Goal: Task Accomplishment & Management: Manage account settings

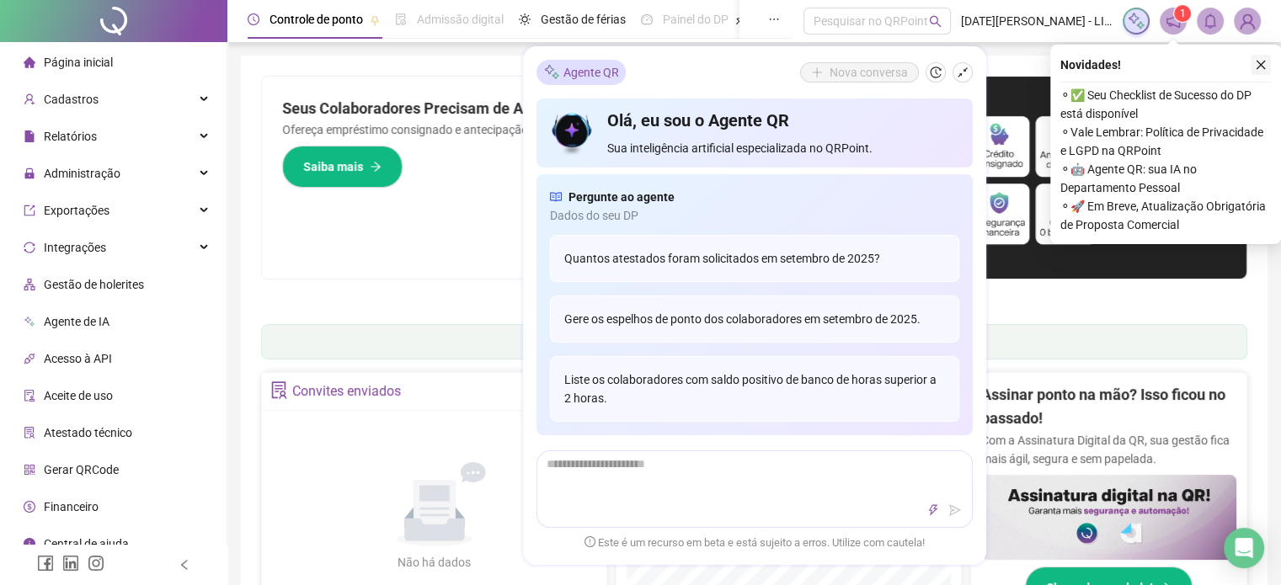
click at [1263, 64] on icon "close" at bounding box center [1260, 65] width 12 height 12
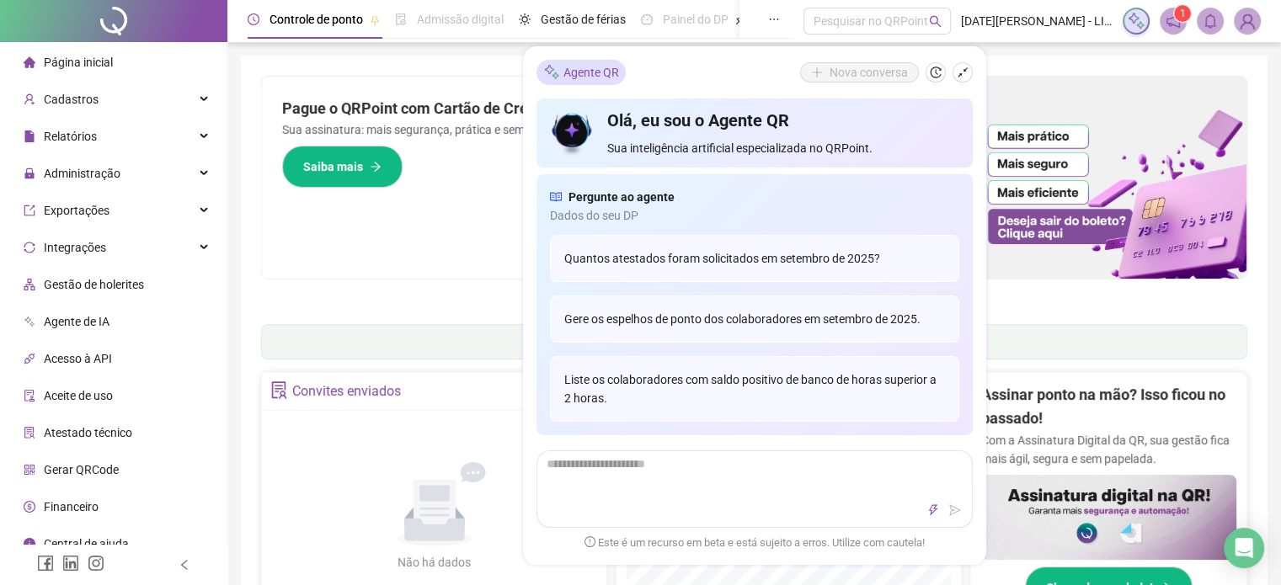
click at [702, 61] on div "Agente QR Nova conversa" at bounding box center [754, 72] width 436 height 25
click at [113, 188] on span "Administração" at bounding box center [72, 174] width 97 height 34
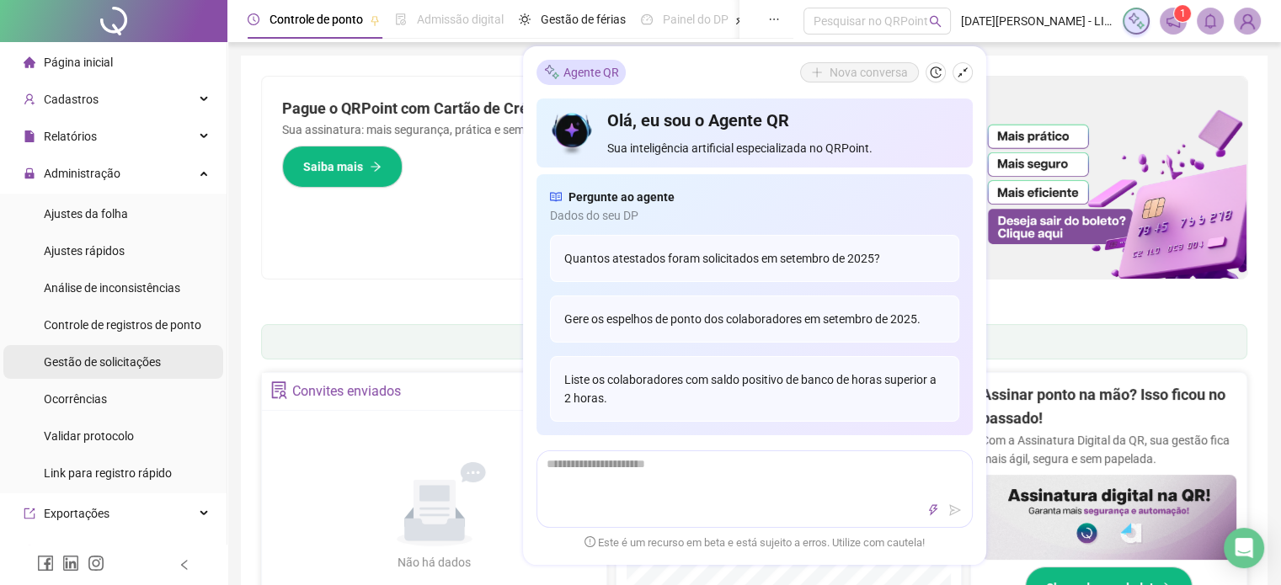
click at [99, 367] on span "Gestão de solicitações" at bounding box center [102, 361] width 117 height 13
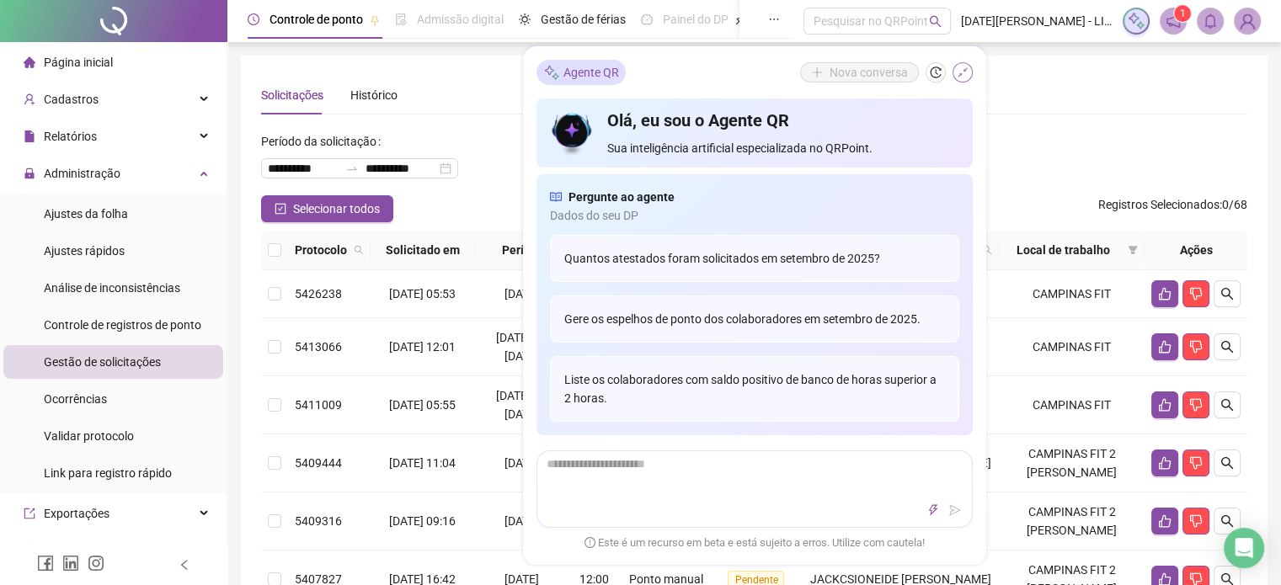
click at [956, 73] on icon "shrink" at bounding box center [962, 73] width 12 height 12
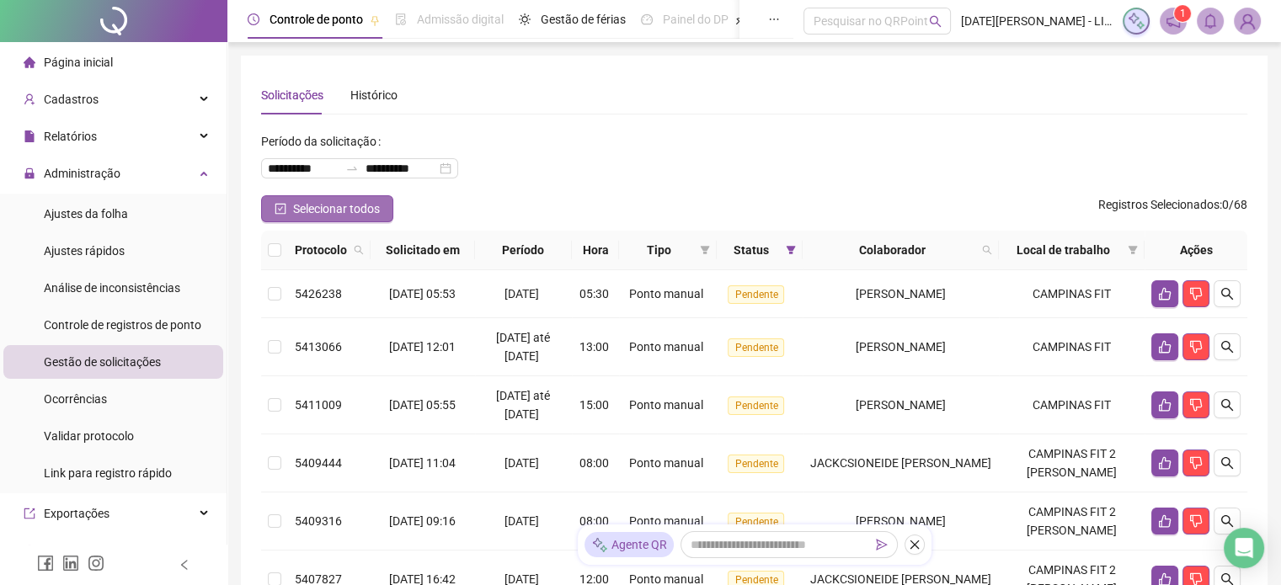
click at [340, 211] on span "Selecionar todos" at bounding box center [336, 209] width 87 height 19
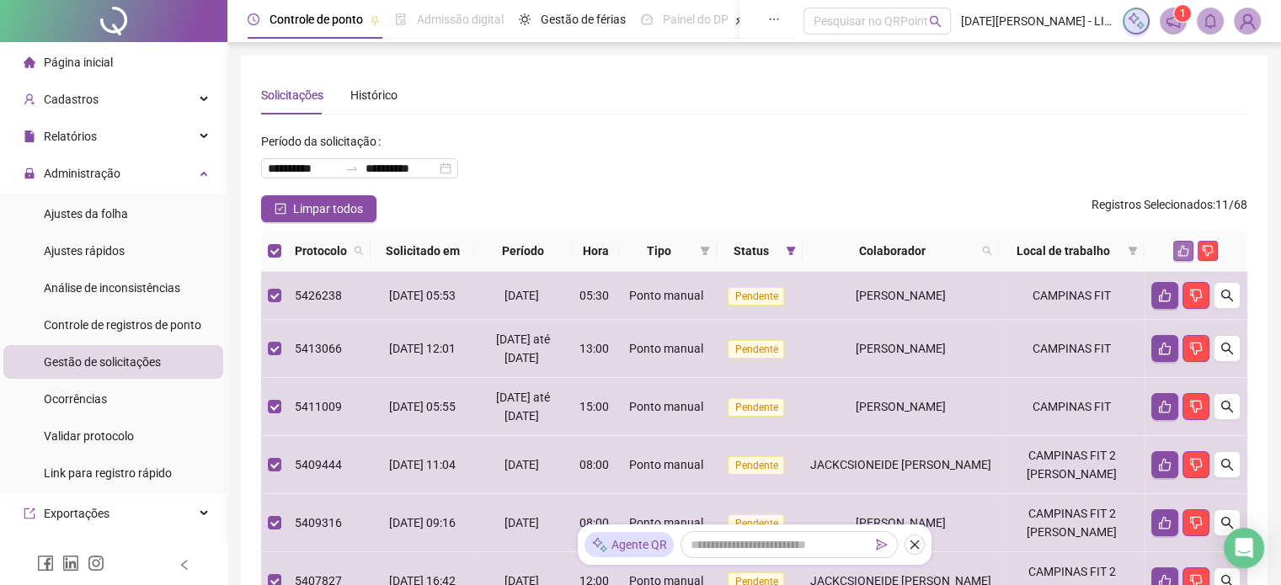
click at [1185, 251] on icon "like" at bounding box center [1183, 251] width 12 height 12
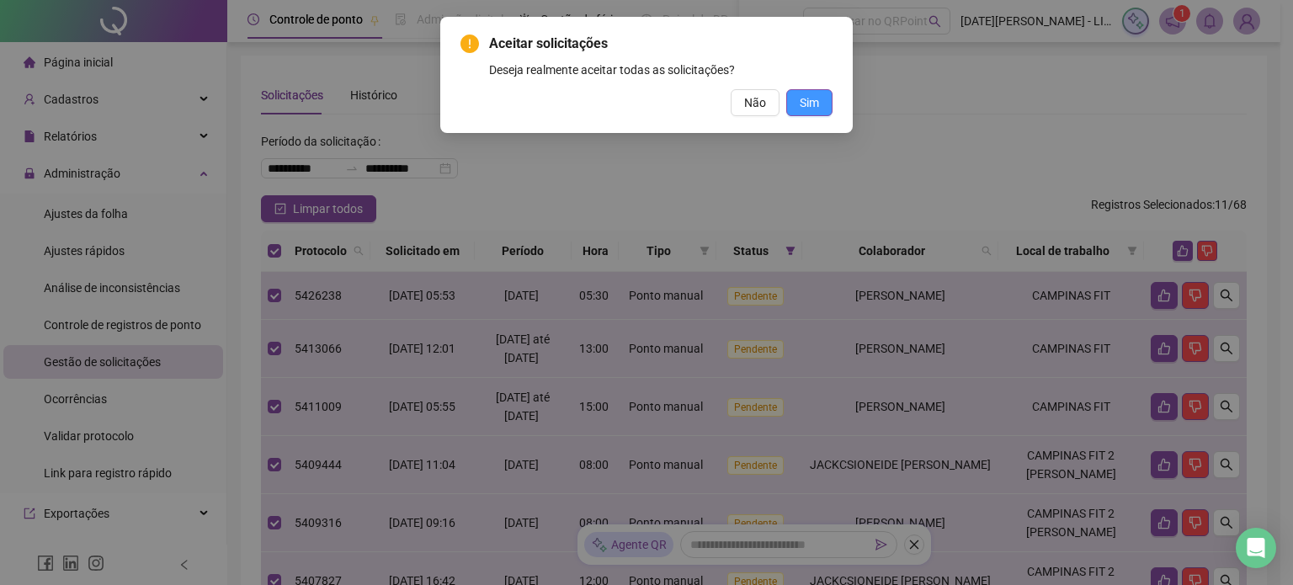
click at [812, 98] on span "Sim" at bounding box center [809, 102] width 19 height 19
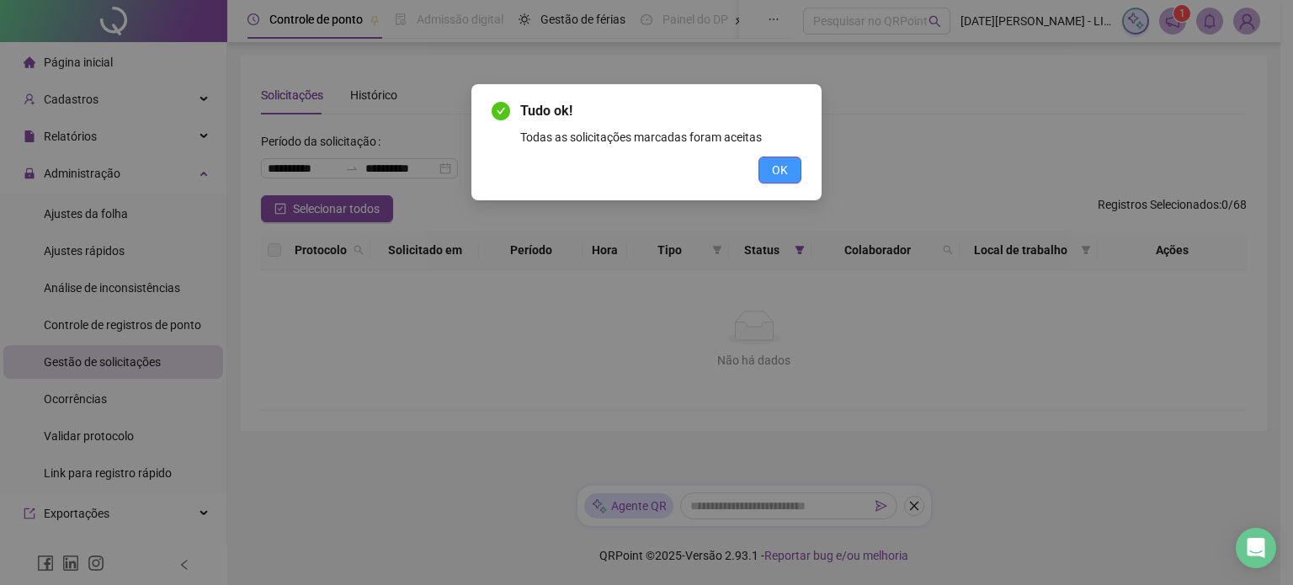
click at [791, 169] on button "OK" at bounding box center [780, 170] width 43 height 27
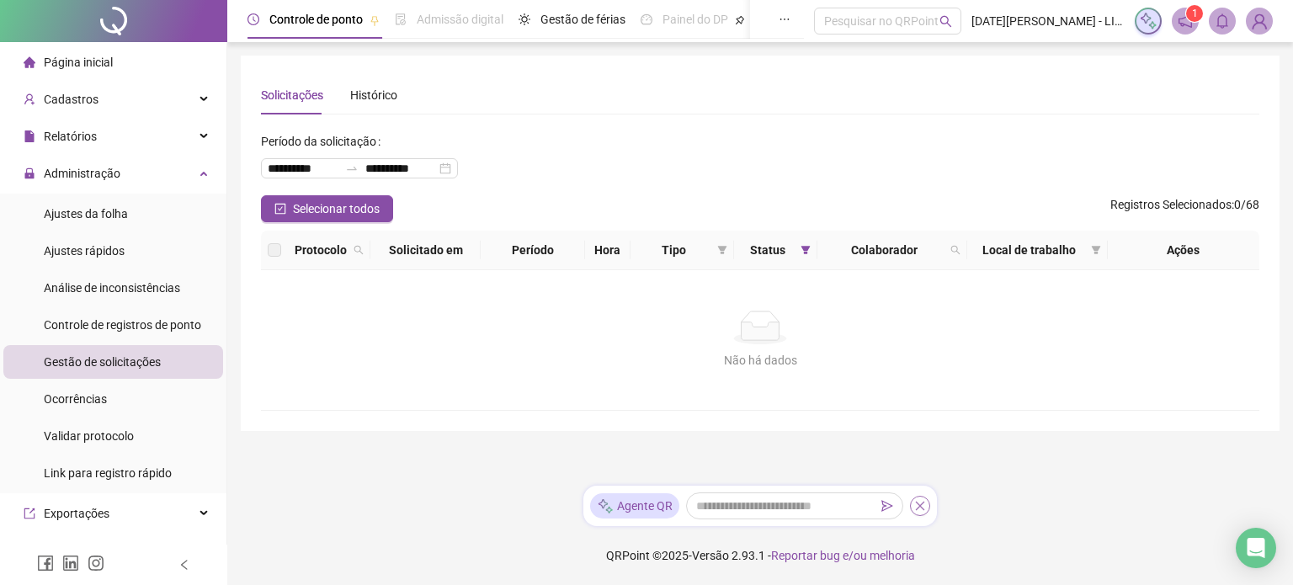
click at [919, 508] on icon "close" at bounding box center [920, 506] width 12 height 12
click at [111, 207] on span "Ajustes da folha" at bounding box center [86, 213] width 84 height 13
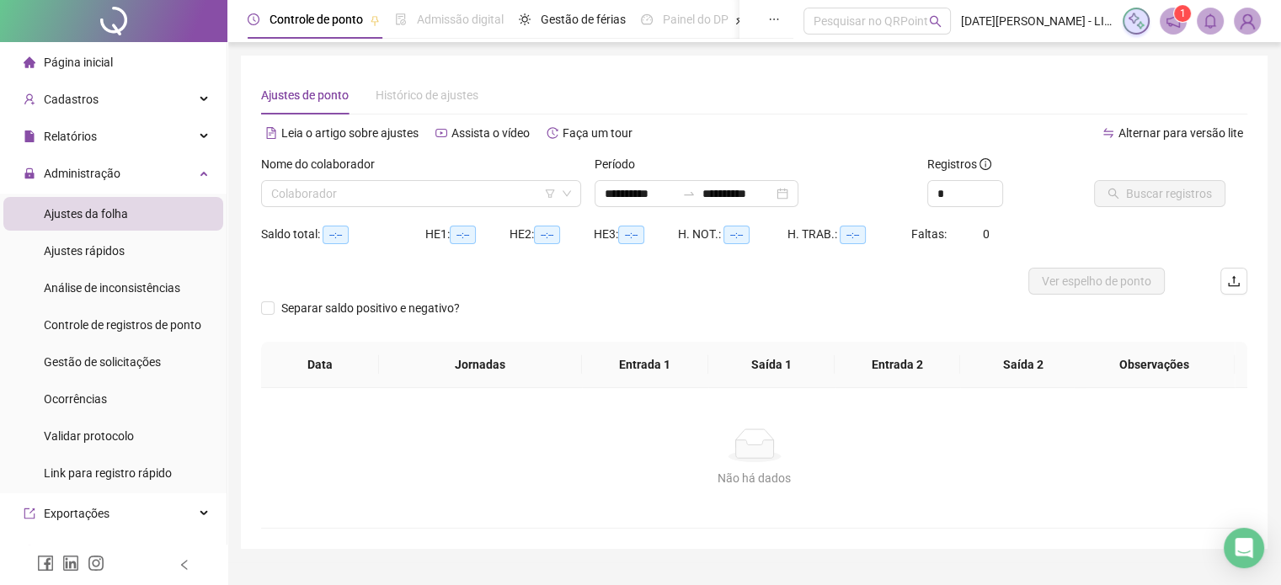
type input "**********"
click at [99, 263] on div "Ajustes rápidos" at bounding box center [84, 251] width 81 height 34
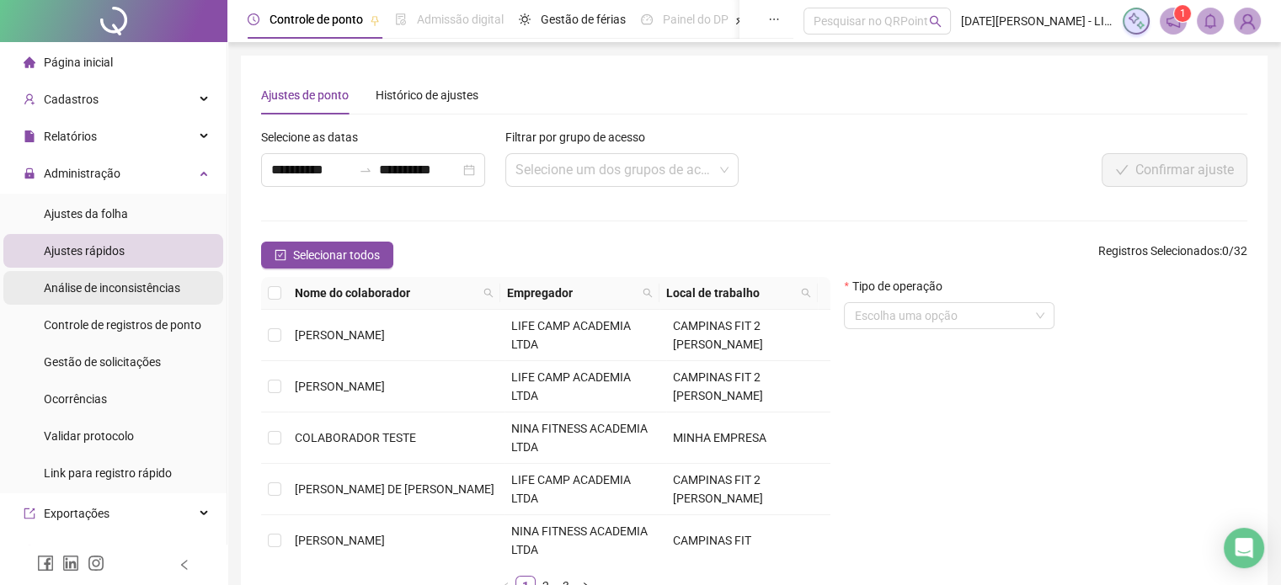
click at [101, 301] on div "Análise de inconsistências" at bounding box center [112, 288] width 136 height 34
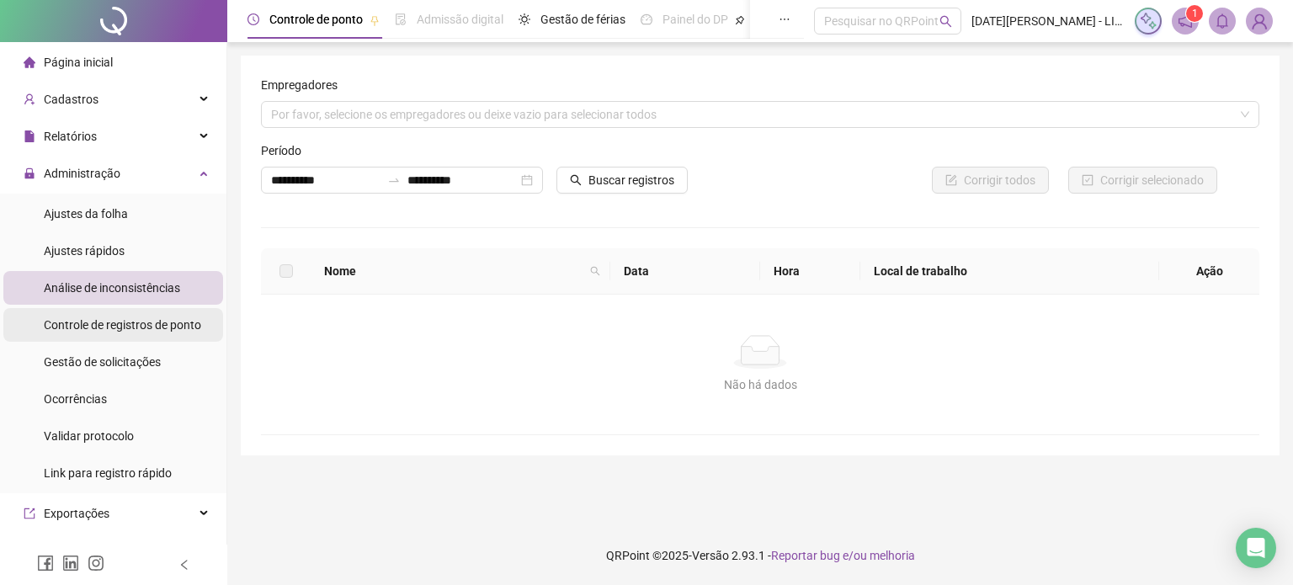
click at [104, 333] on div "Controle de registros de ponto" at bounding box center [122, 325] width 157 height 34
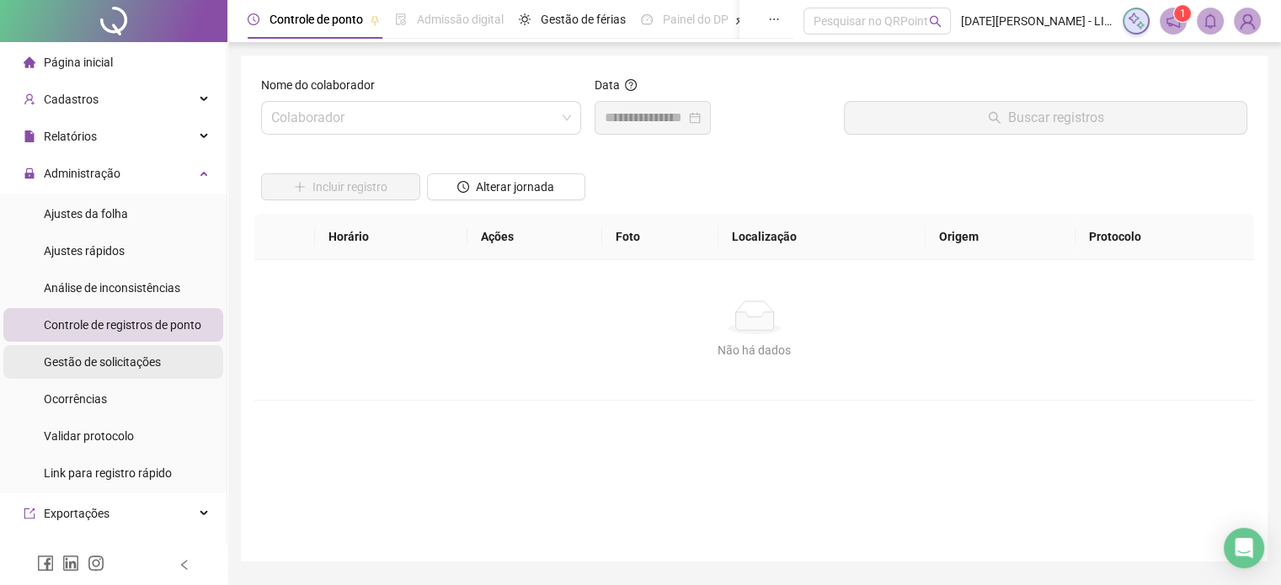
click at [104, 367] on span "Gestão de solicitações" at bounding box center [102, 361] width 117 height 13
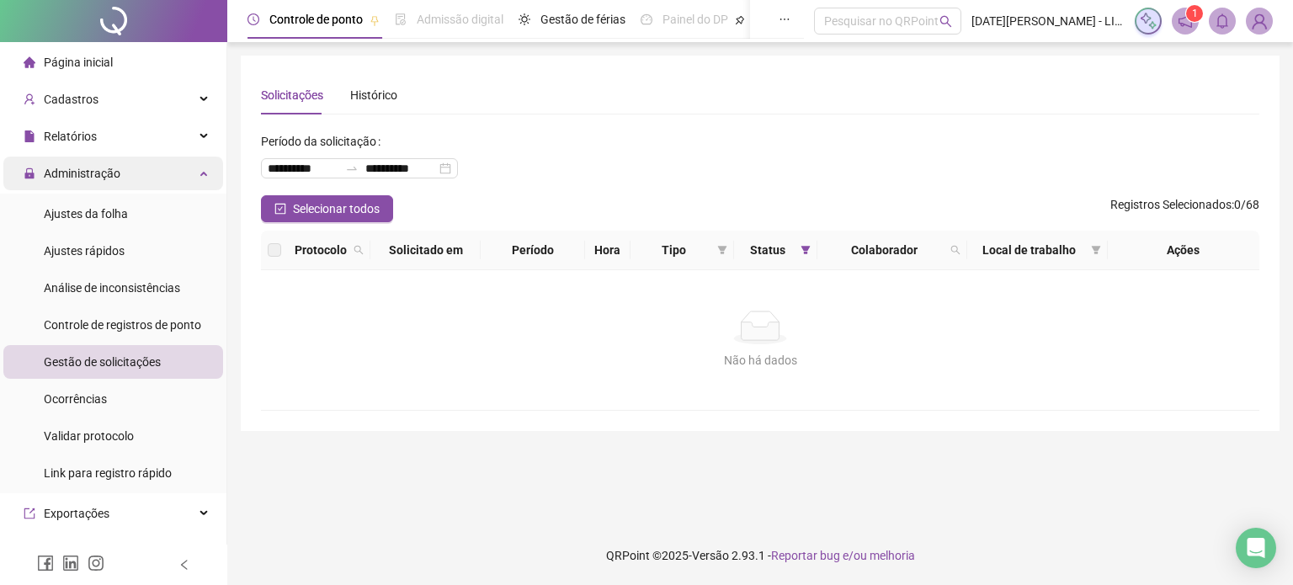
click at [126, 183] on div "Administração" at bounding box center [113, 174] width 220 height 34
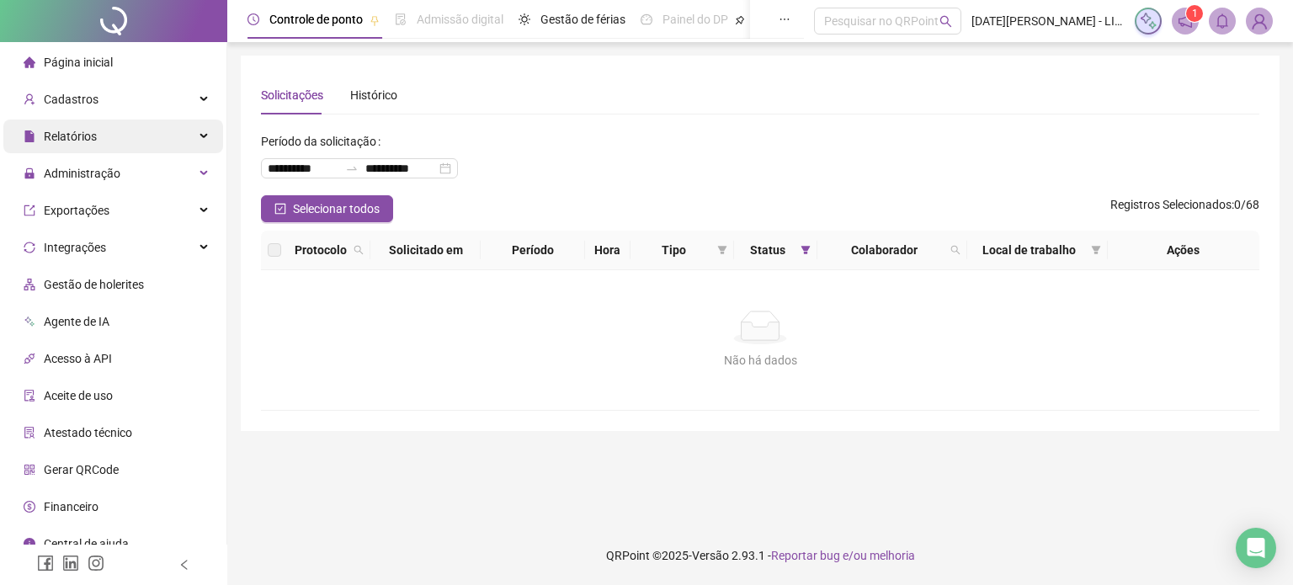
click at [139, 130] on div "Relatórios" at bounding box center [113, 137] width 220 height 34
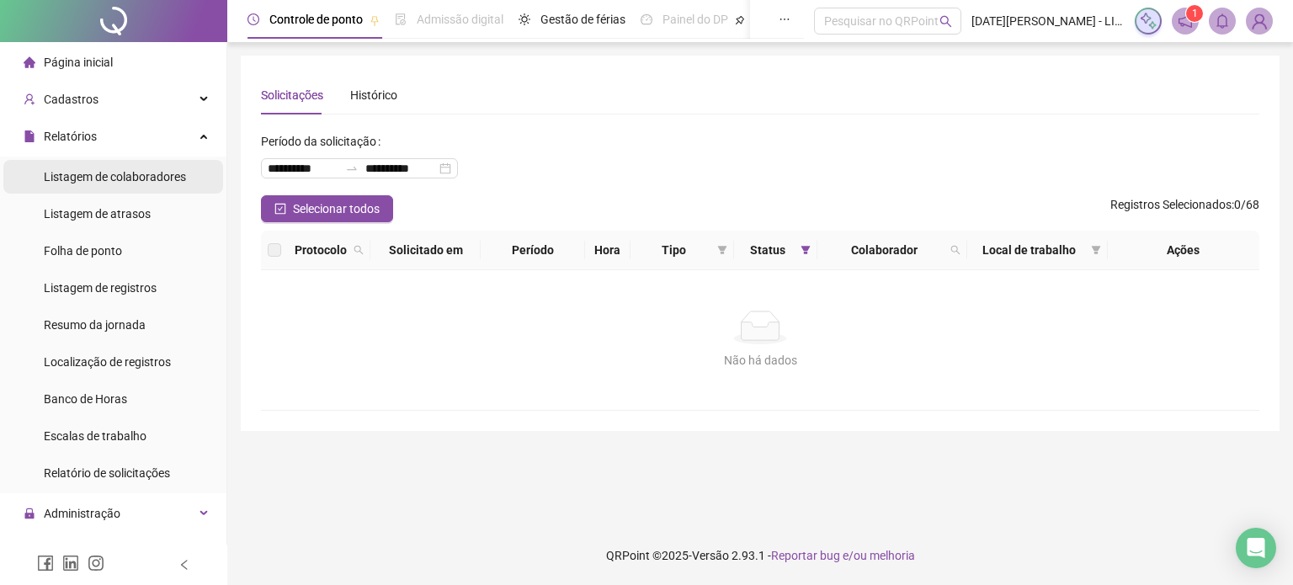
click at [134, 178] on span "Listagem de colaboradores" at bounding box center [115, 176] width 142 height 13
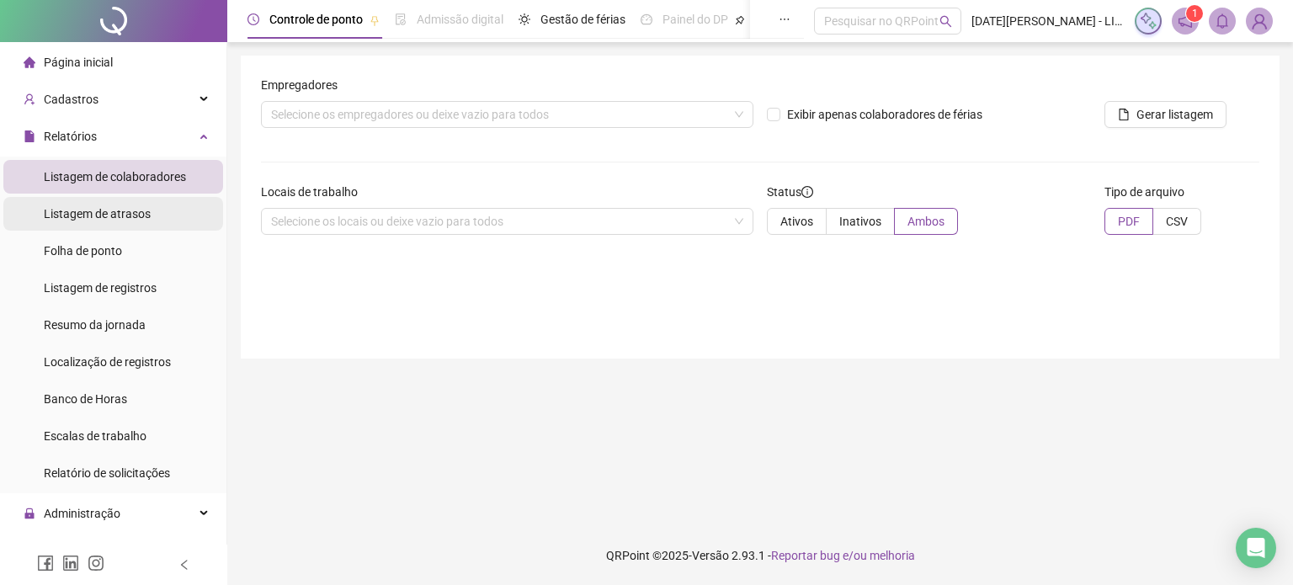
click at [125, 218] on span "Listagem de atrasos" at bounding box center [97, 213] width 107 height 13
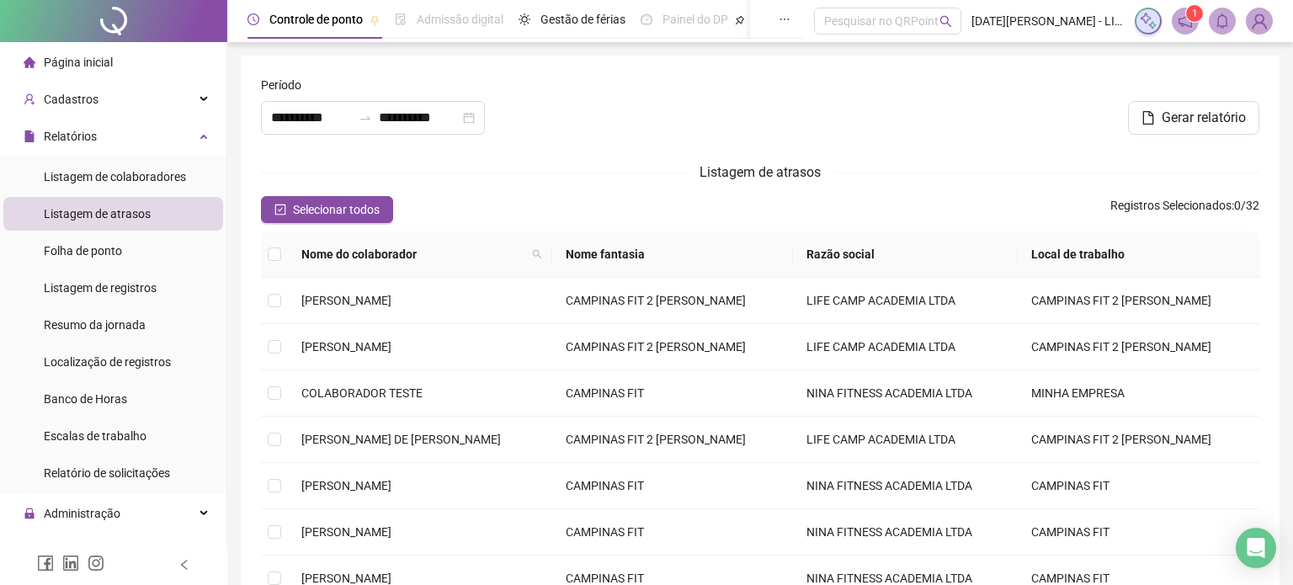
type input "**********"
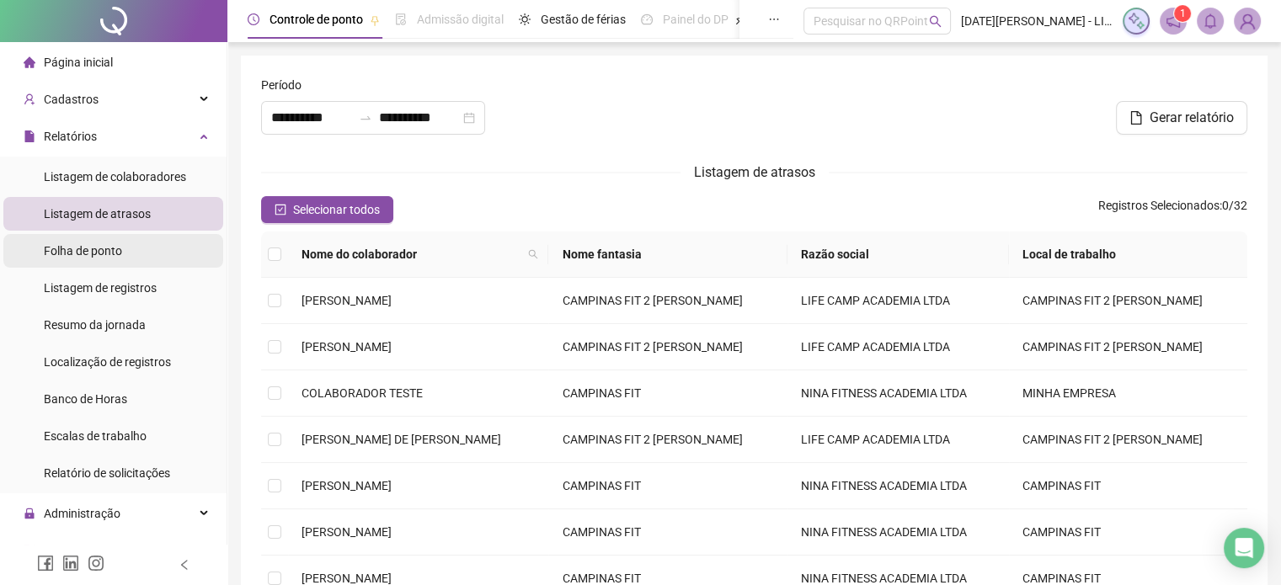
click at [120, 248] on span "Folha de ponto" at bounding box center [83, 250] width 78 height 13
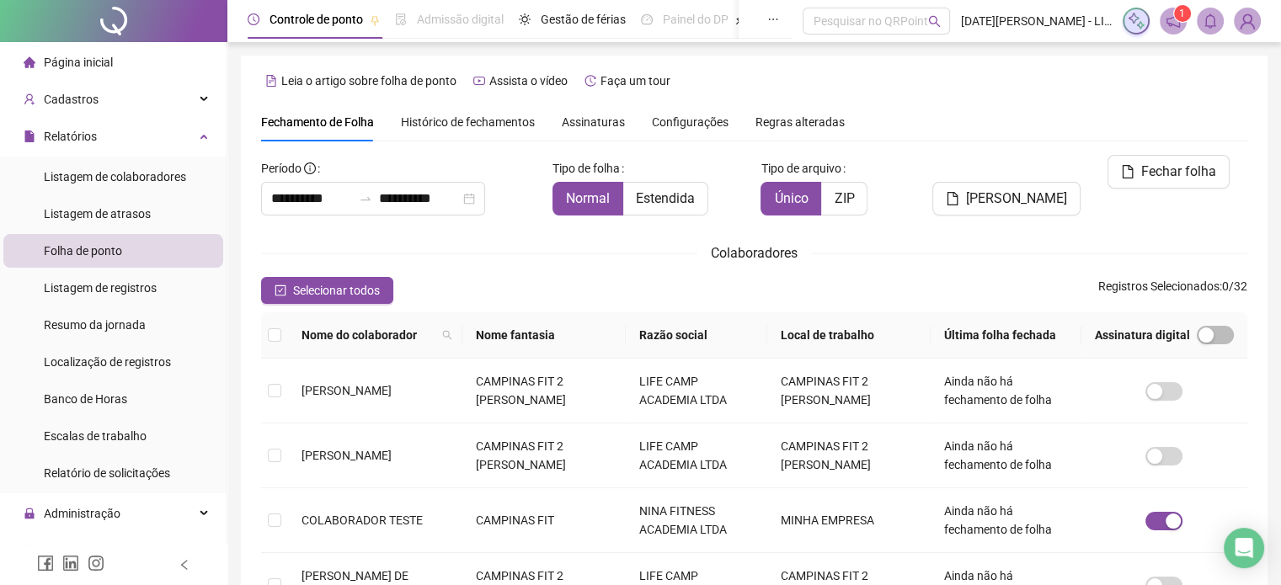
scroll to position [43, 0]
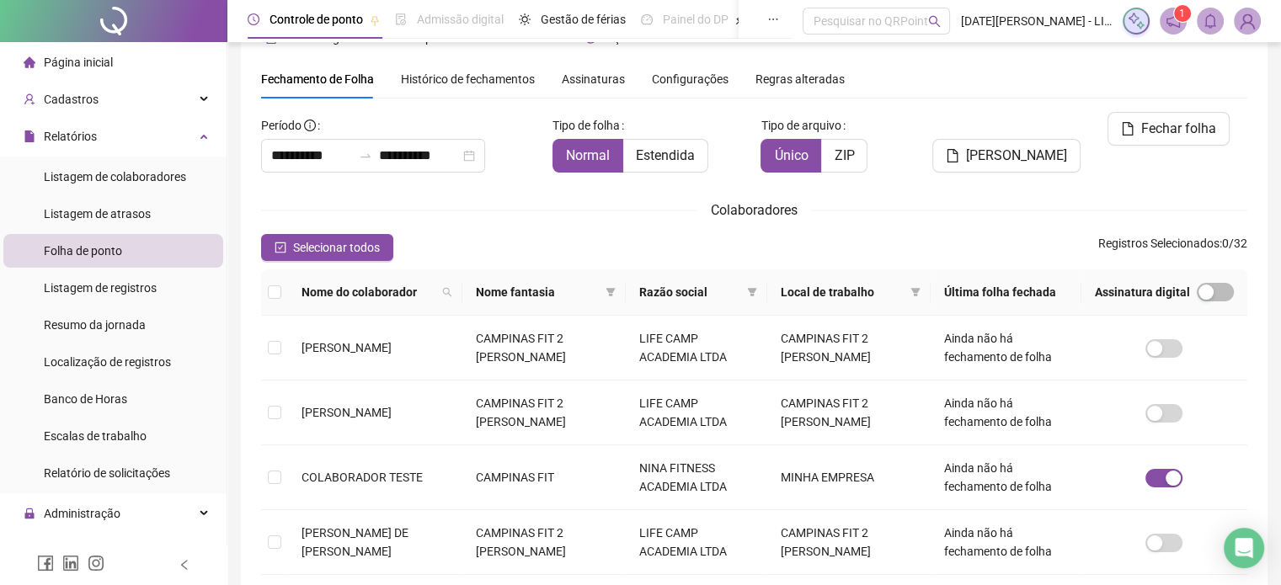
click at [1212, 302] on th "Assinatura digital" at bounding box center [1164, 292] width 166 height 46
click at [1206, 295] on div "button" at bounding box center [1205, 292] width 15 height 15
click at [1217, 294] on div "button" at bounding box center [1224, 292] width 15 height 15
click at [1217, 294] on span "button" at bounding box center [1214, 292] width 37 height 19
click at [1217, 294] on div "button" at bounding box center [1224, 292] width 15 height 15
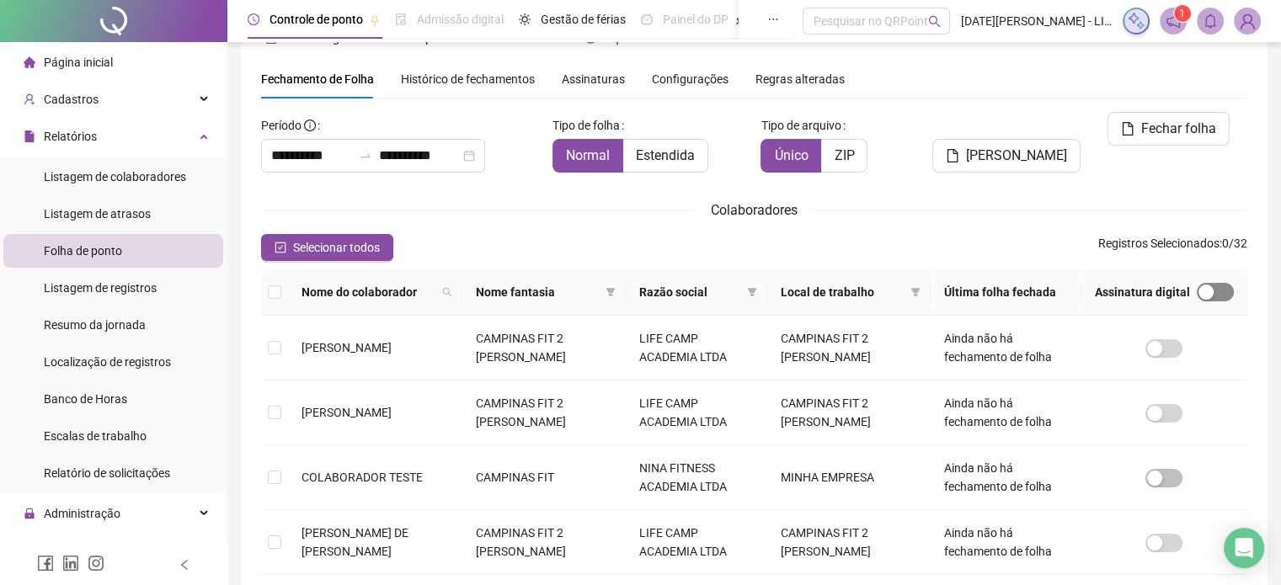
click at [1217, 294] on span "button" at bounding box center [1214, 292] width 37 height 19
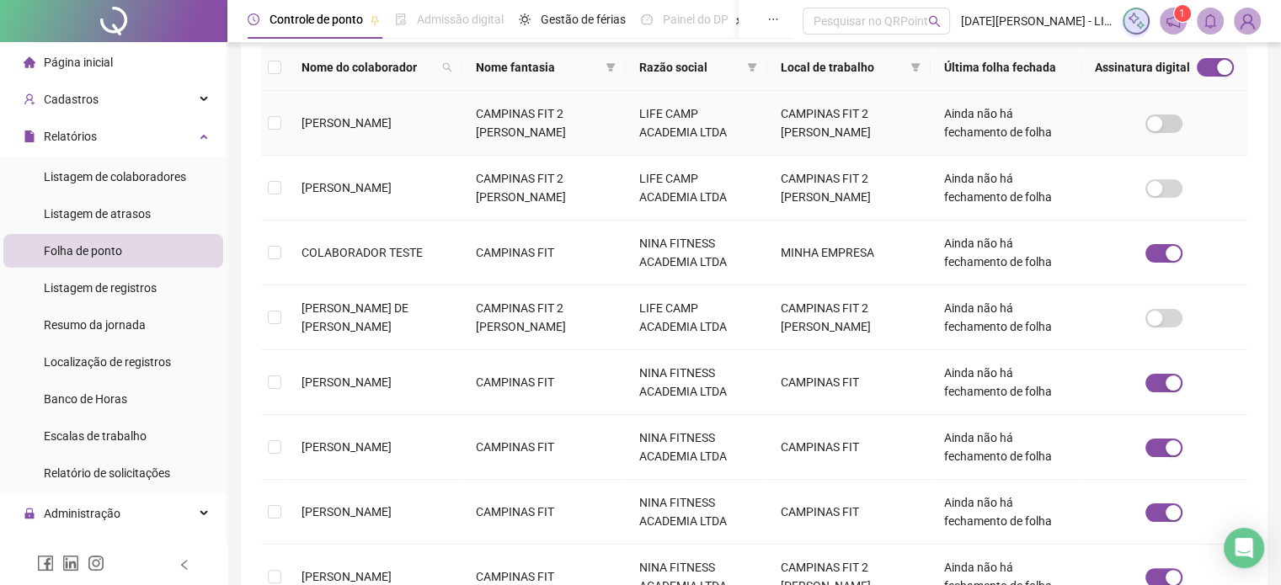
scroll to position [269, 0]
click at [169, 143] on div "Relatórios" at bounding box center [113, 137] width 220 height 34
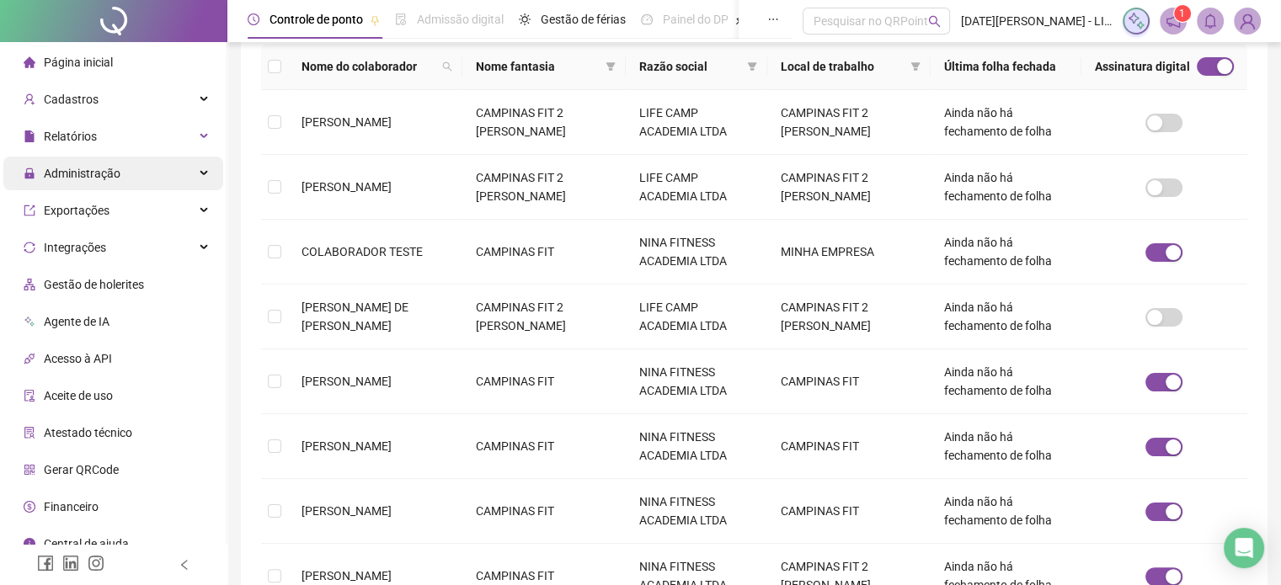
click at [152, 182] on div "Administração" at bounding box center [113, 174] width 220 height 34
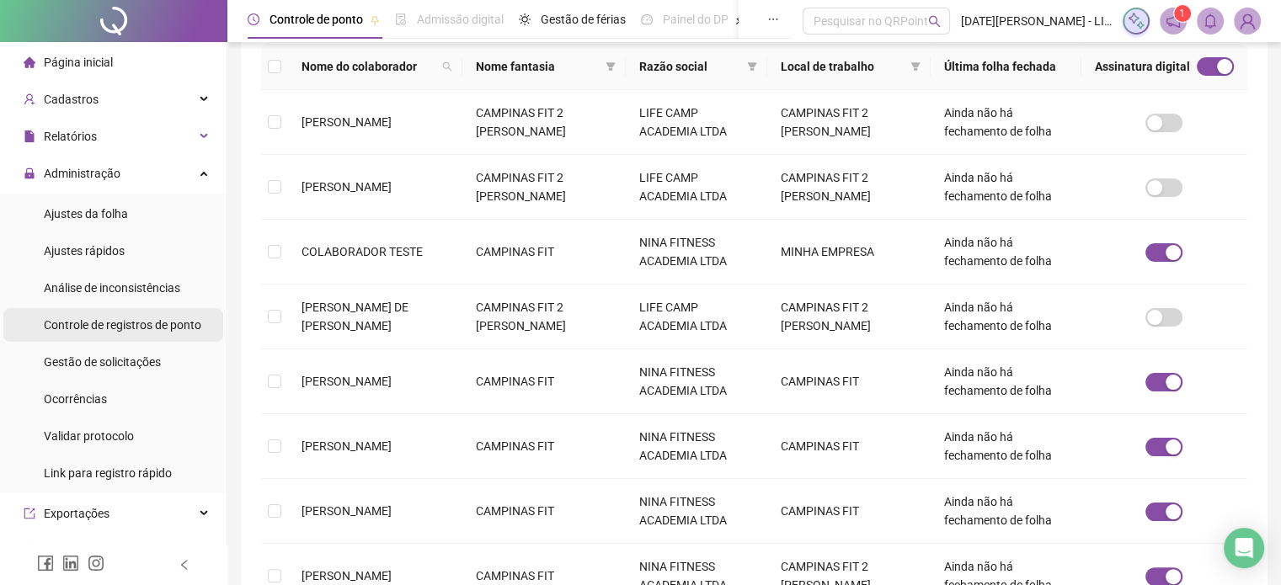
click at [135, 333] on div "Controle de registros de ponto" at bounding box center [122, 325] width 157 height 34
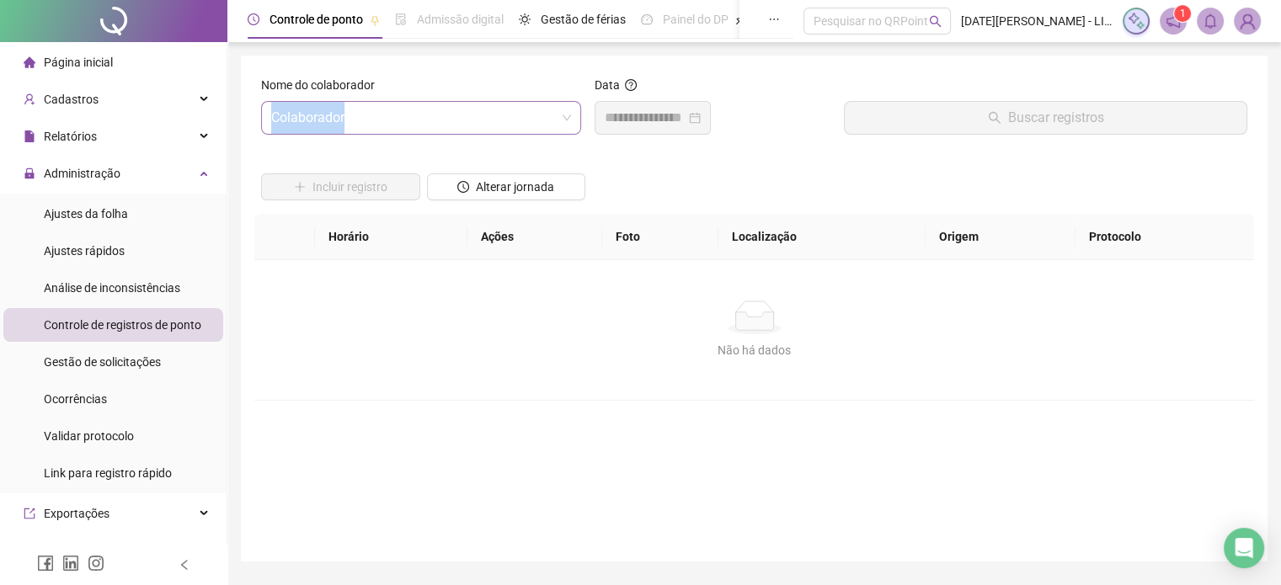
drag, startPoint x: 470, startPoint y: 136, endPoint x: 471, endPoint y: 128, distance: 8.6
click at [471, 128] on div "Nome do colaborador Colaborador" at bounding box center [420, 112] width 333 height 72
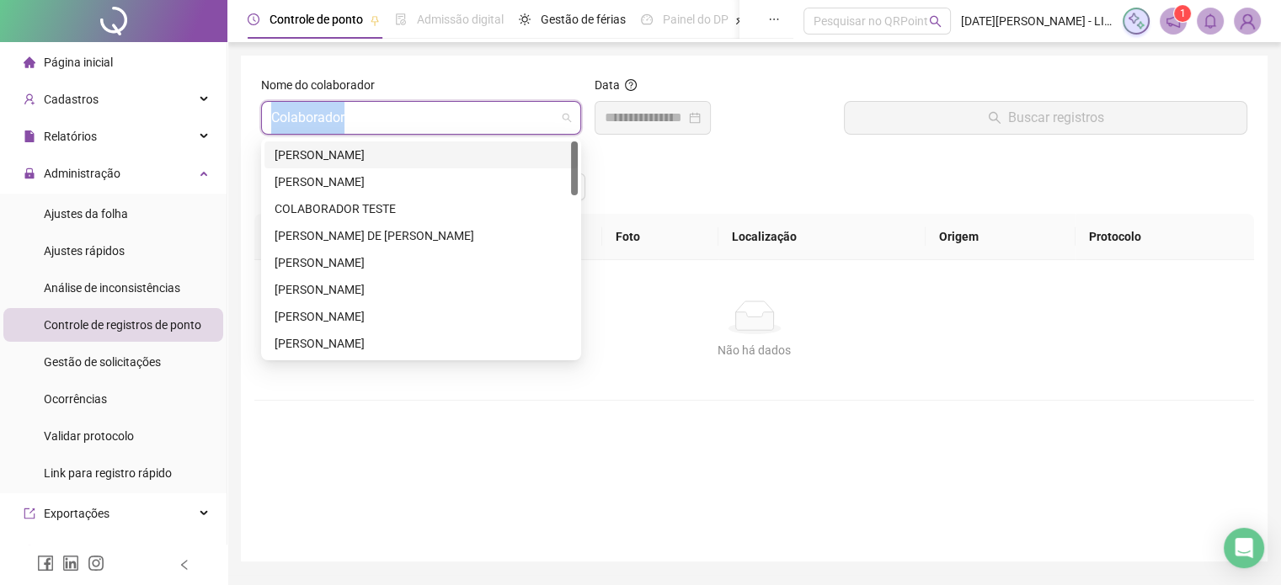
click at [471, 128] on input "search" at bounding box center [413, 118] width 285 height 32
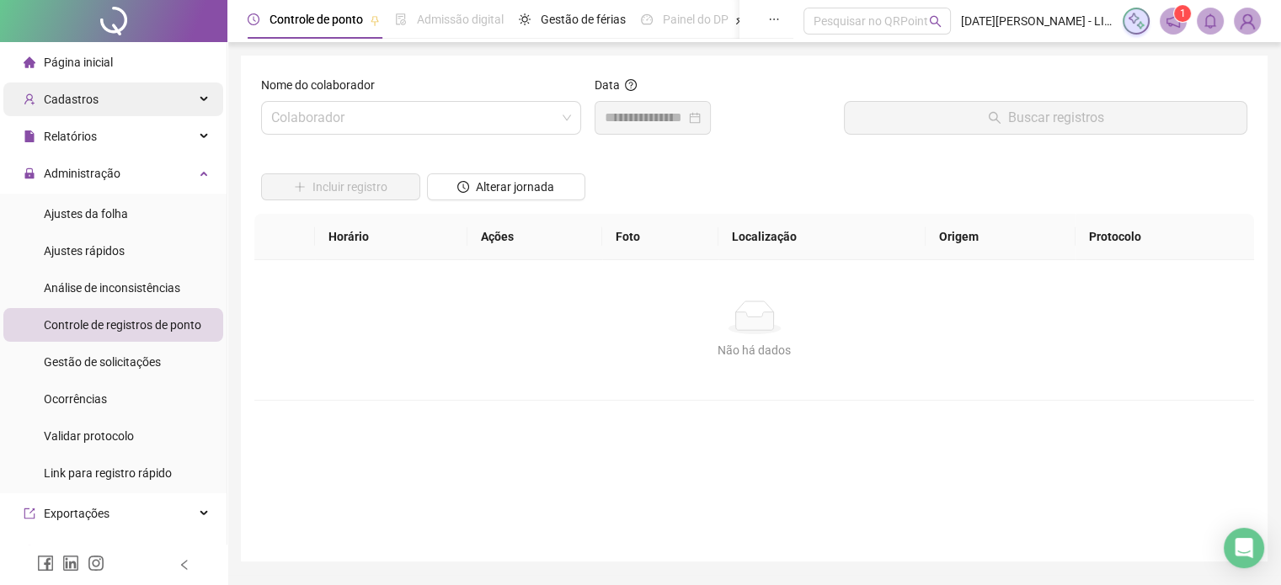
click at [84, 110] on span "Cadastros" at bounding box center [61, 100] width 75 height 34
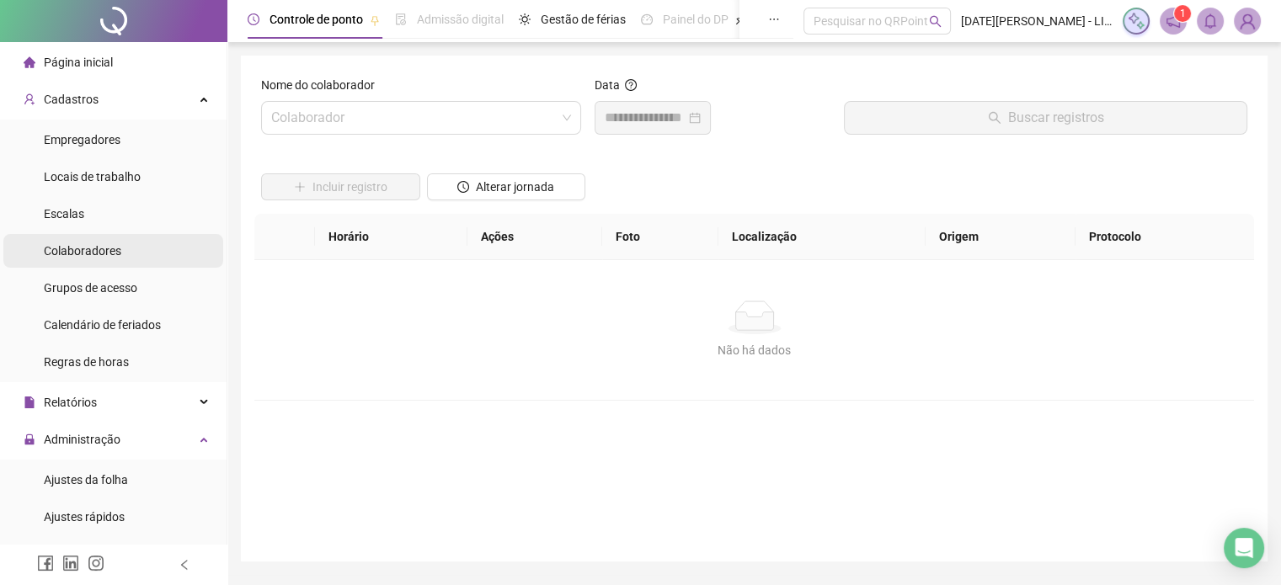
click at [92, 252] on span "Colaboradores" at bounding box center [82, 250] width 77 height 13
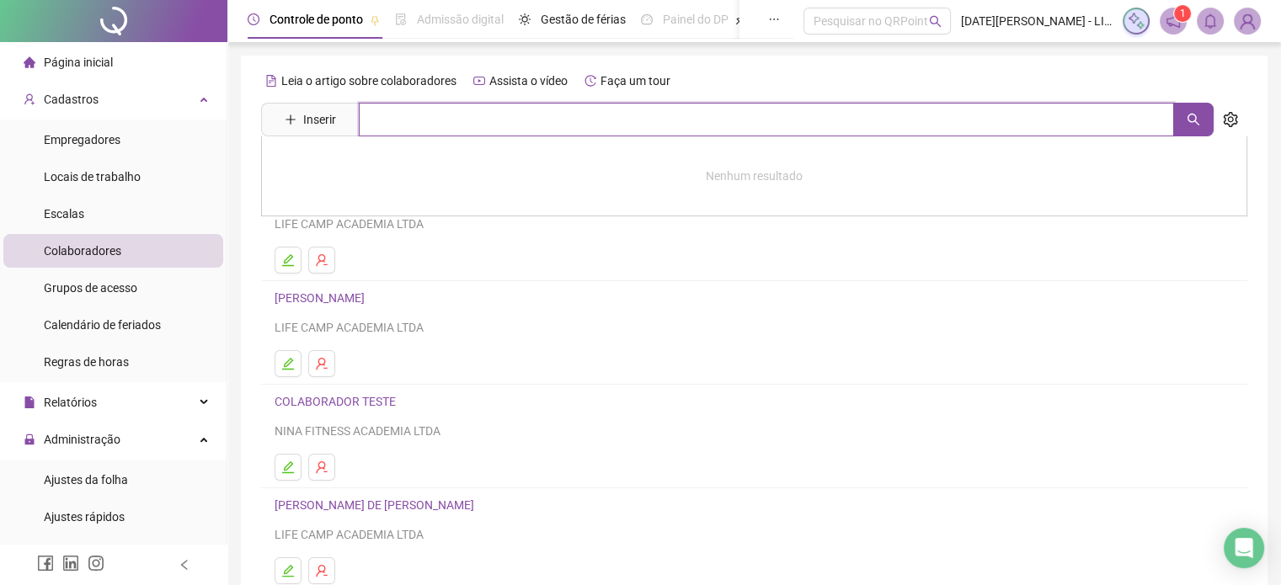
click at [520, 121] on input "text" at bounding box center [766, 120] width 815 height 34
type input "******"
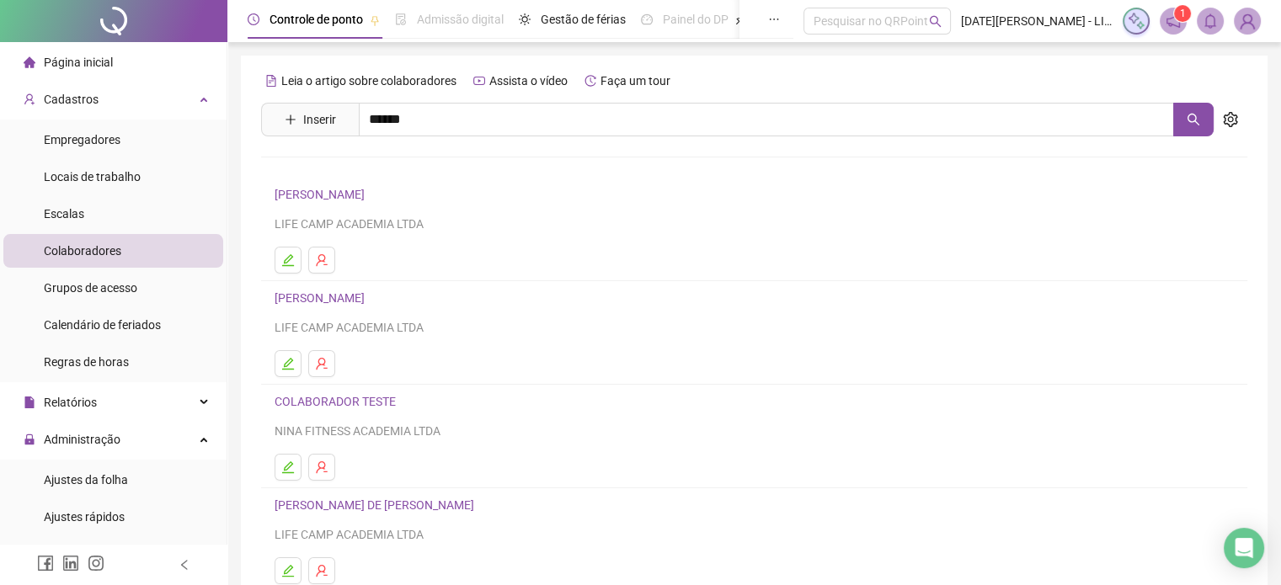
click at [382, 165] on link "[PERSON_NAME]" at bounding box center [337, 168] width 90 height 13
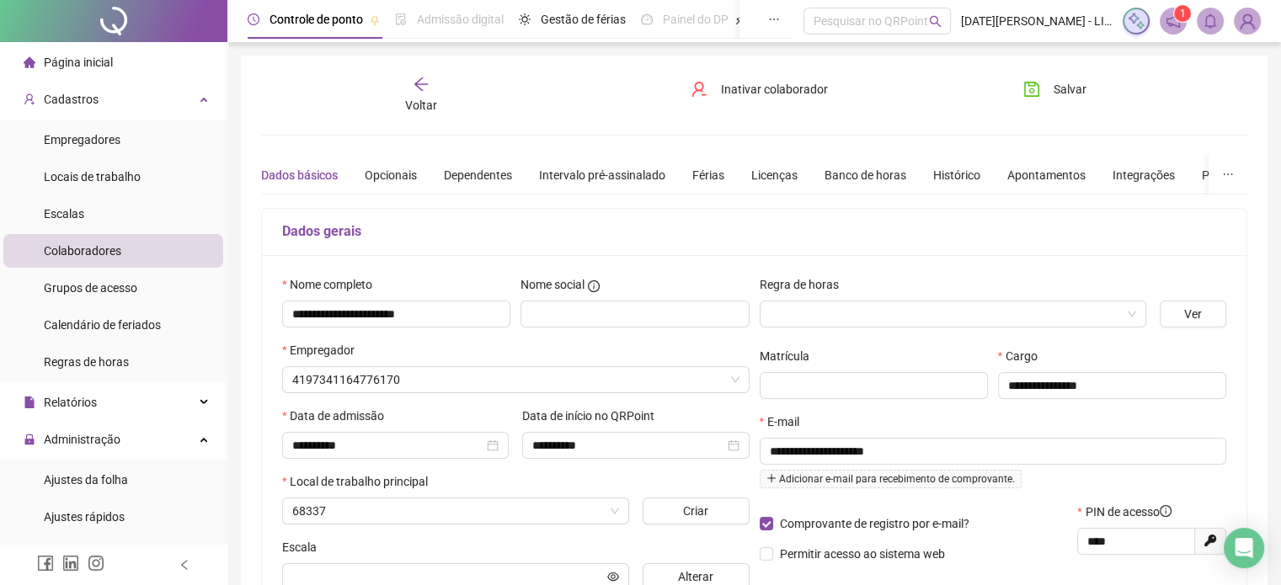
type input "**********"
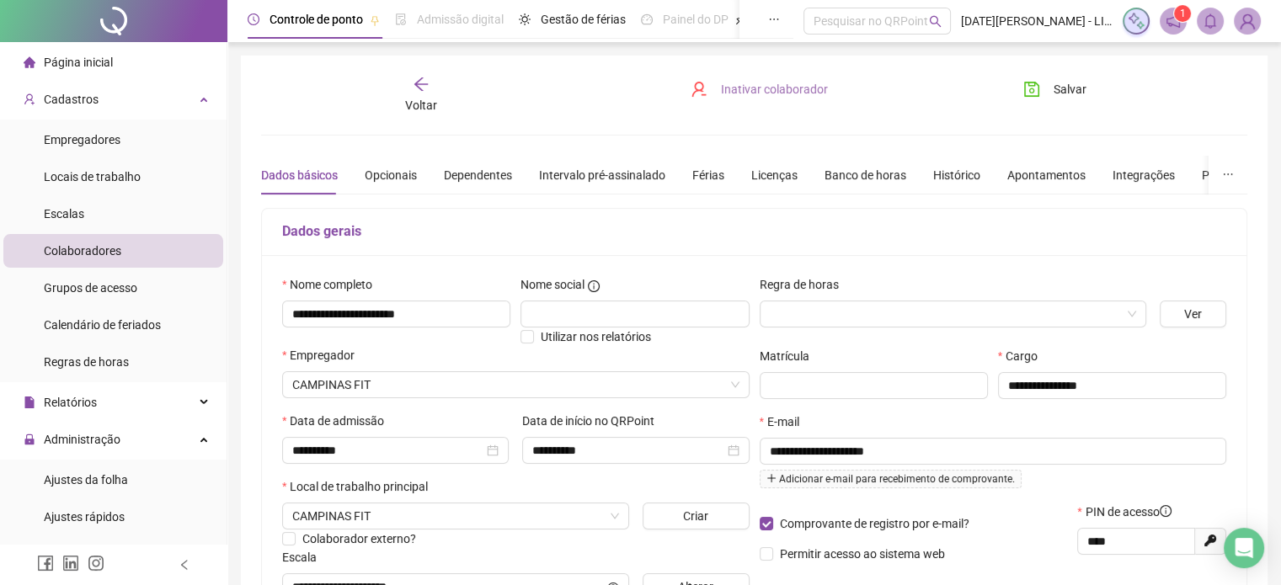
click at [749, 93] on span "Inativar colaborador" at bounding box center [774, 89] width 107 height 19
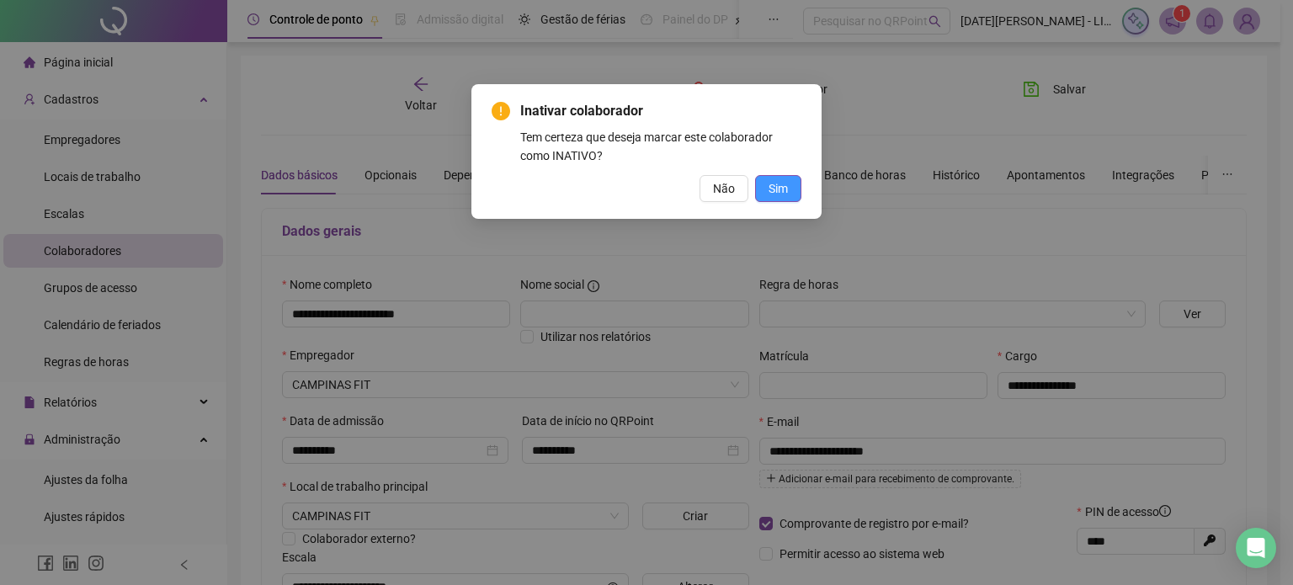
click at [776, 190] on span "Sim" at bounding box center [778, 188] width 19 height 19
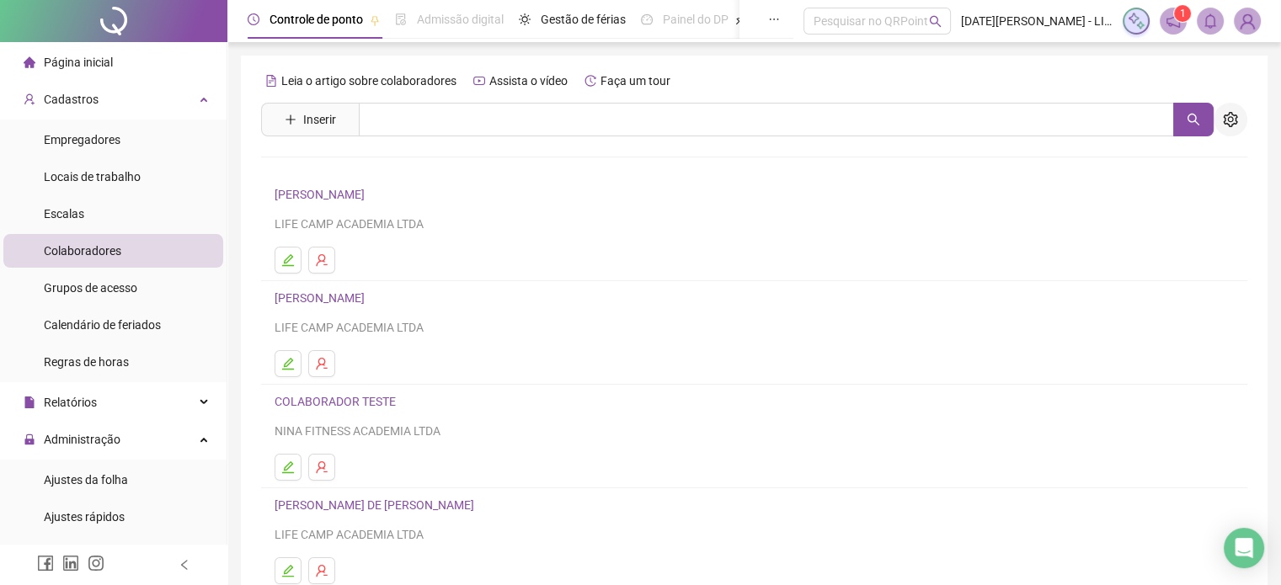
click at [1233, 117] on icon "setting" at bounding box center [1229, 119] width 15 height 15
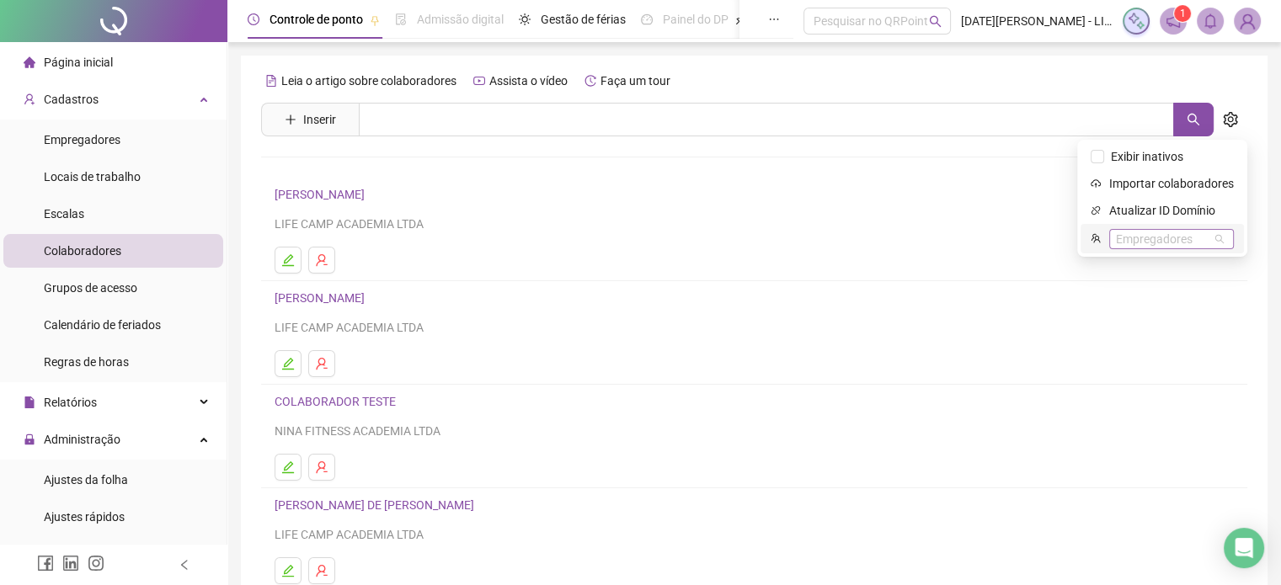
click at [1186, 245] on div "Empregadores" at bounding box center [1171, 239] width 125 height 20
click at [1179, 275] on div "NINA FITNESS ACADEMIA LTDA" at bounding box center [1172, 268] width 96 height 19
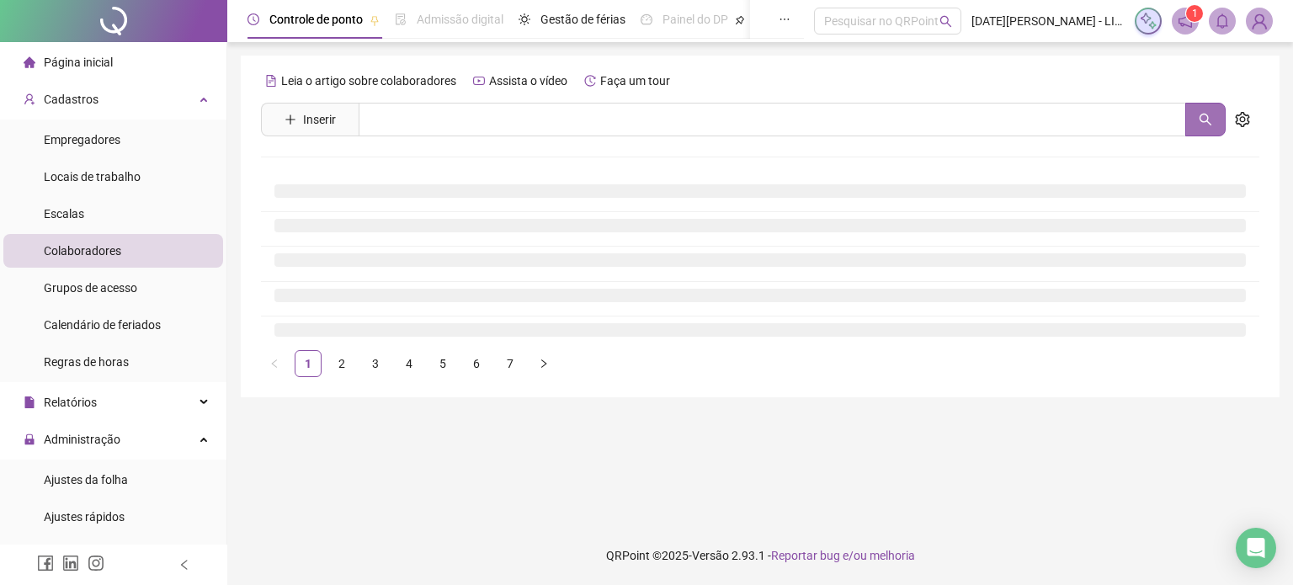
click at [1196, 115] on button "button" at bounding box center [1205, 120] width 40 height 34
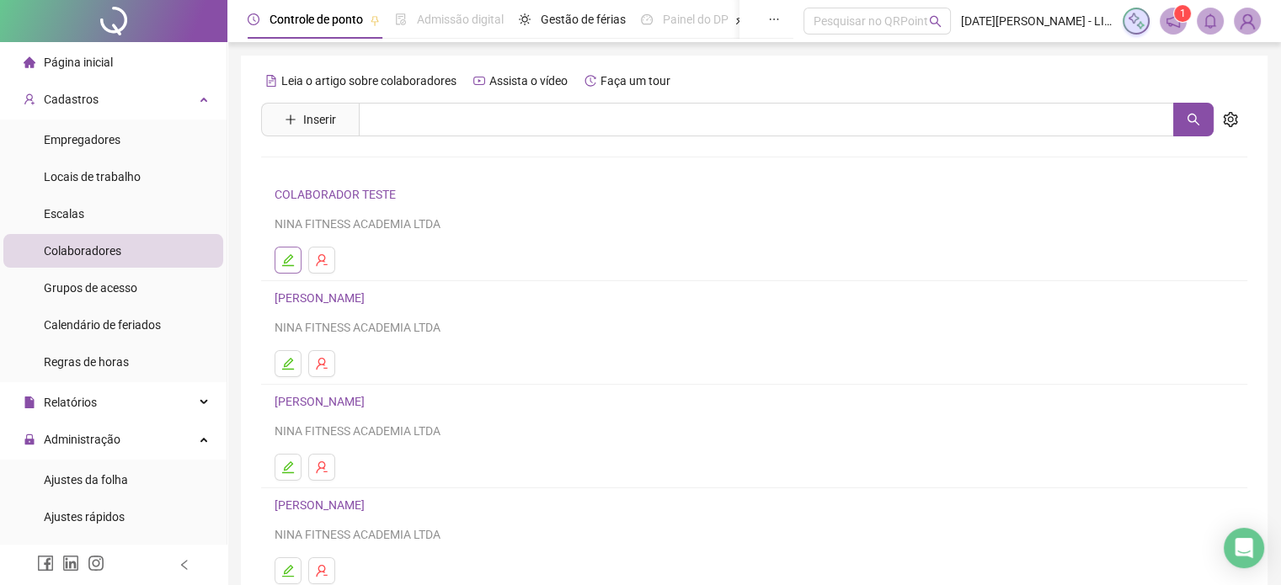
click at [284, 253] on icon "edit" at bounding box center [287, 259] width 13 height 13
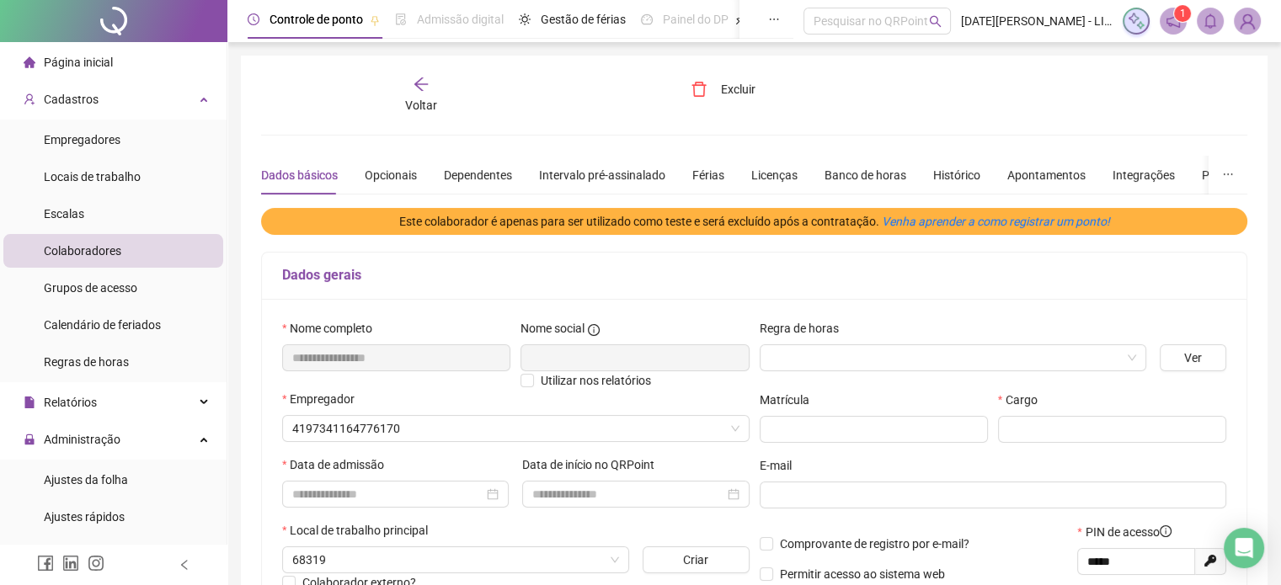
type input "**********"
click at [413, 83] on icon "arrow-left" at bounding box center [421, 84] width 17 height 17
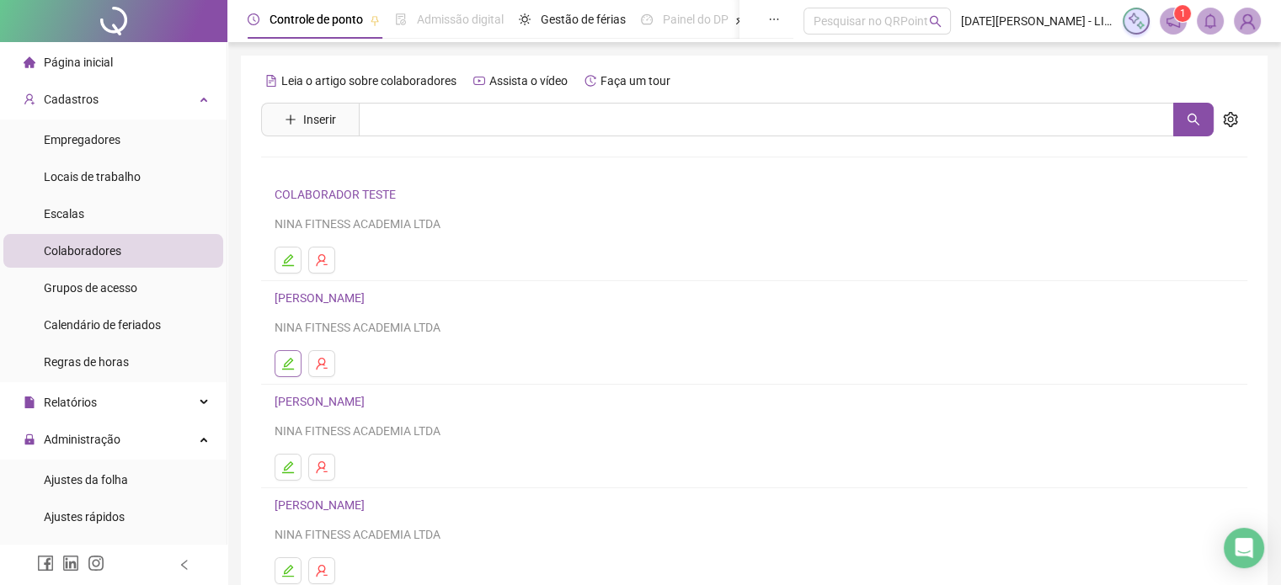
click at [296, 356] on button "button" at bounding box center [287, 363] width 27 height 27
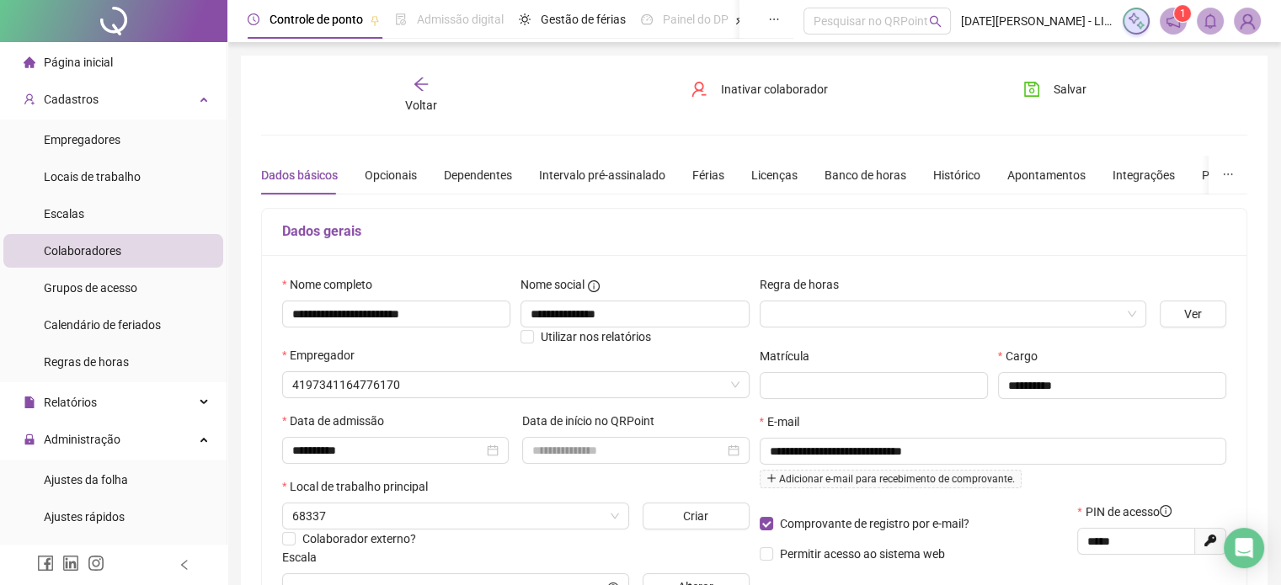
type input "**********"
click at [416, 91] on icon "arrow-left" at bounding box center [421, 84] width 17 height 17
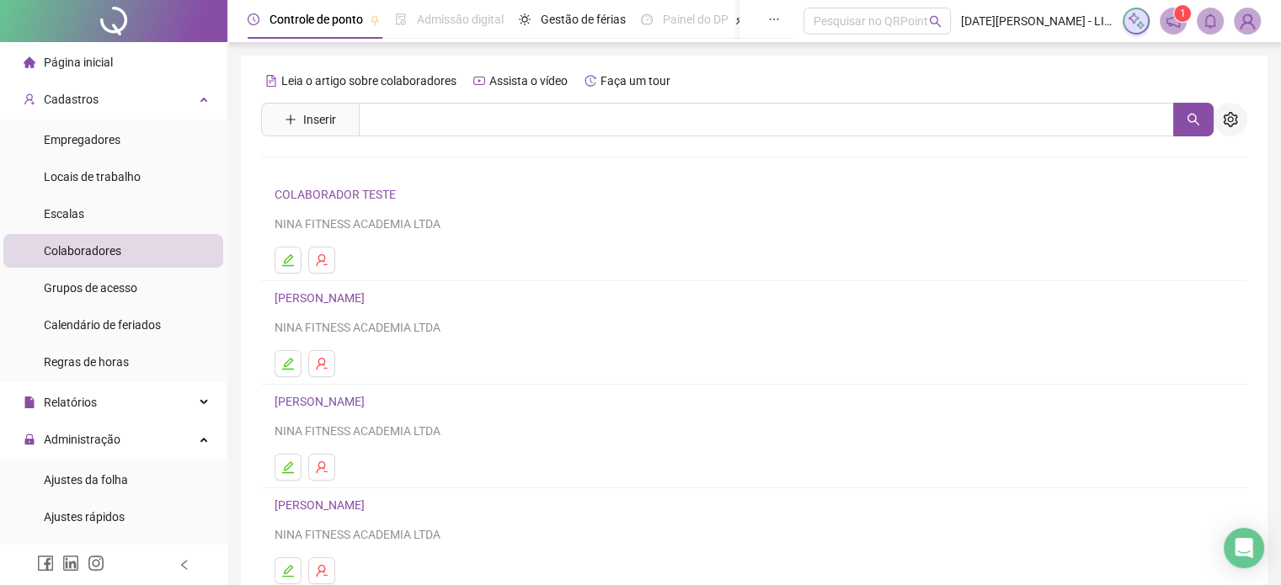
click at [1229, 117] on icon "setting" at bounding box center [1229, 119] width 14 height 15
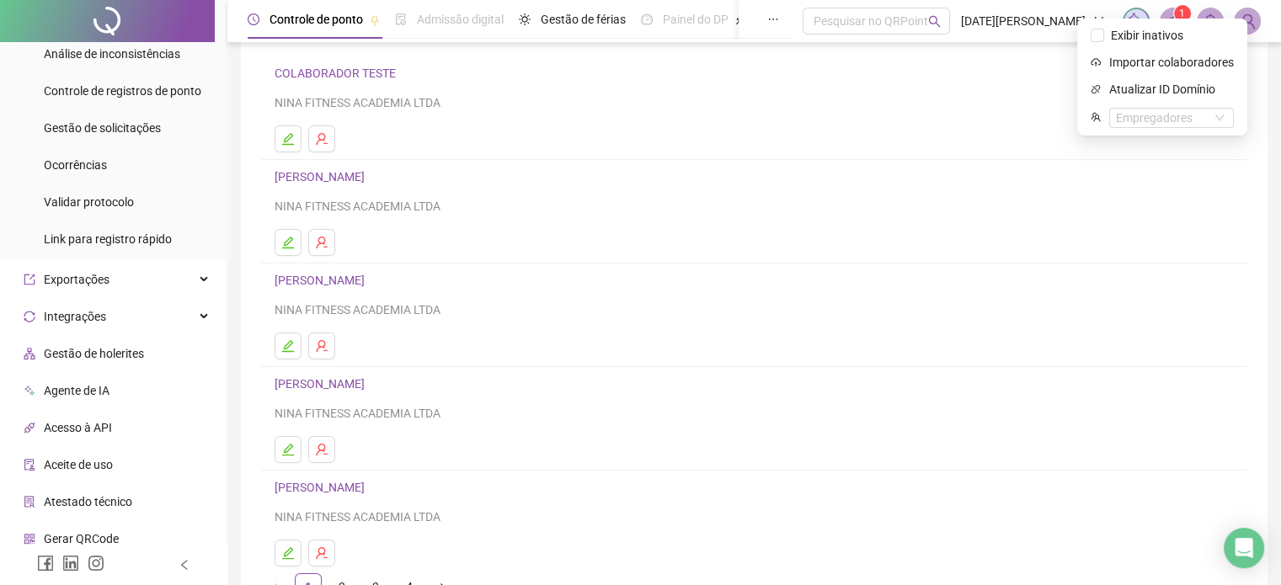
scroll to position [71, 0]
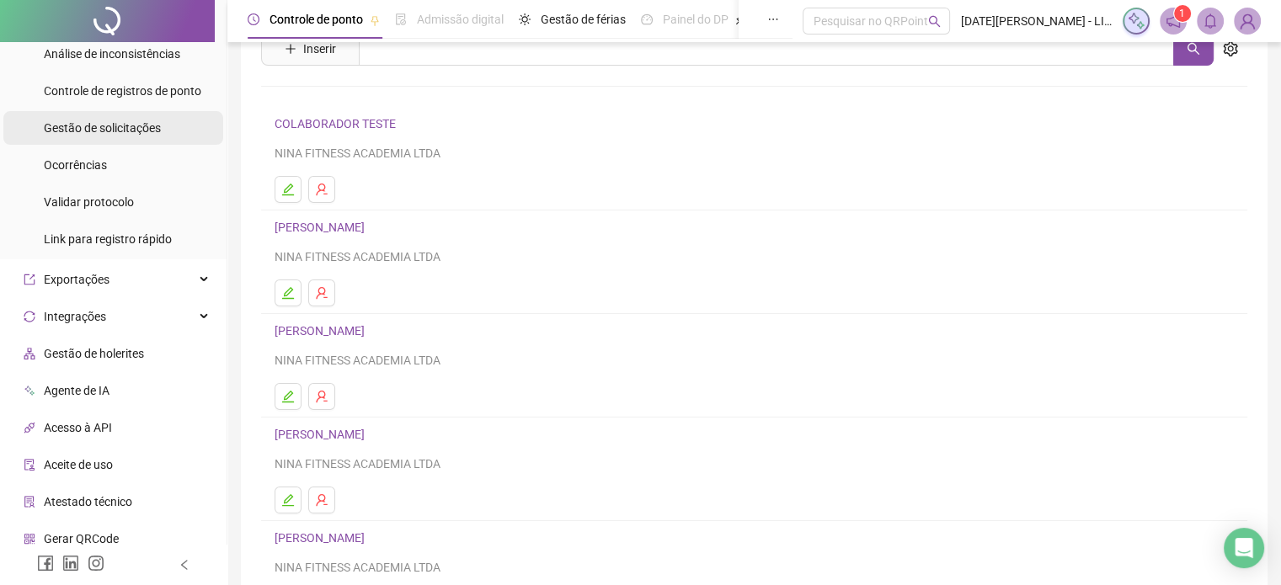
click at [128, 124] on span "Gestão de solicitações" at bounding box center [102, 127] width 117 height 13
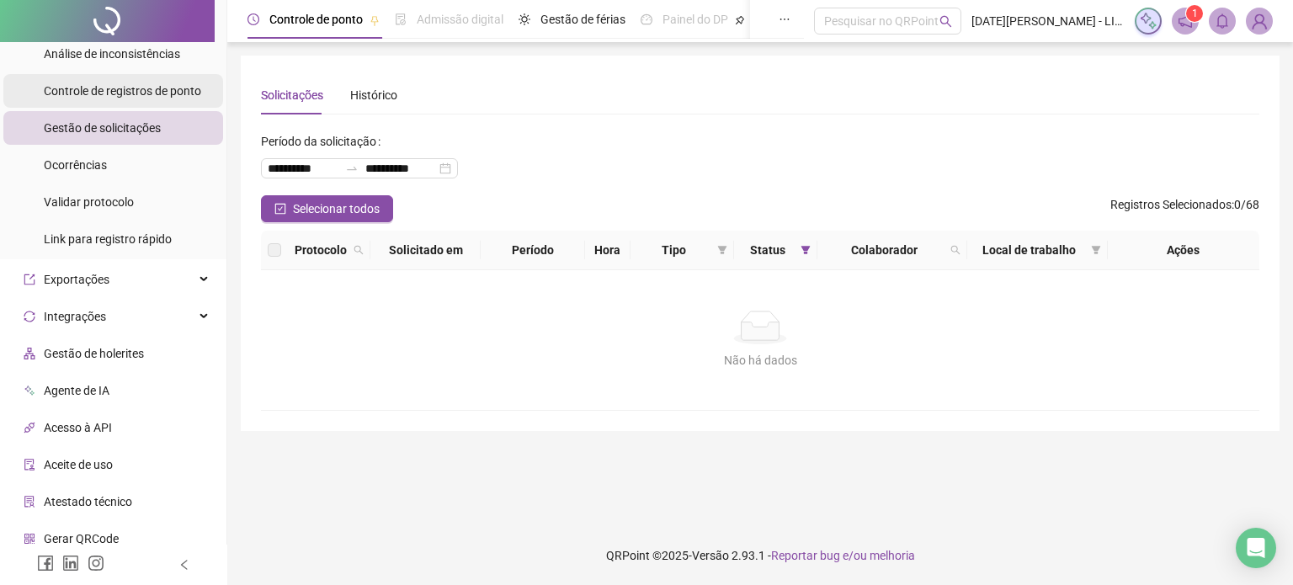
click at [146, 93] on span "Controle de registros de ponto" at bounding box center [122, 90] width 157 height 13
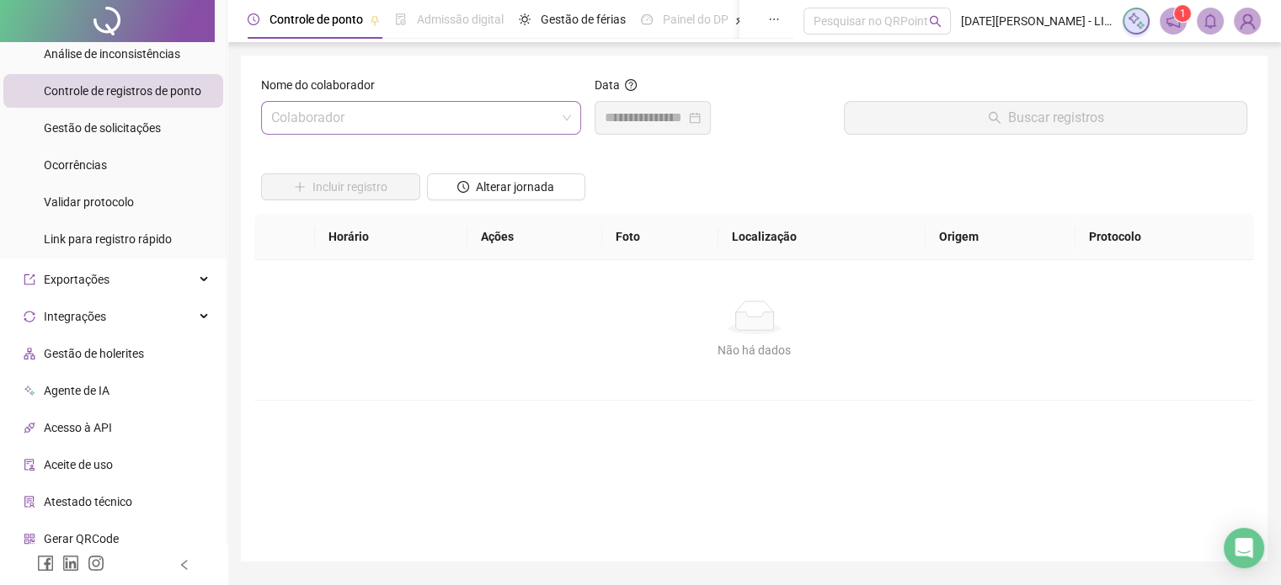
click at [449, 115] on input "search" at bounding box center [413, 118] width 285 height 32
click at [680, 171] on div "Incluir registro Alterar jornada" at bounding box center [754, 181] width 993 height 66
click at [572, 115] on div "Colaborador" at bounding box center [421, 118] width 320 height 34
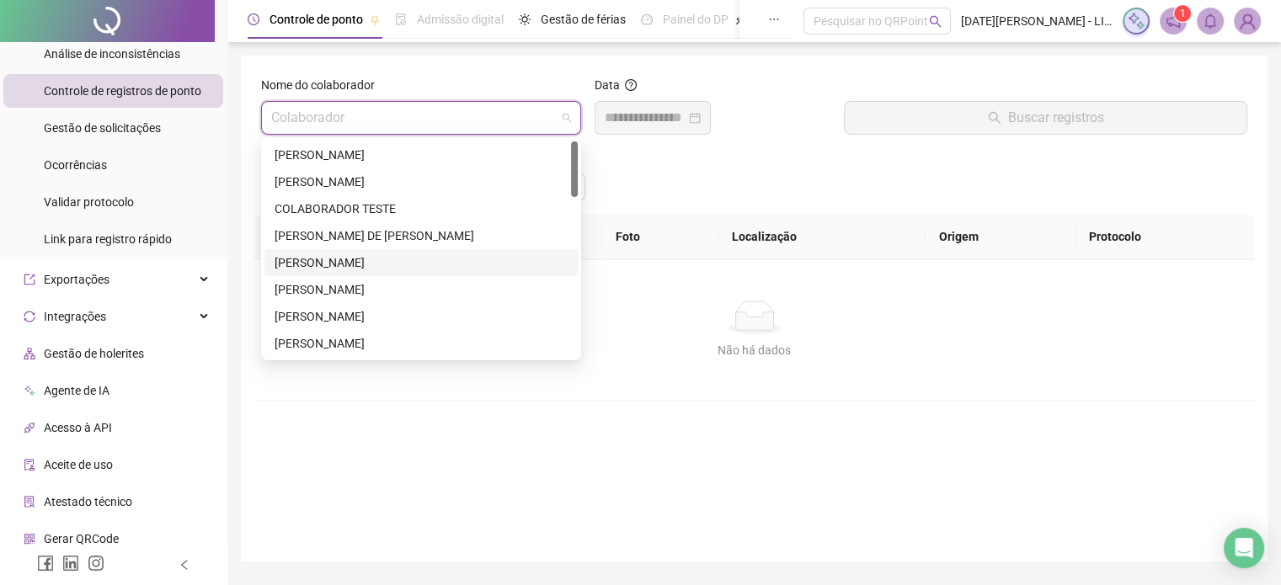
click at [390, 267] on div "[PERSON_NAME]" at bounding box center [420, 262] width 293 height 19
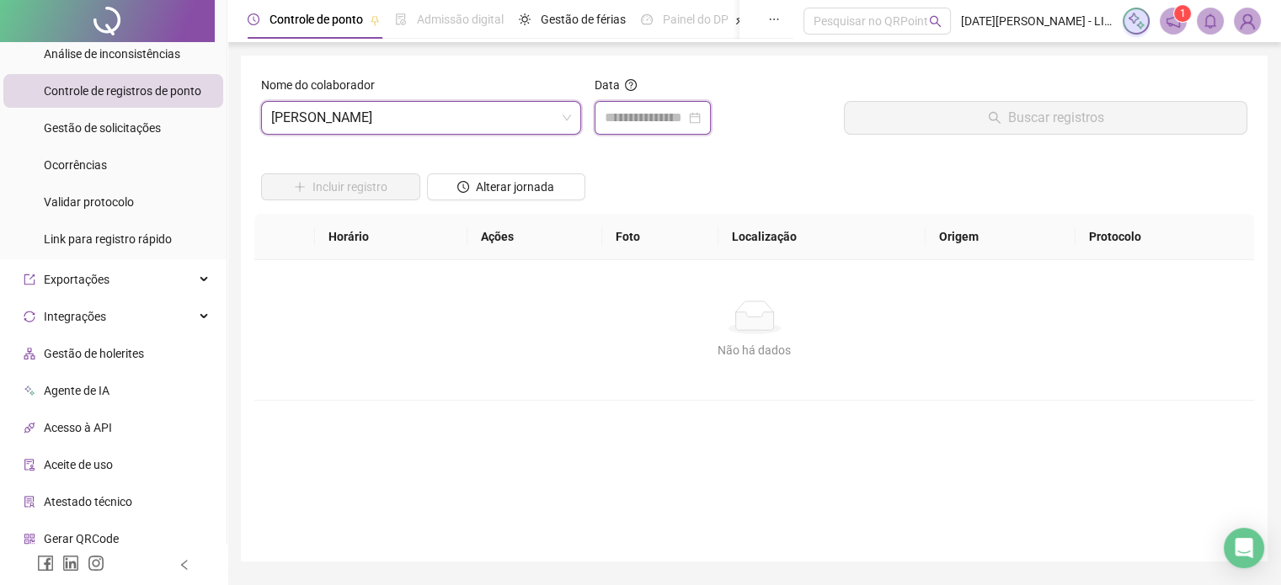
click at [674, 123] on input at bounding box center [645, 118] width 81 height 20
click at [768, 93] on div "Data" at bounding box center [712, 88] width 237 height 25
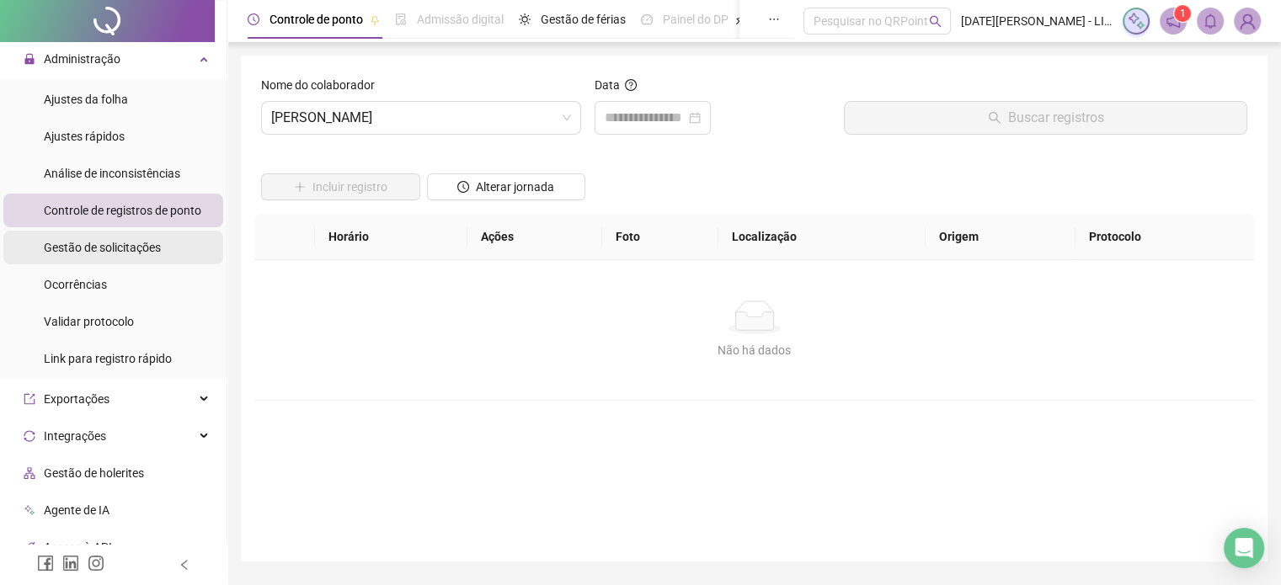
scroll to position [380, 0]
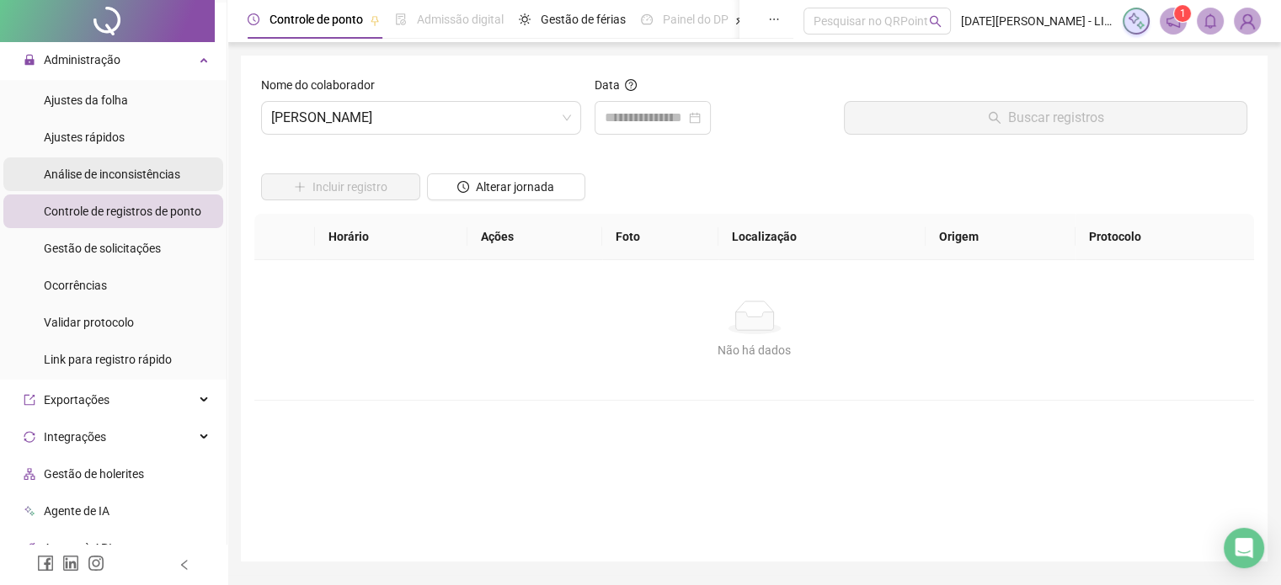
click at [125, 178] on span "Análise de inconsistências" at bounding box center [112, 174] width 136 height 13
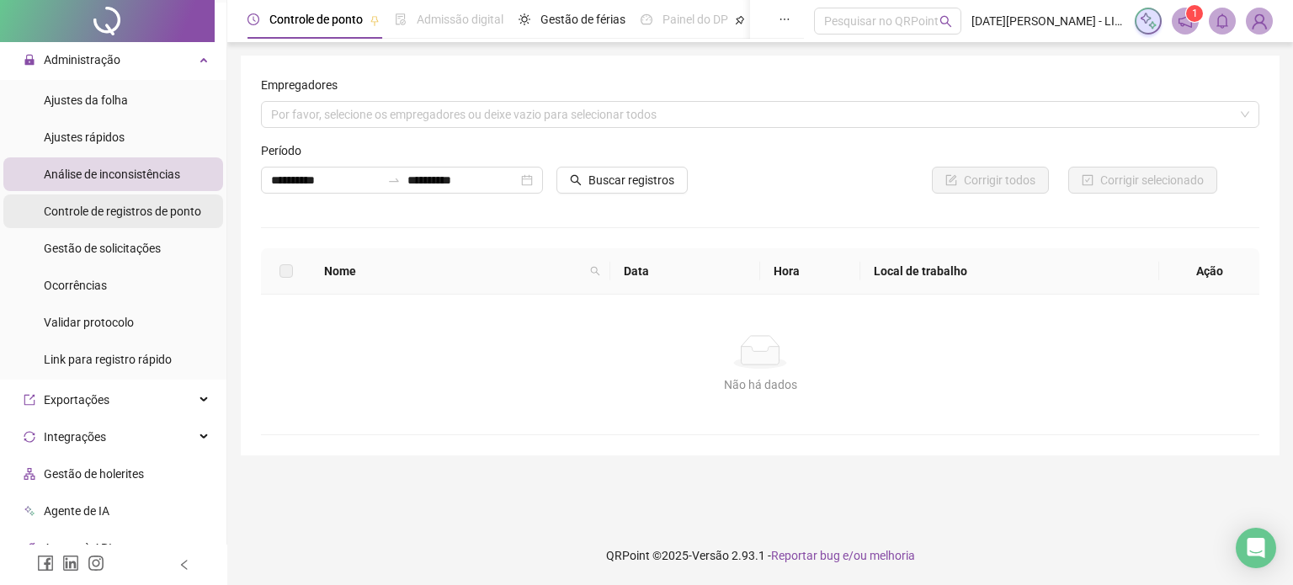
click at [128, 200] on div "Controle de registros de ponto" at bounding box center [122, 211] width 157 height 34
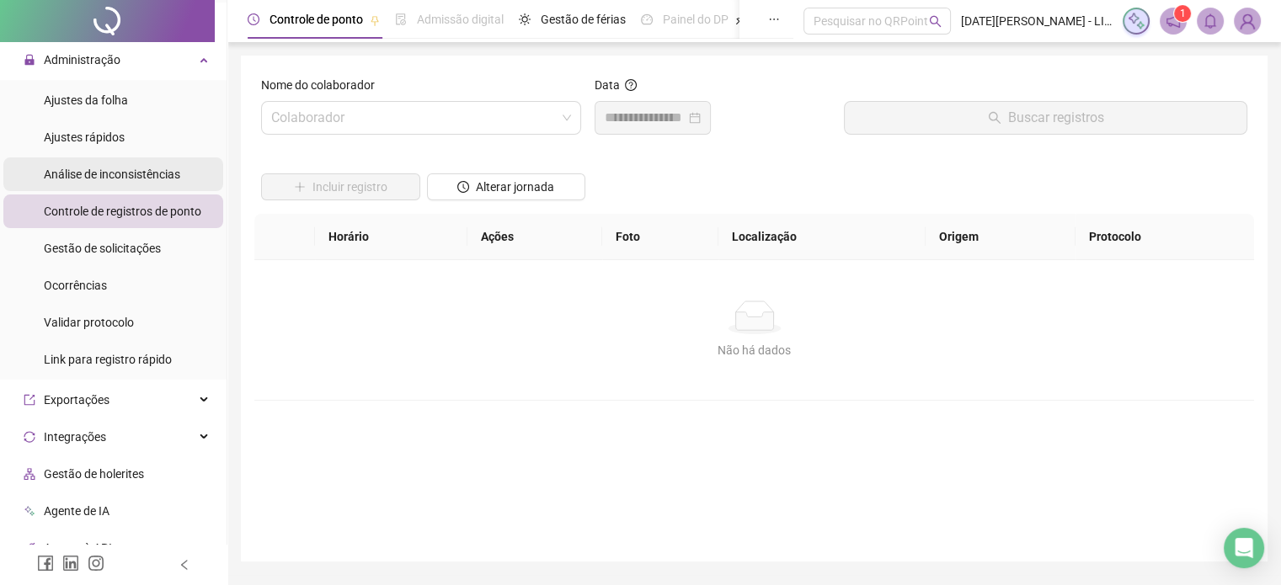
click at [141, 176] on span "Análise de inconsistências" at bounding box center [112, 174] width 136 height 13
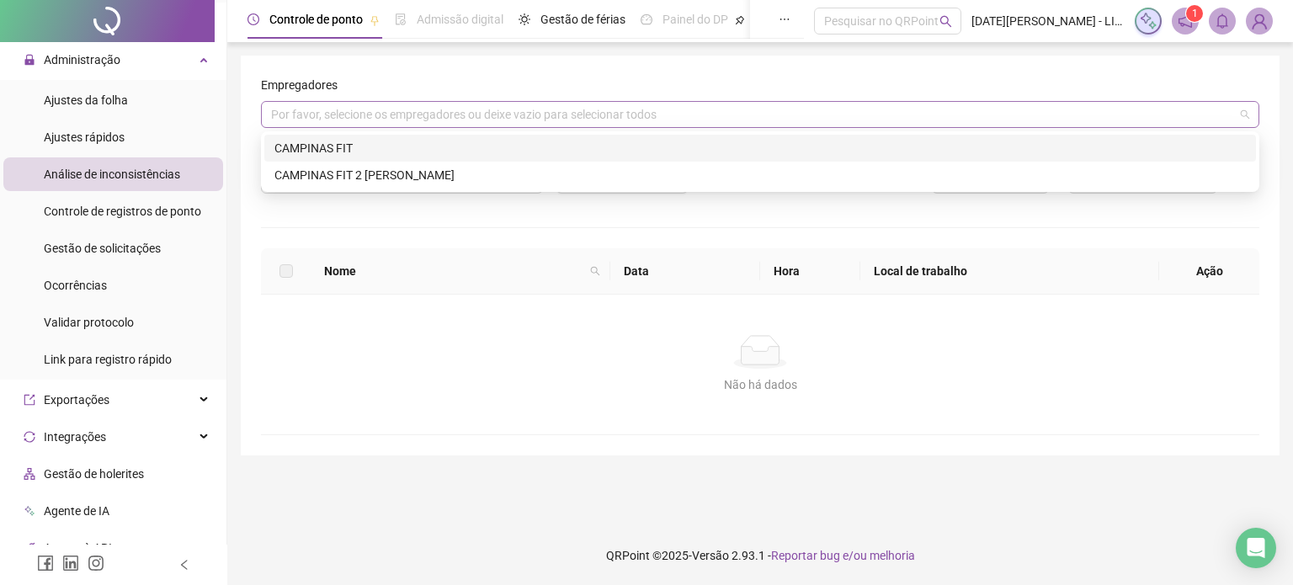
click at [463, 110] on div "Por favor, selecione os empregadores ou deixe vazio para selecionar todos" at bounding box center [760, 114] width 999 height 27
click at [448, 147] on div "CAMPINAS FIT" at bounding box center [760, 148] width 972 height 19
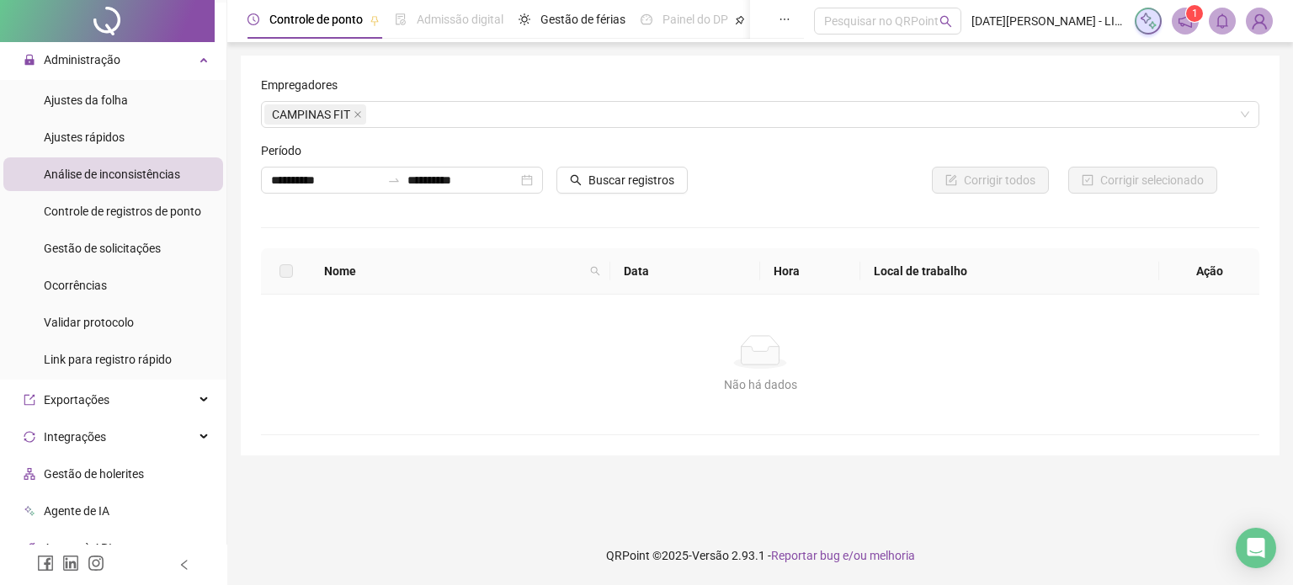
click at [535, 209] on div "**********" at bounding box center [760, 256] width 999 height 360
click at [606, 178] on span "Buscar registros" at bounding box center [632, 180] width 86 height 19
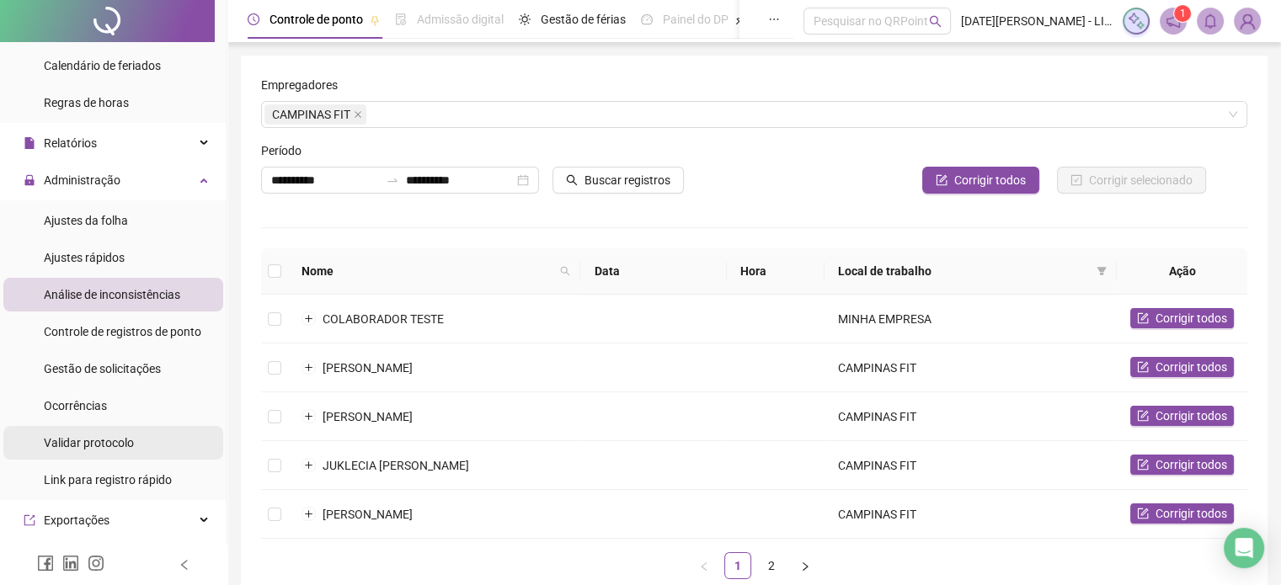
scroll to position [258, 0]
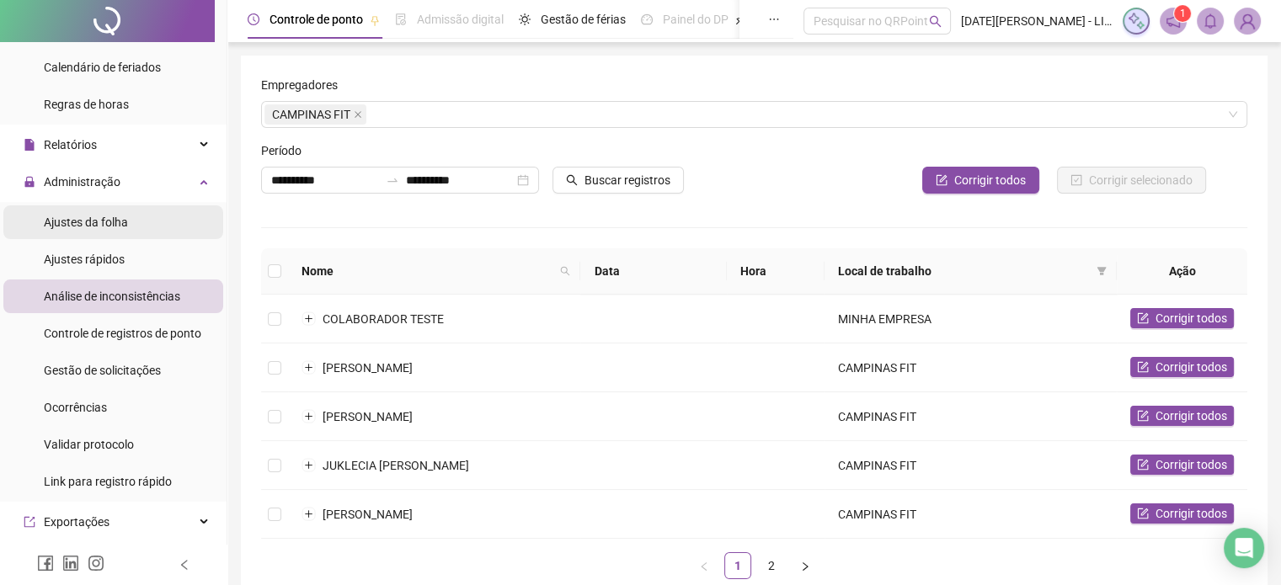
click at [131, 216] on li "Ajustes da folha" at bounding box center [113, 222] width 220 height 34
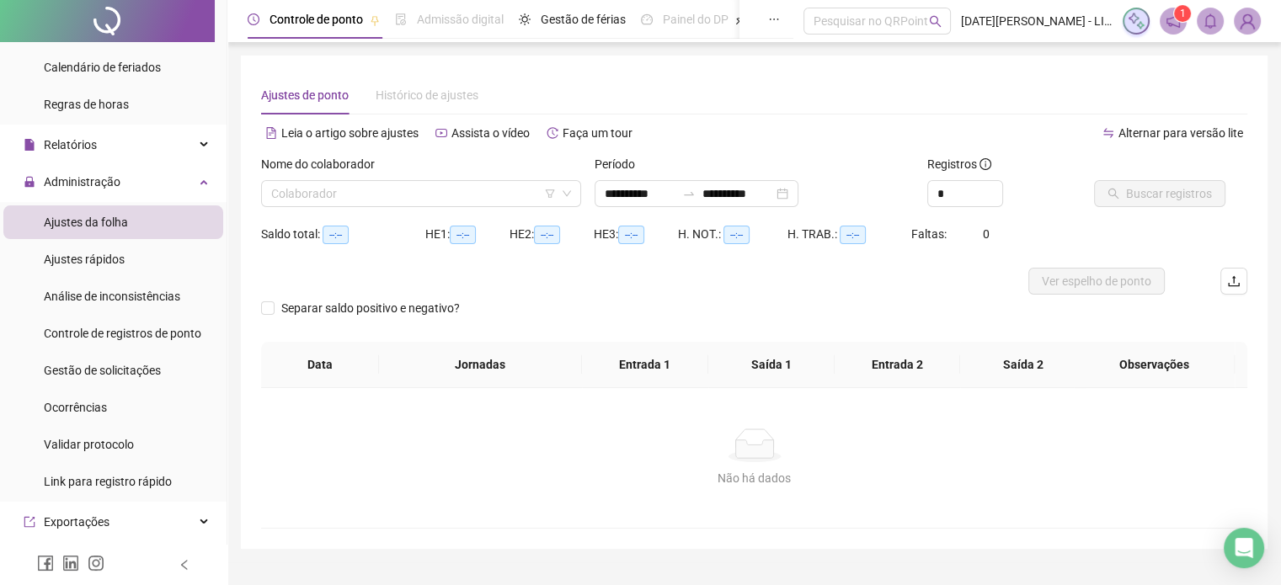
type input "**********"
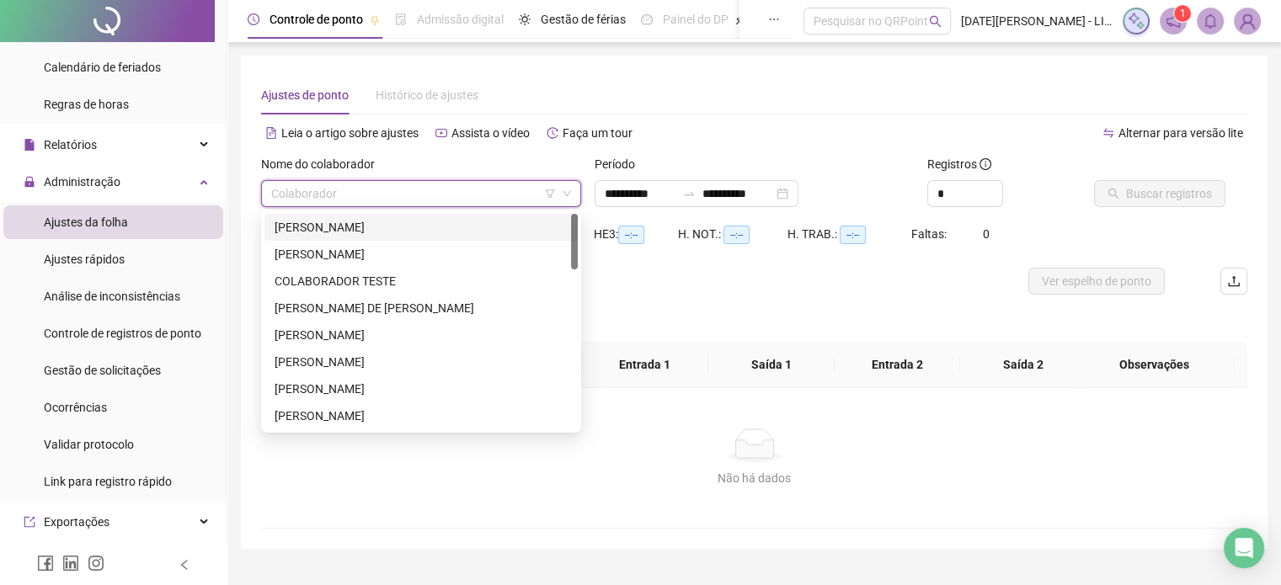
click at [483, 200] on input "search" at bounding box center [413, 193] width 285 height 25
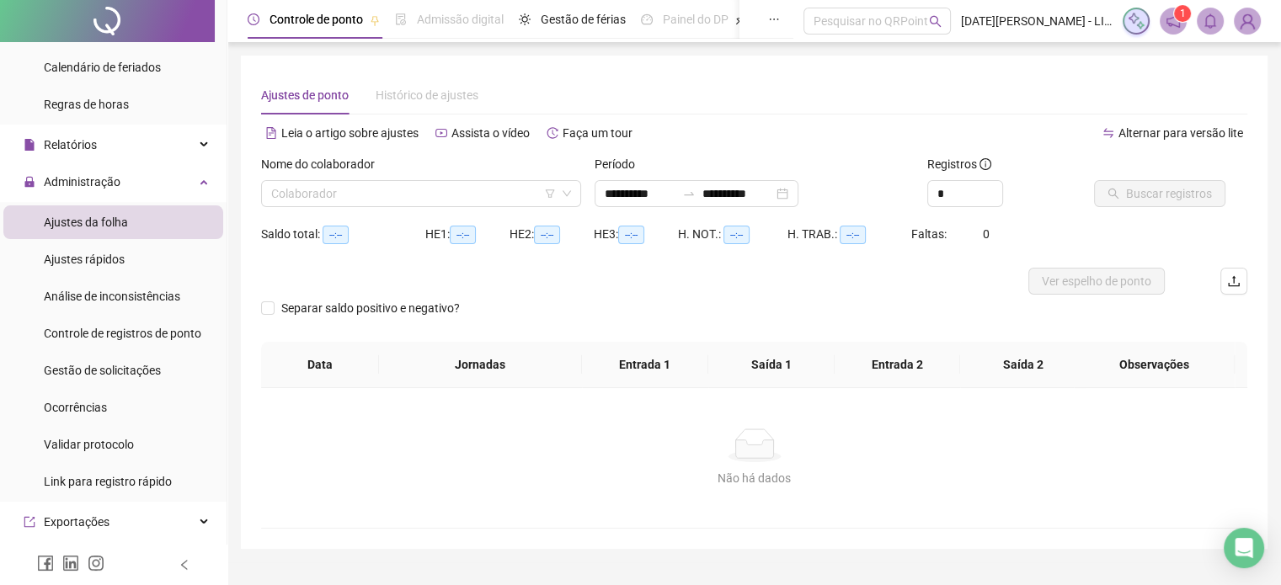
click at [649, 328] on div "Separar saldo positivo e negativo?" at bounding box center [754, 318] width 986 height 47
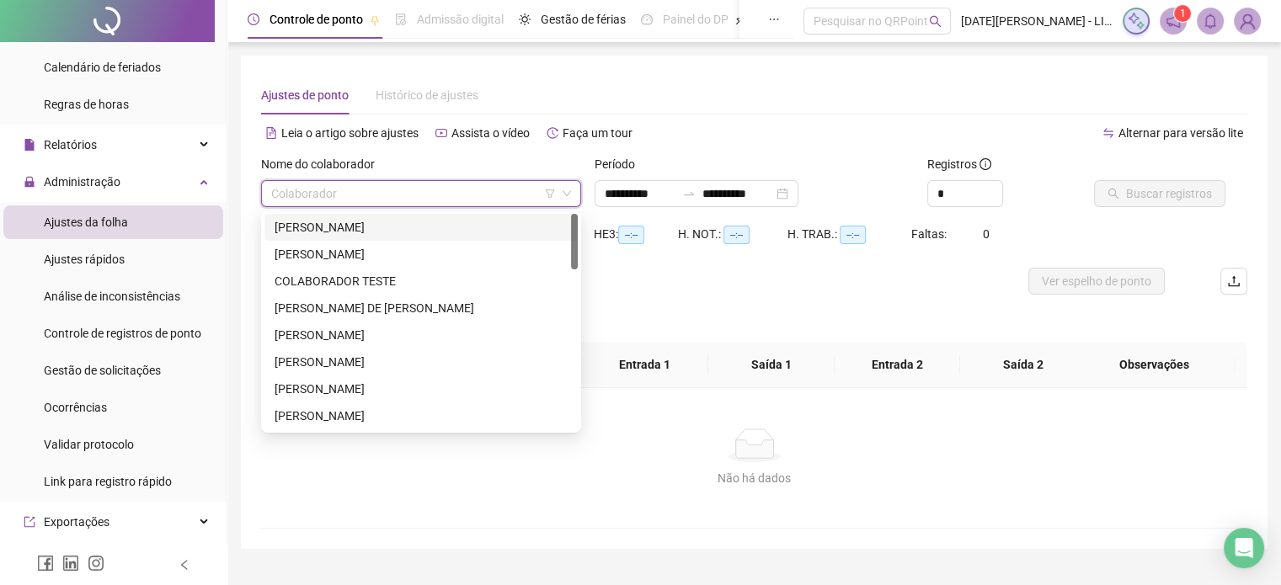
click at [462, 186] on input "search" at bounding box center [413, 193] width 285 height 25
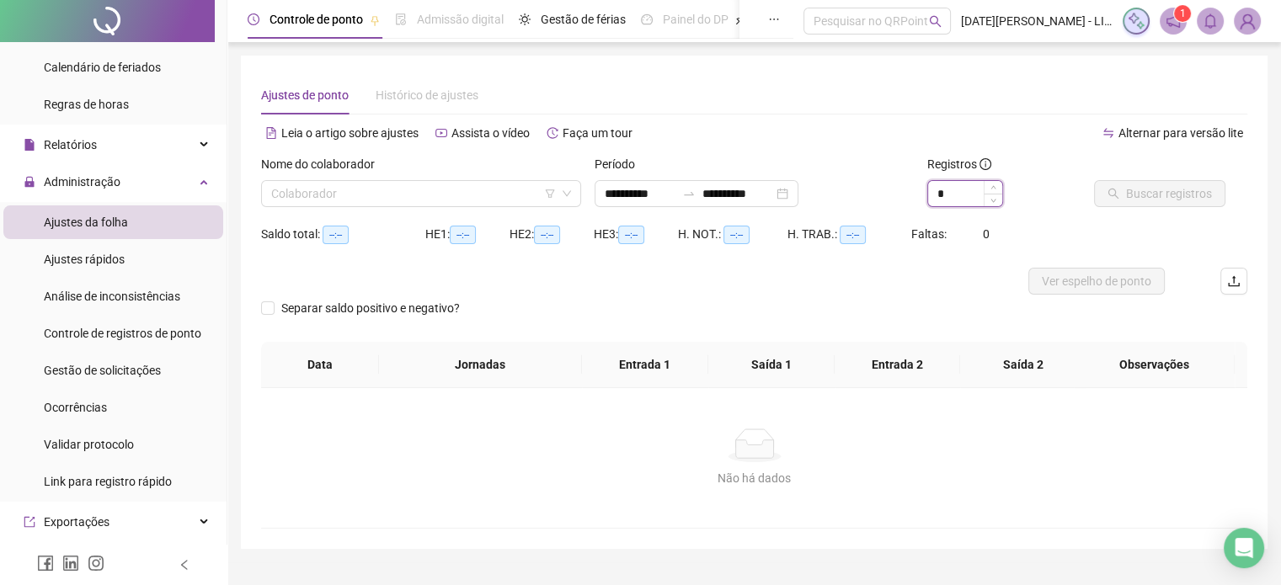
click at [935, 196] on input "*" at bounding box center [965, 193] width 74 height 25
type input "*"
click at [828, 282] on div at bounding box center [630, 281] width 739 height 27
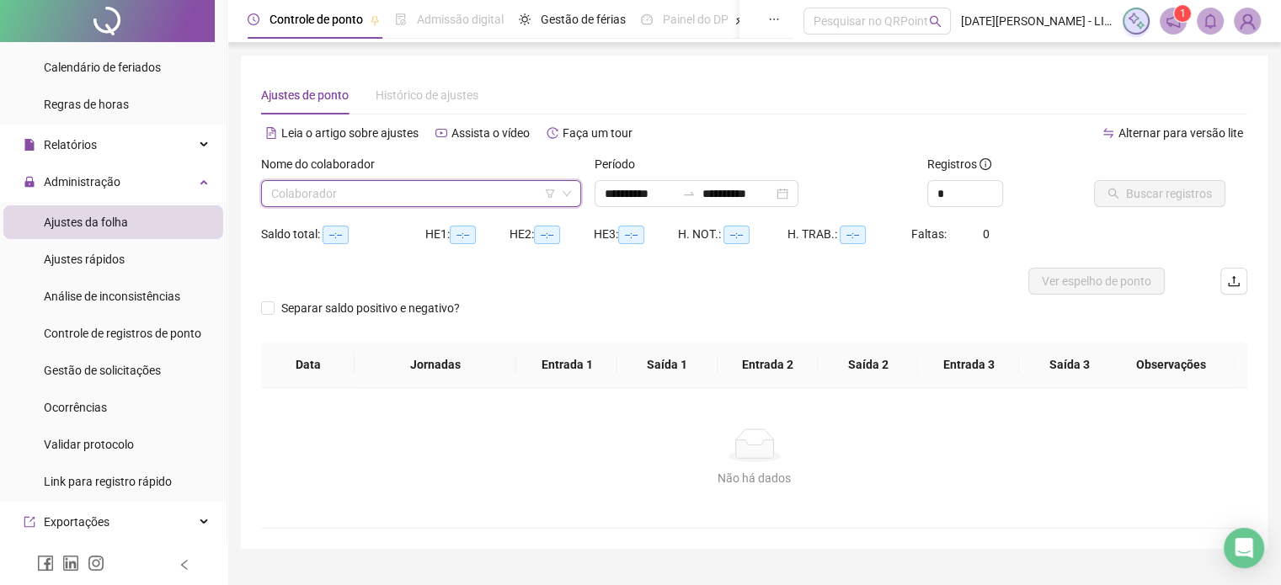
click at [487, 195] on input "search" at bounding box center [413, 193] width 285 height 25
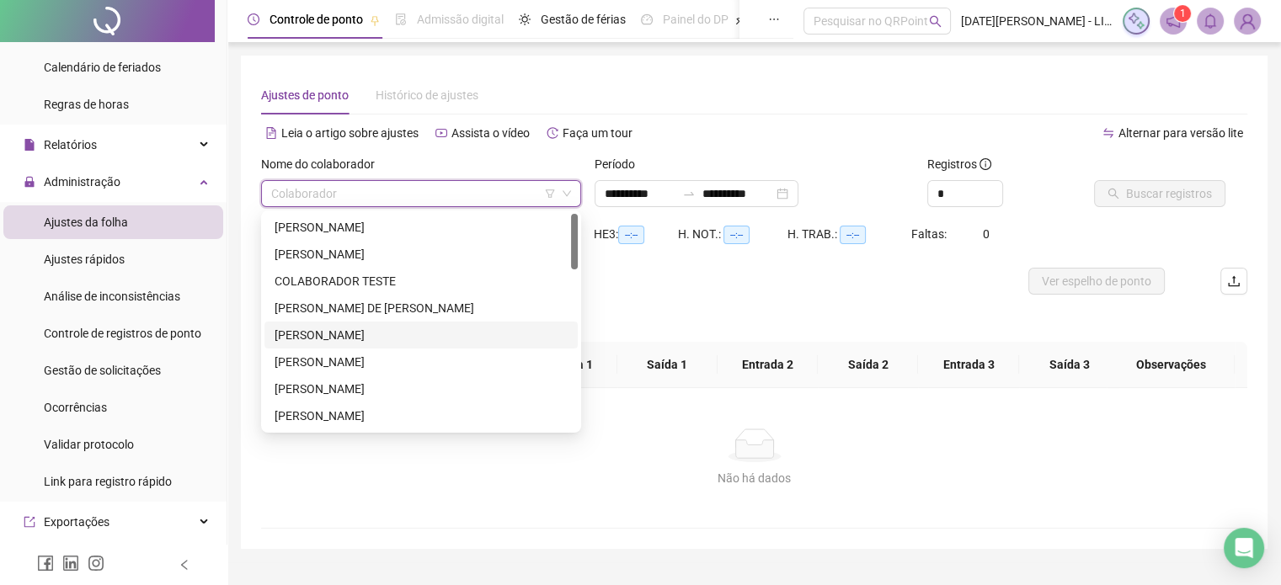
click at [432, 329] on div "[PERSON_NAME]" at bounding box center [420, 335] width 293 height 19
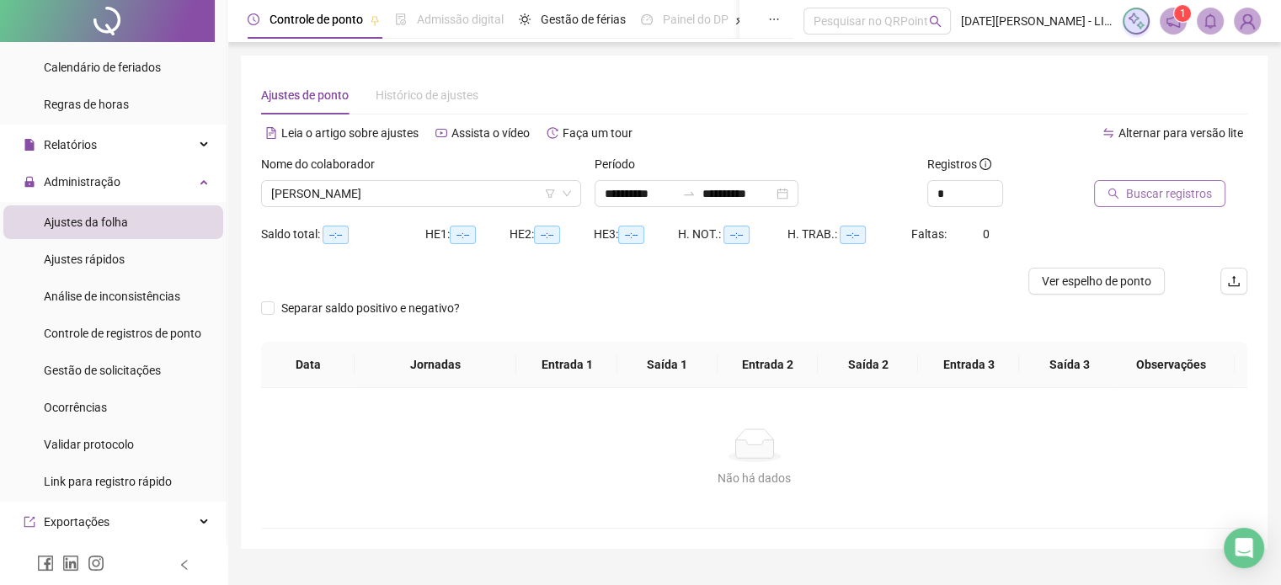
click at [1151, 189] on span "Buscar registros" at bounding box center [1169, 193] width 86 height 19
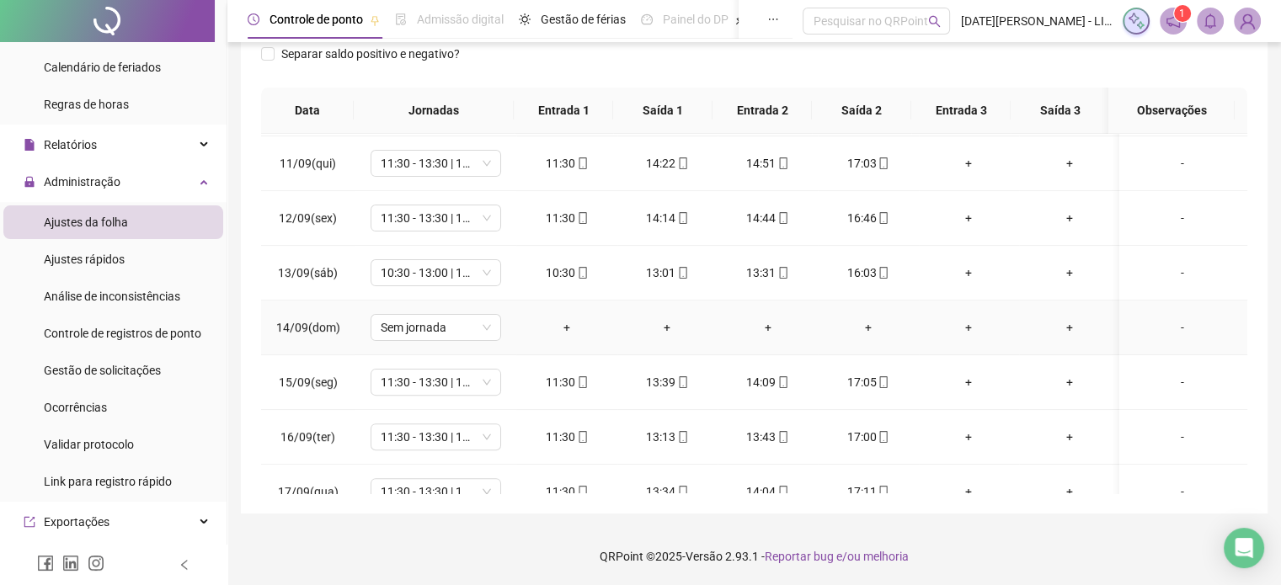
scroll to position [567, 0]
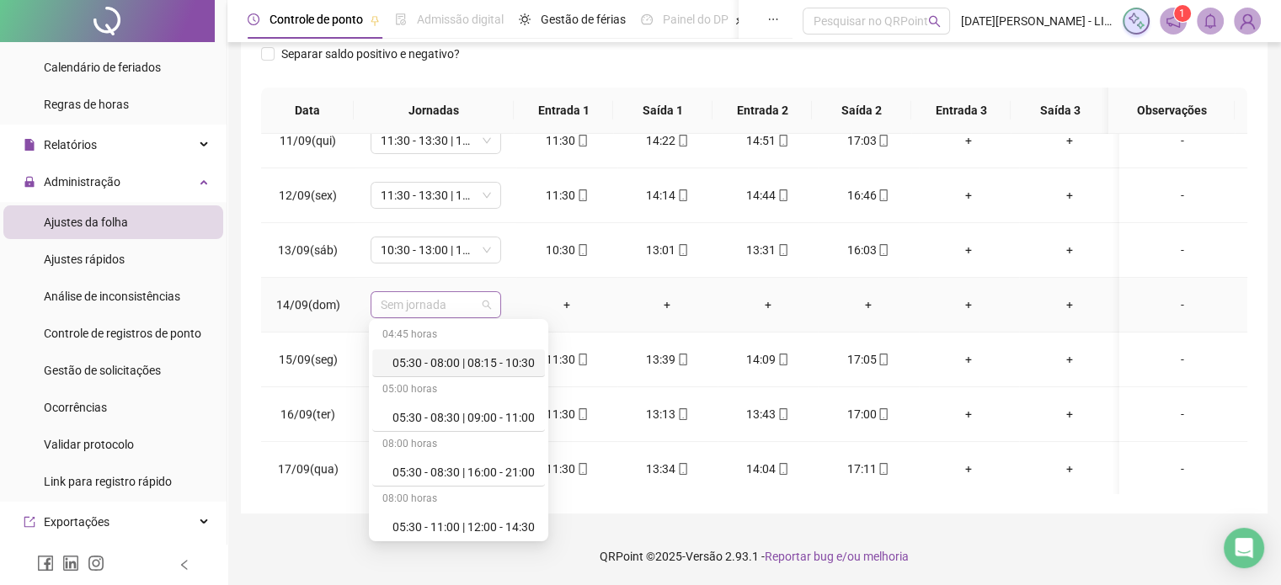
click at [485, 302] on span "Sem jornada" at bounding box center [436, 304] width 110 height 25
click at [423, 420] on div "Folga" at bounding box center [463, 422] width 142 height 19
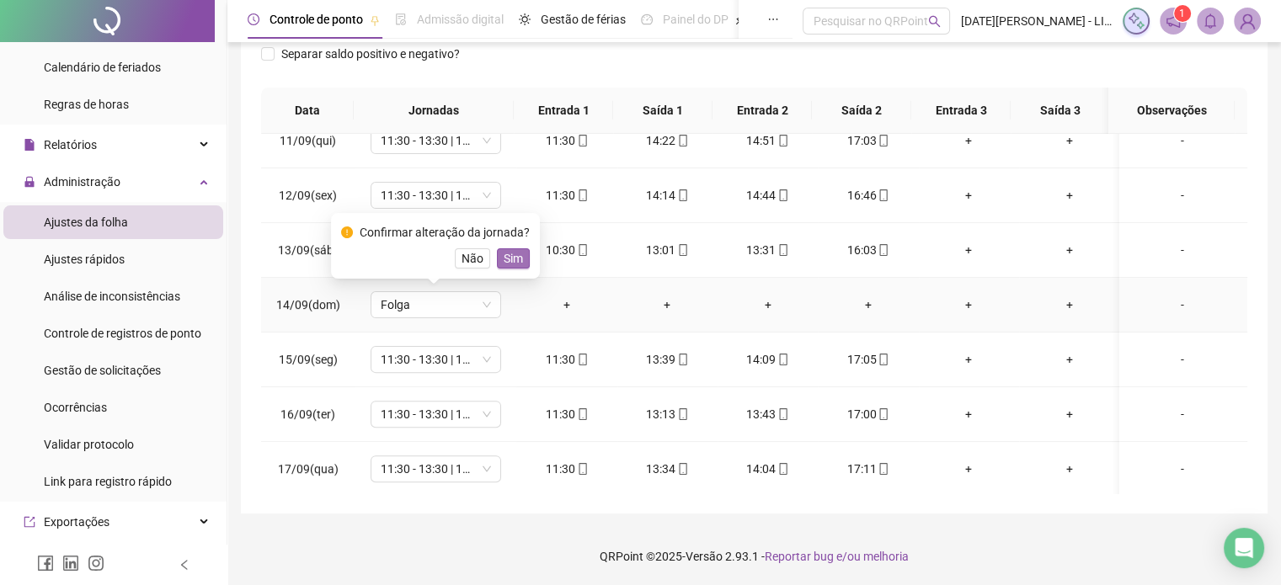
click at [514, 253] on span "Sim" at bounding box center [512, 258] width 19 height 19
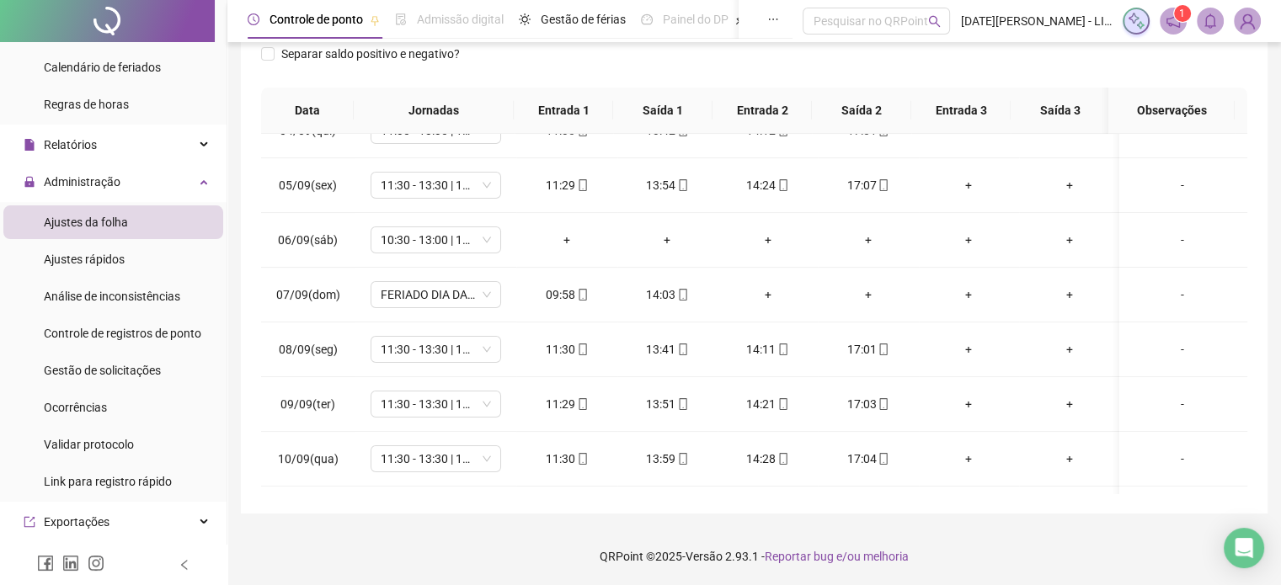
scroll to position [198, 0]
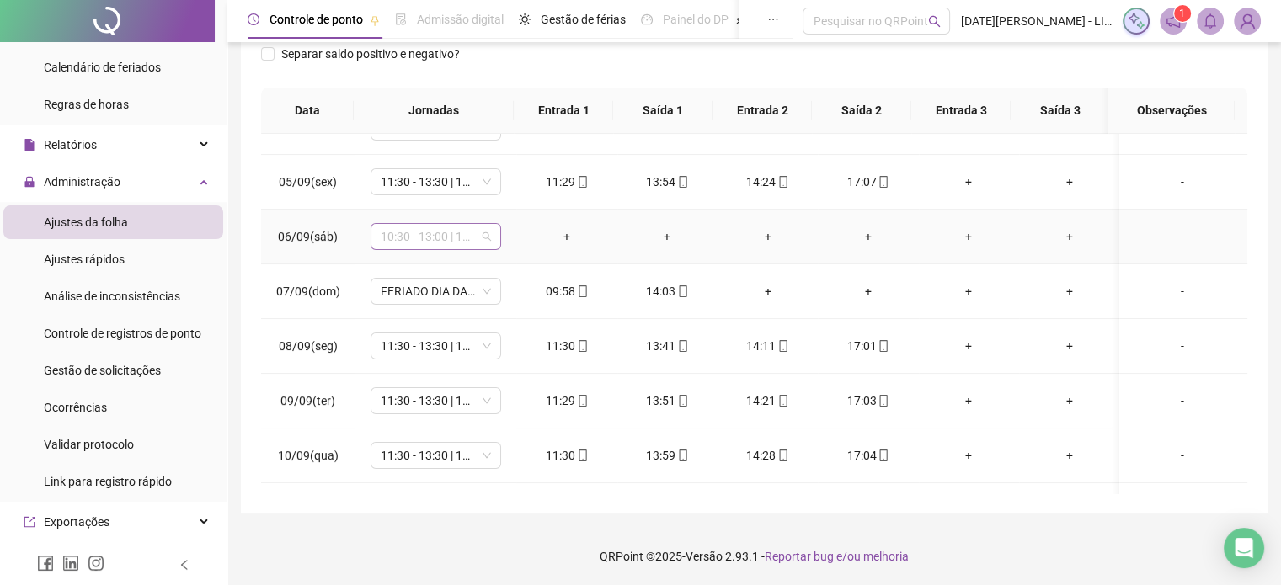
click at [485, 232] on span "10:30 - 13:00 | 13:30 - 16:00" at bounding box center [436, 236] width 110 height 25
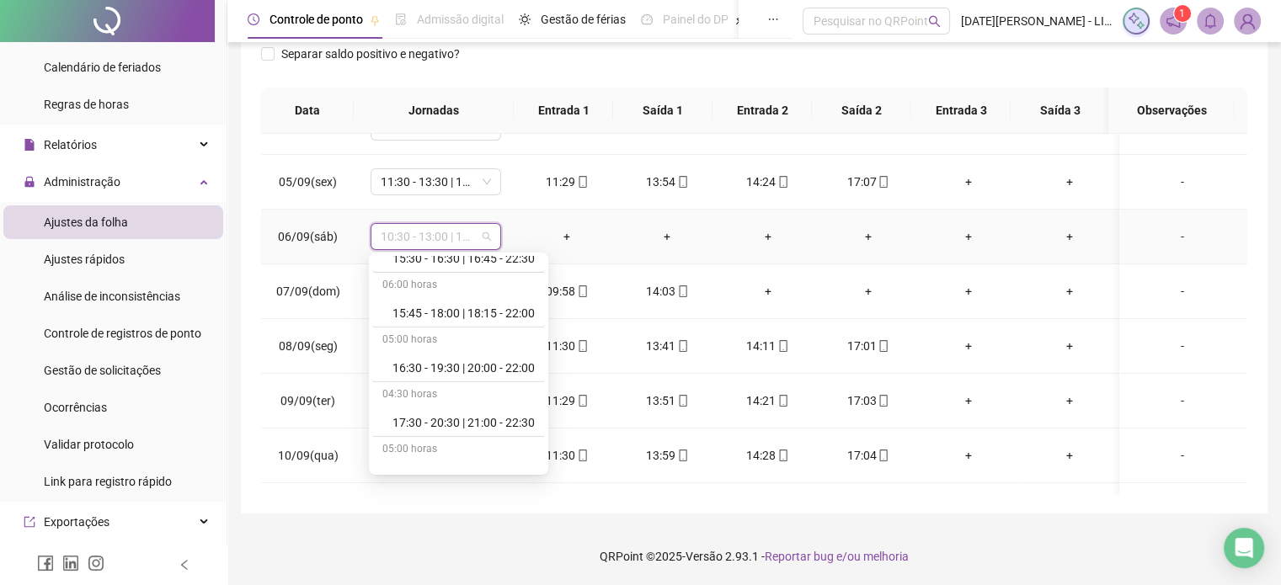
scroll to position [2075, 0]
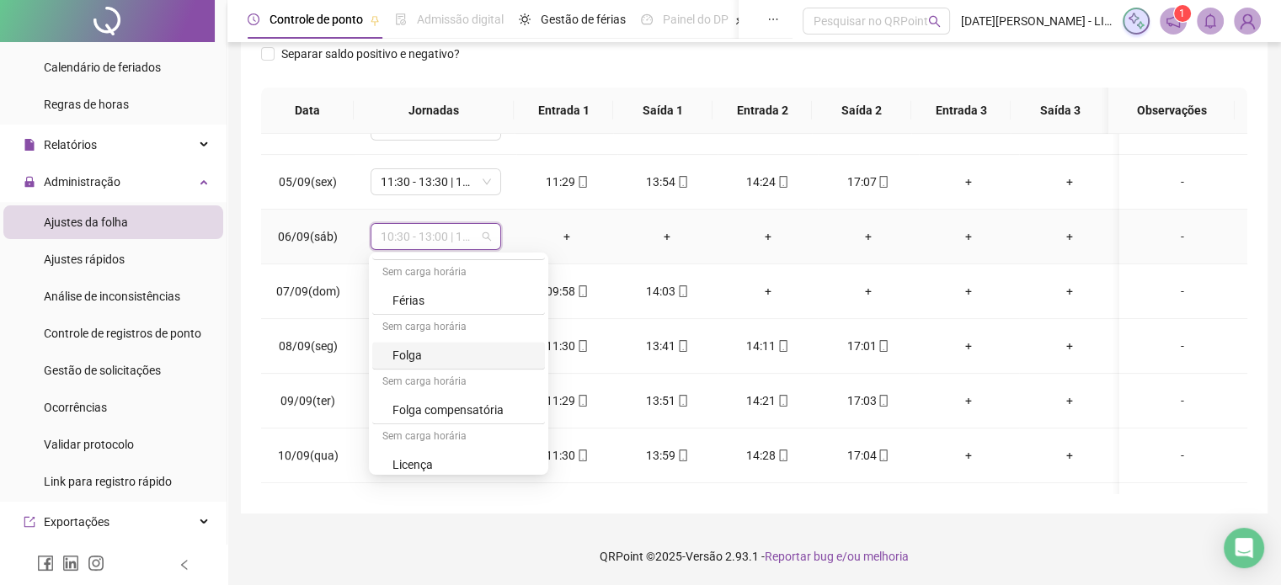
click at [401, 353] on div "Folga" at bounding box center [463, 355] width 142 height 19
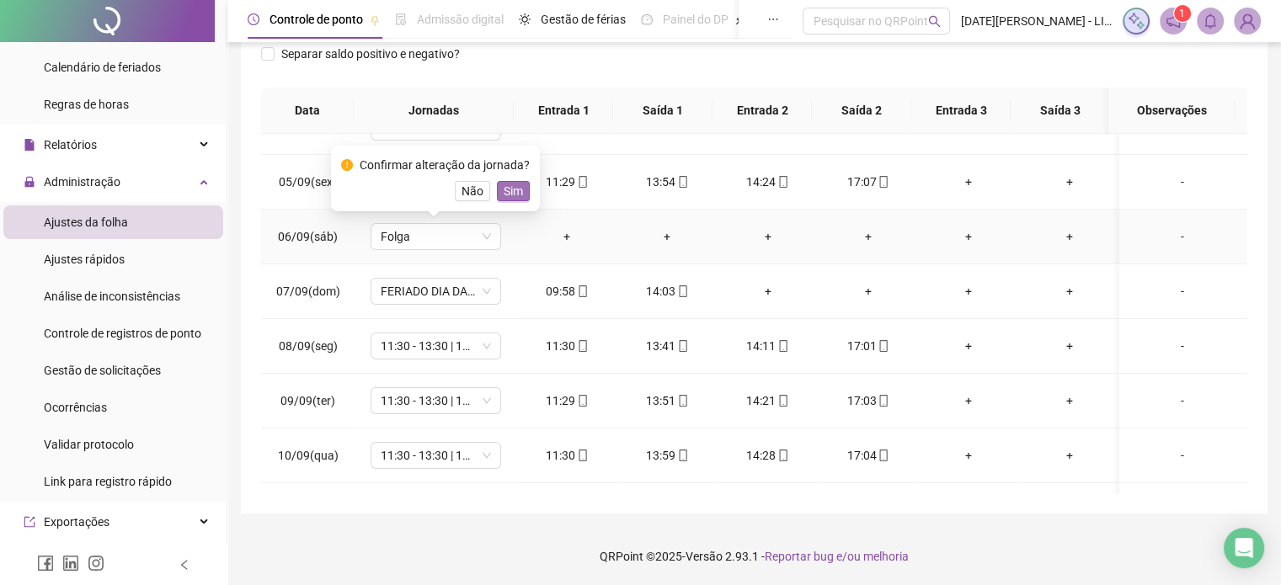
click at [512, 190] on span "Sim" at bounding box center [512, 191] width 19 height 19
click at [488, 290] on span "FERIADO DIA DA INDEPENDÊNCIA" at bounding box center [436, 291] width 110 height 25
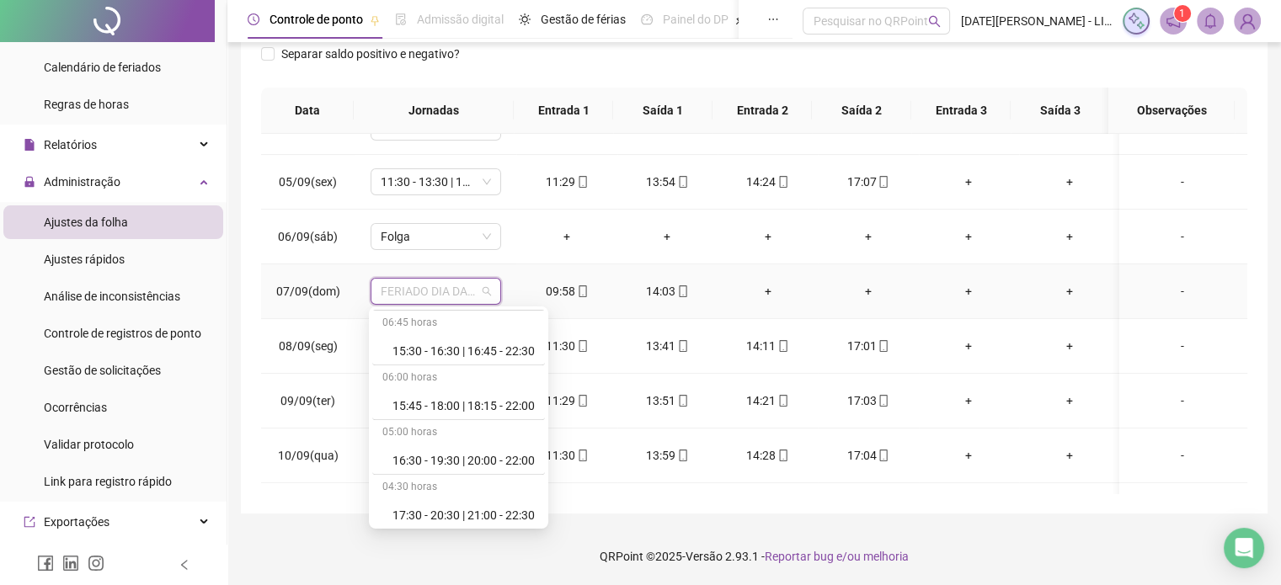
scroll to position [1640, 0]
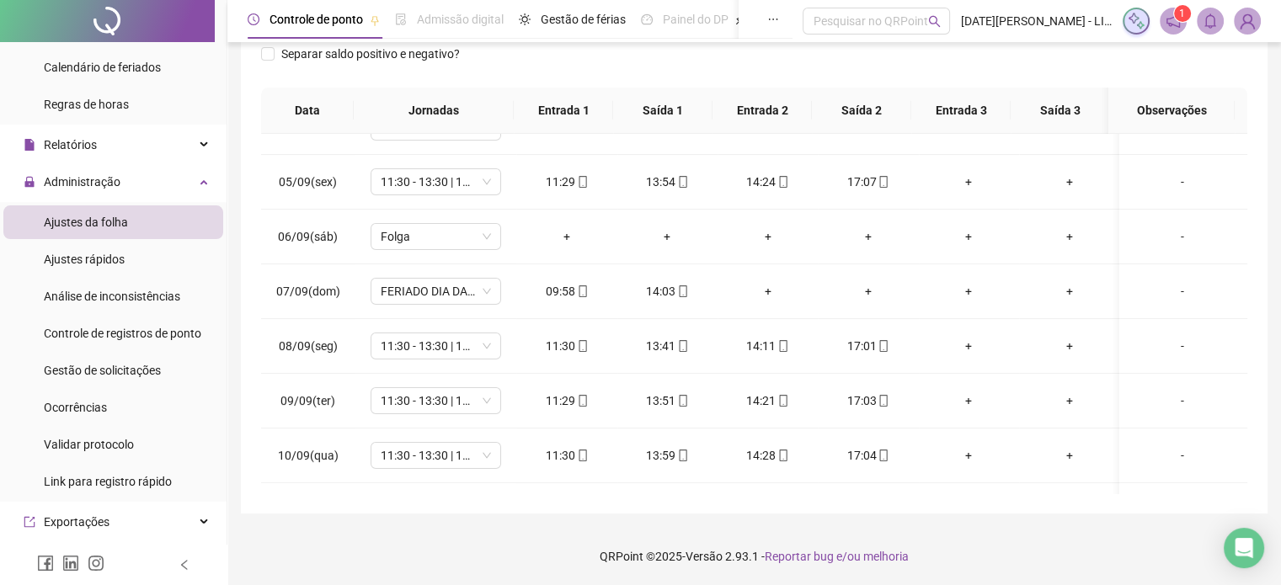
click at [601, 525] on div "**********" at bounding box center [753, 166] width 1053 height 840
click at [484, 289] on span "FERIADO DIA DA INDEPENDÊNCIA" at bounding box center [436, 291] width 110 height 25
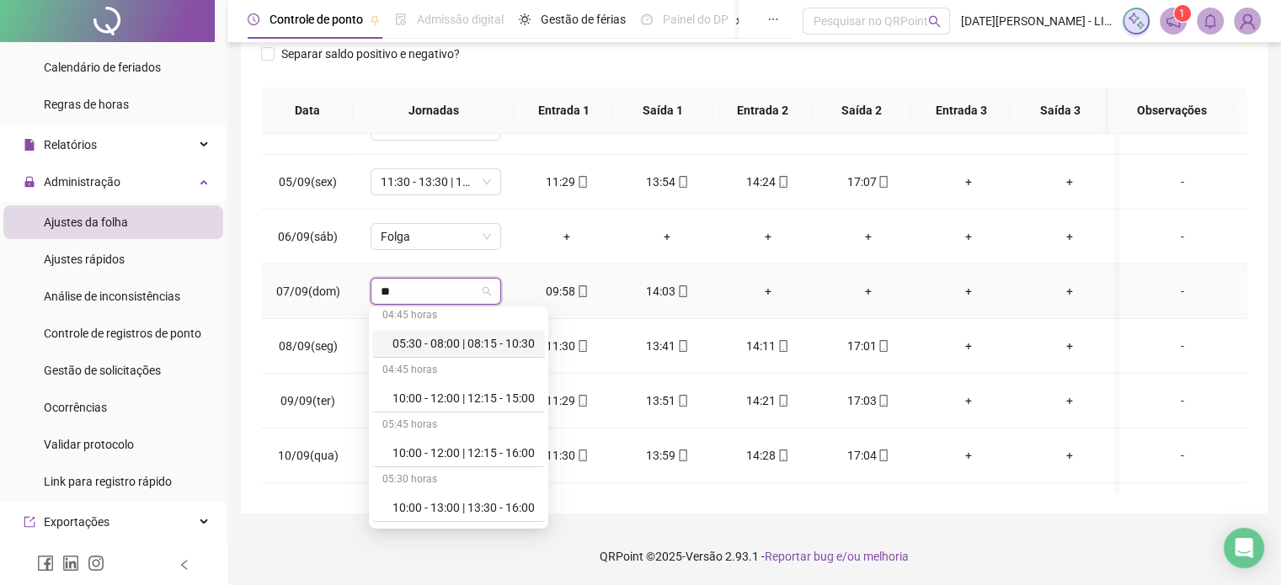
scroll to position [0, 0]
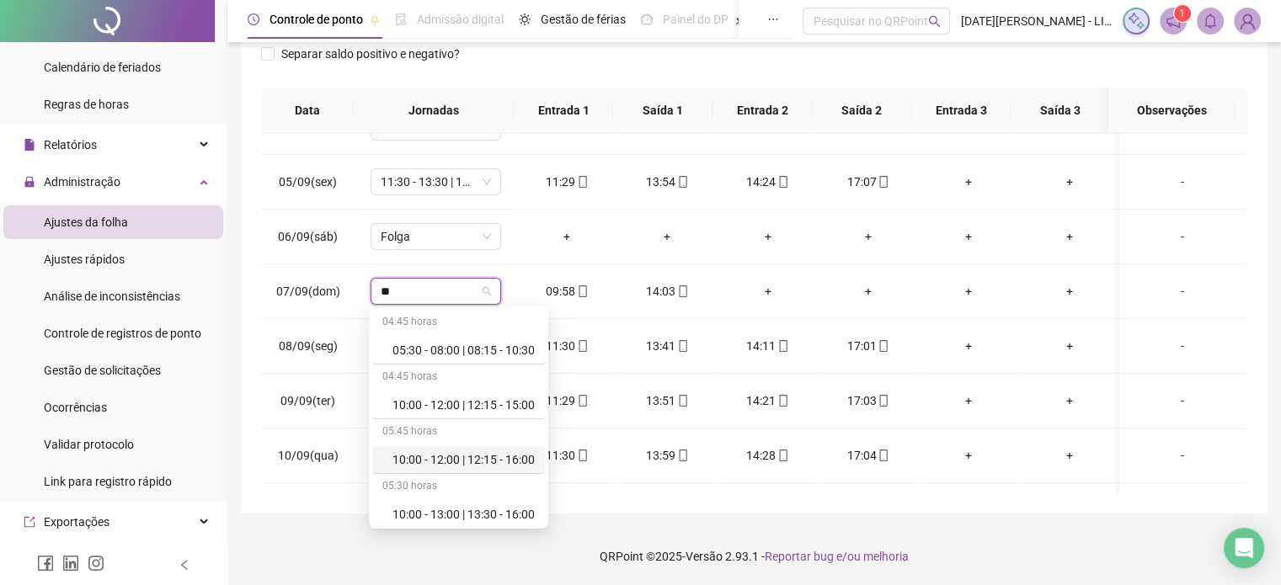
type input "**"
click at [617, 508] on div "**********" at bounding box center [754, 157] width 1026 height 712
click at [479, 293] on span "FERIADO DIA DA INDEPENDÊNCIA" at bounding box center [436, 291] width 110 height 25
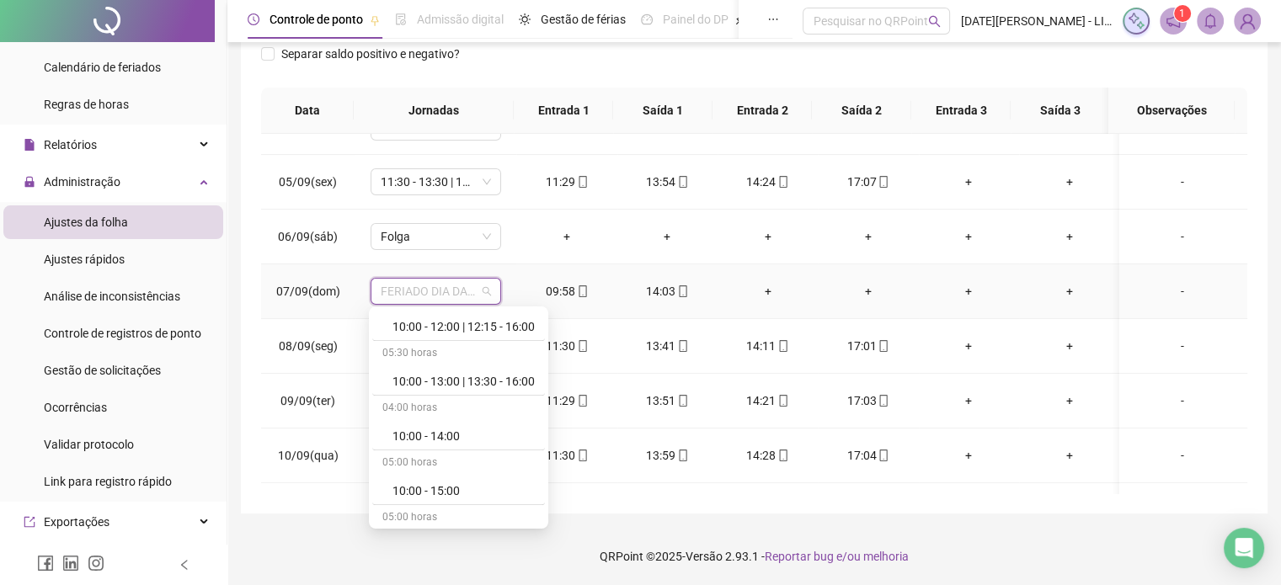
scroll to position [901, 0]
click at [461, 425] on div "10:00 - 14:00" at bounding box center [463, 434] width 142 height 19
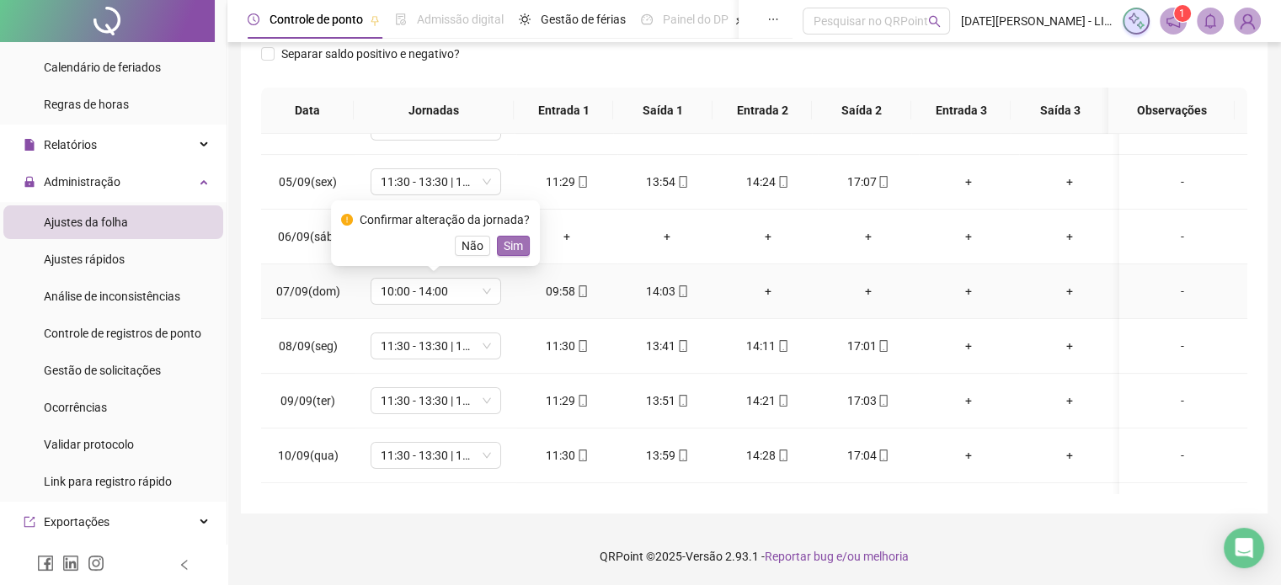
click at [507, 245] on span "Sim" at bounding box center [512, 246] width 19 height 19
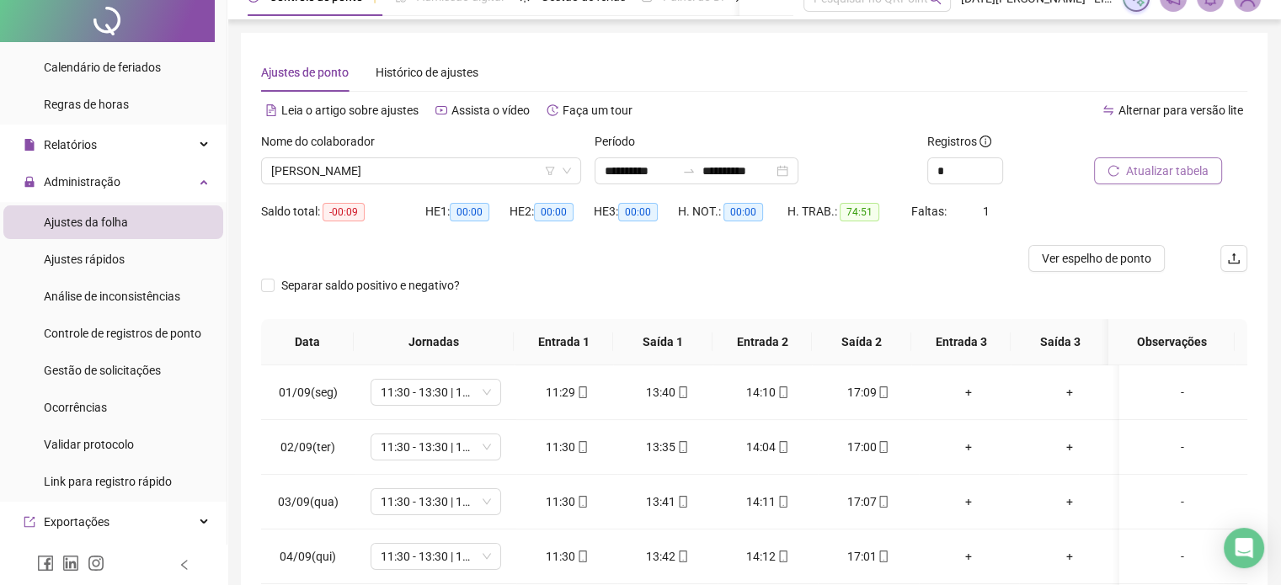
scroll to position [0, 0]
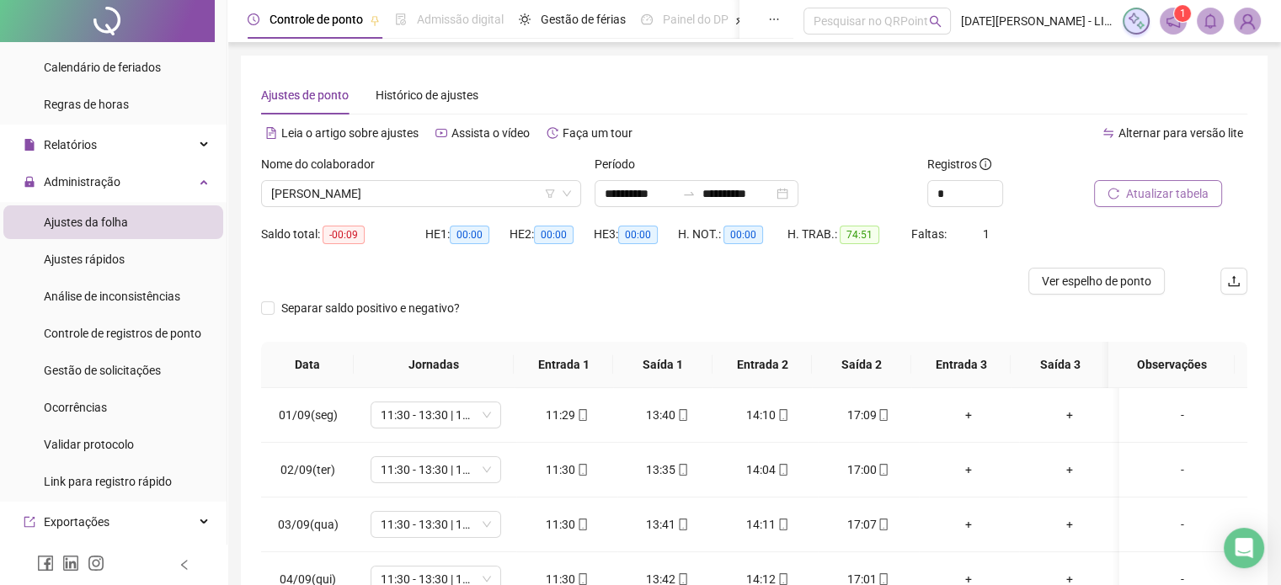
click at [1137, 193] on span "Atualizar tabela" at bounding box center [1167, 193] width 83 height 19
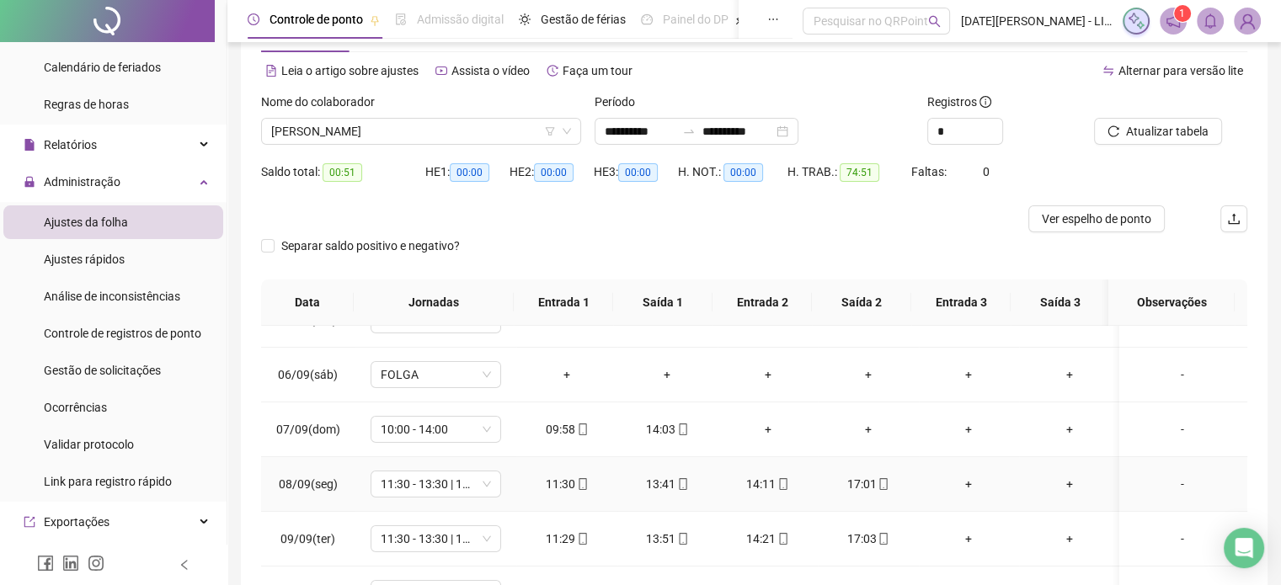
scroll to position [251, 0]
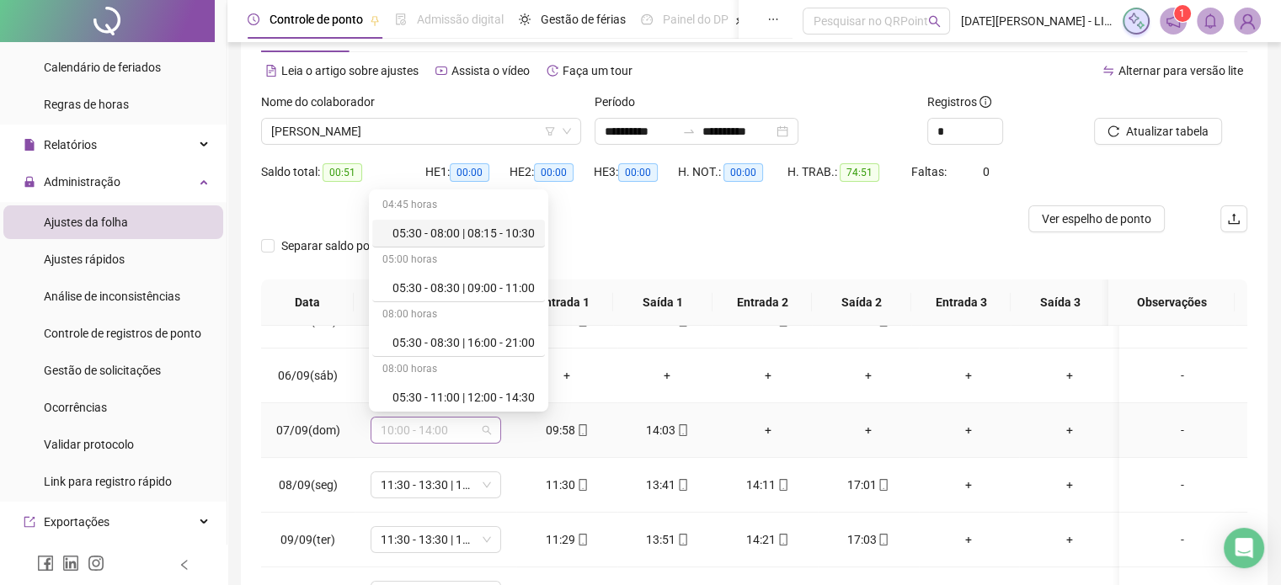
click at [475, 430] on span "10:00 - 14:00" at bounding box center [436, 430] width 110 height 25
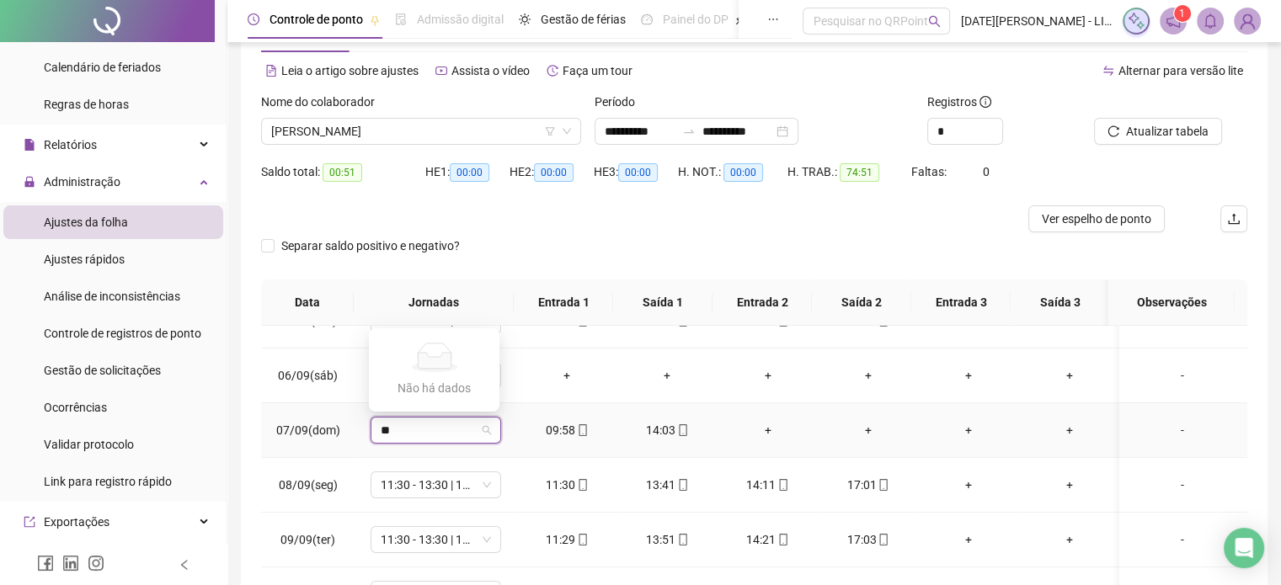
type input "*"
click at [245, 424] on div "**********" at bounding box center [754, 349] width 1026 height 712
click at [575, 242] on div "Separar saldo positivo e negativo?" at bounding box center [754, 255] width 986 height 47
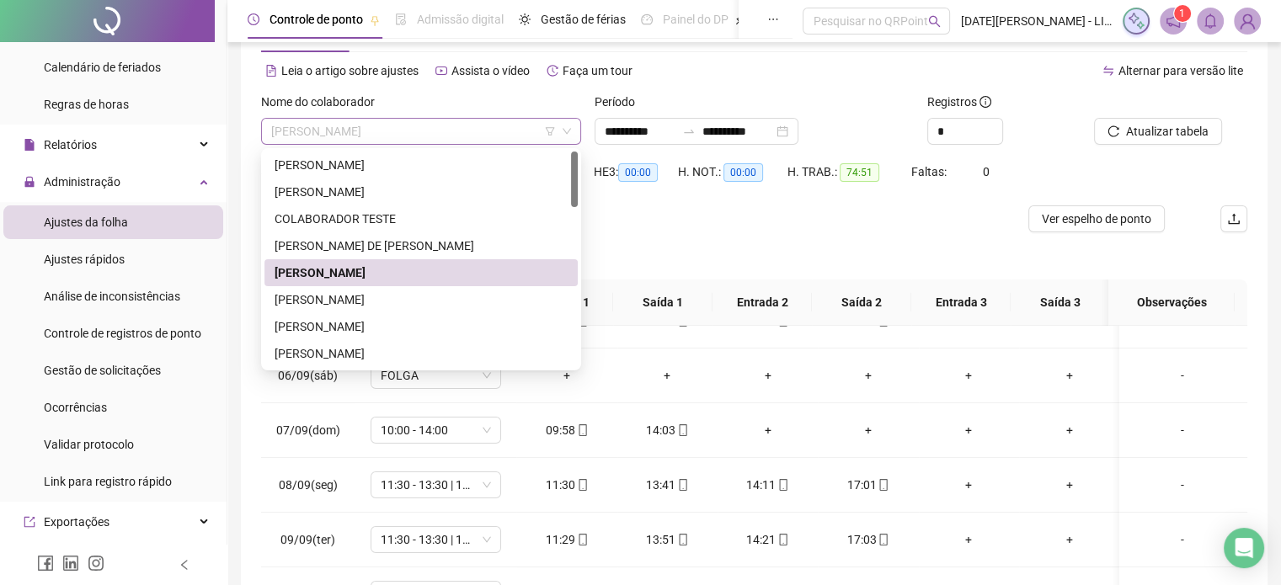
click at [530, 125] on span "[PERSON_NAME]" at bounding box center [421, 131] width 300 height 25
click at [495, 302] on div "[PERSON_NAME]" at bounding box center [420, 299] width 293 height 19
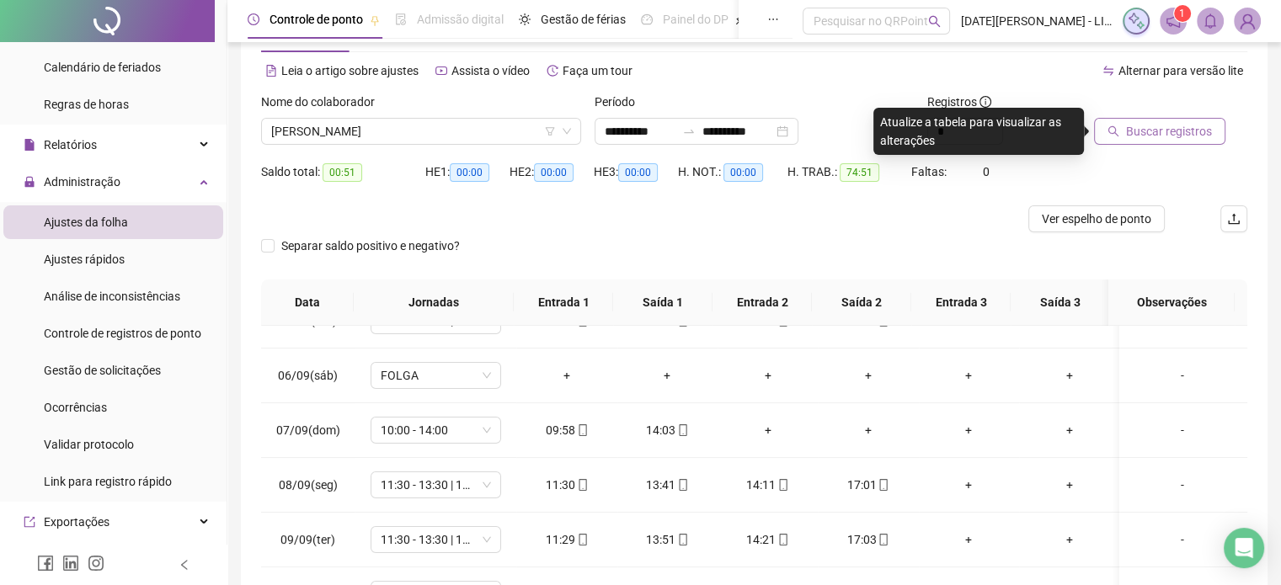
click at [1118, 120] on button "Buscar registros" at bounding box center [1159, 131] width 131 height 27
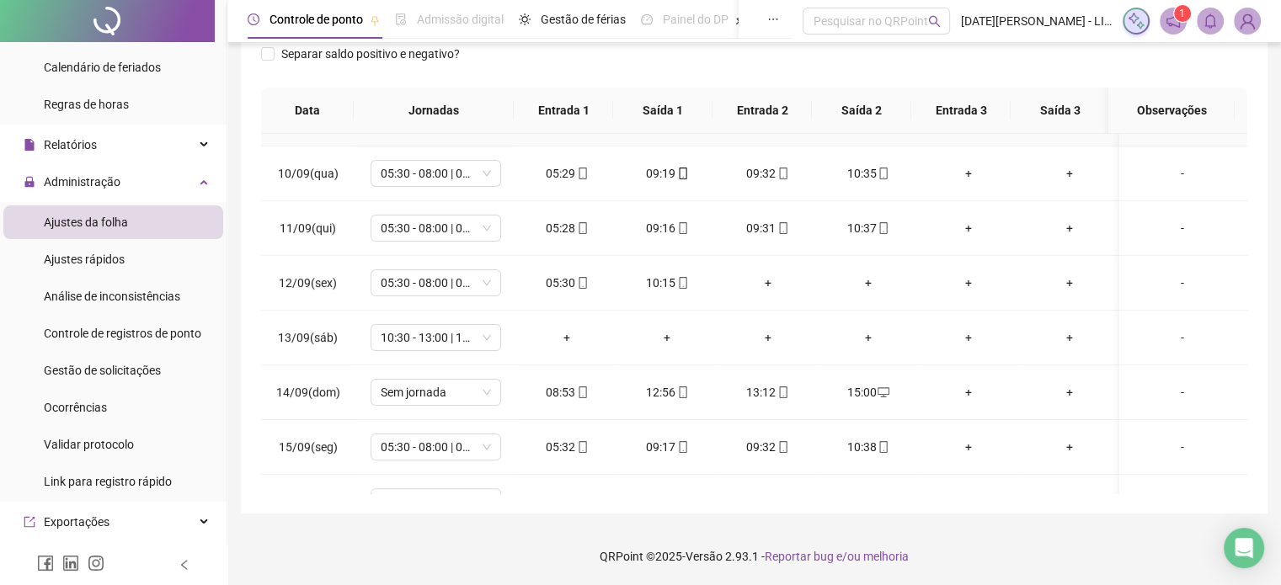
scroll to position [478, 0]
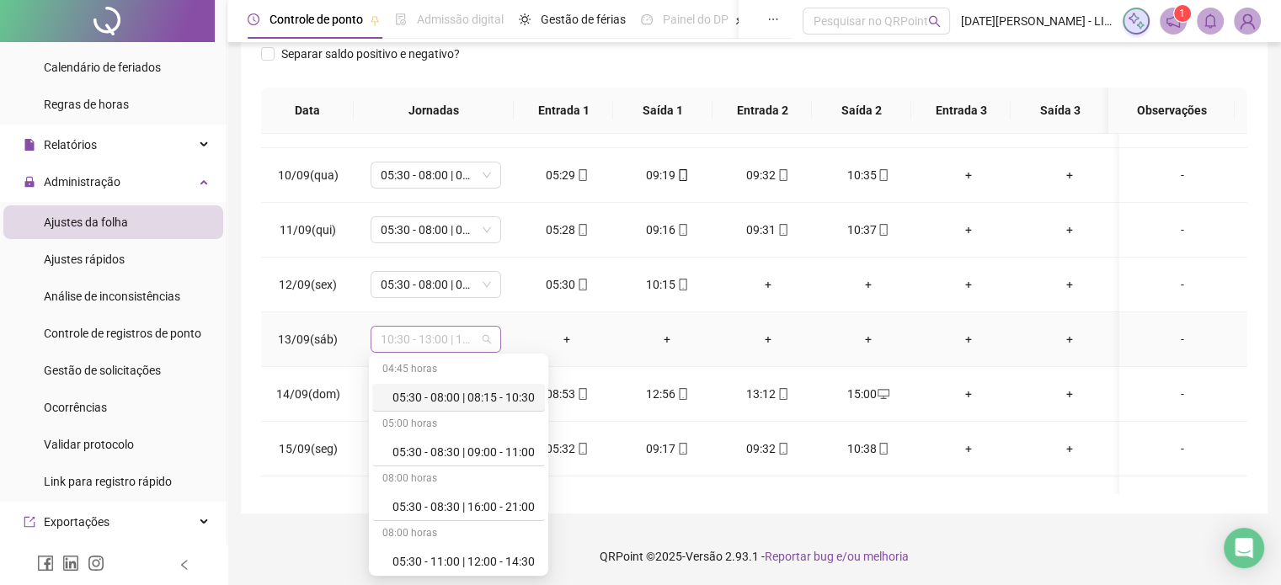
click at [477, 330] on span "10:30 - 13:00 | 13:30 - 16:00" at bounding box center [436, 339] width 110 height 25
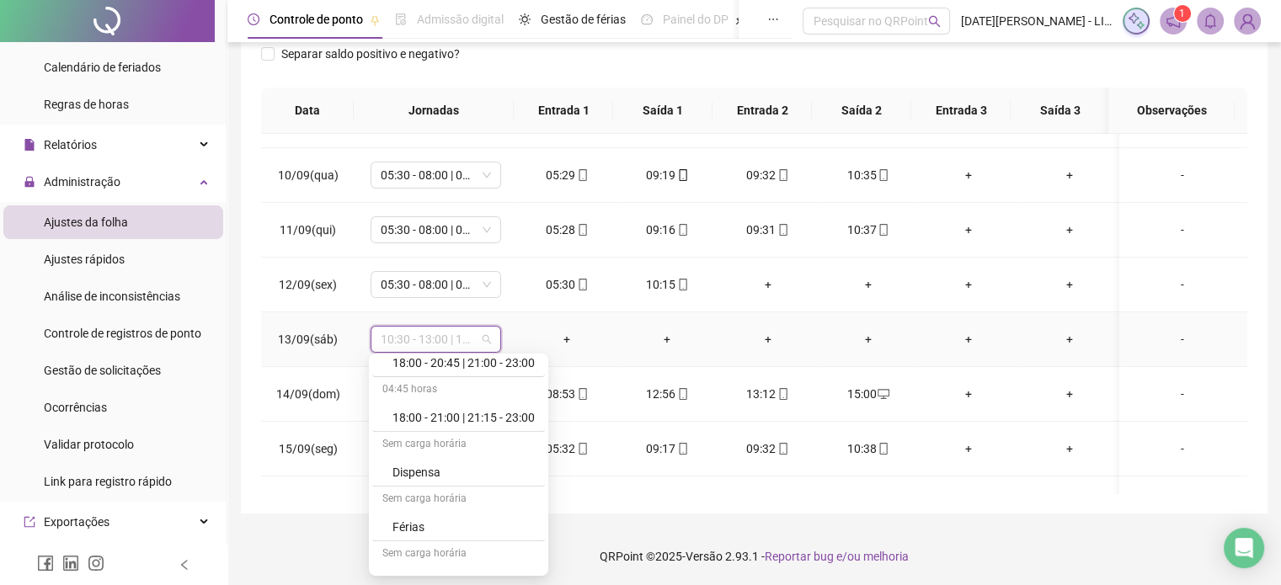
scroll to position [2075, 0]
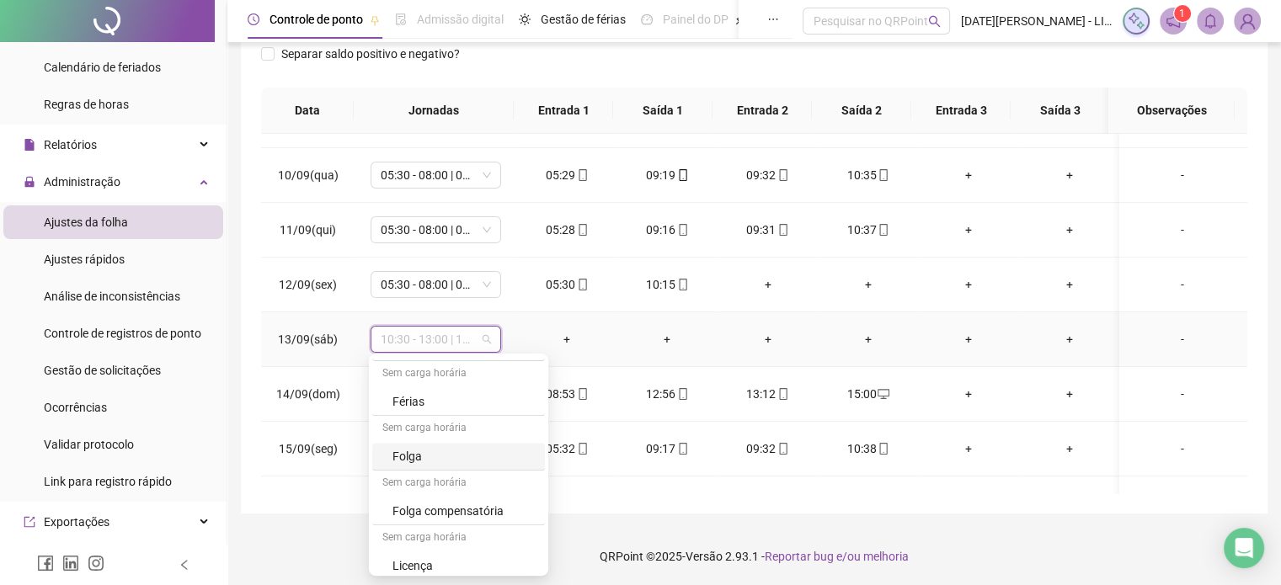
click at [421, 450] on div "Folga" at bounding box center [463, 456] width 142 height 19
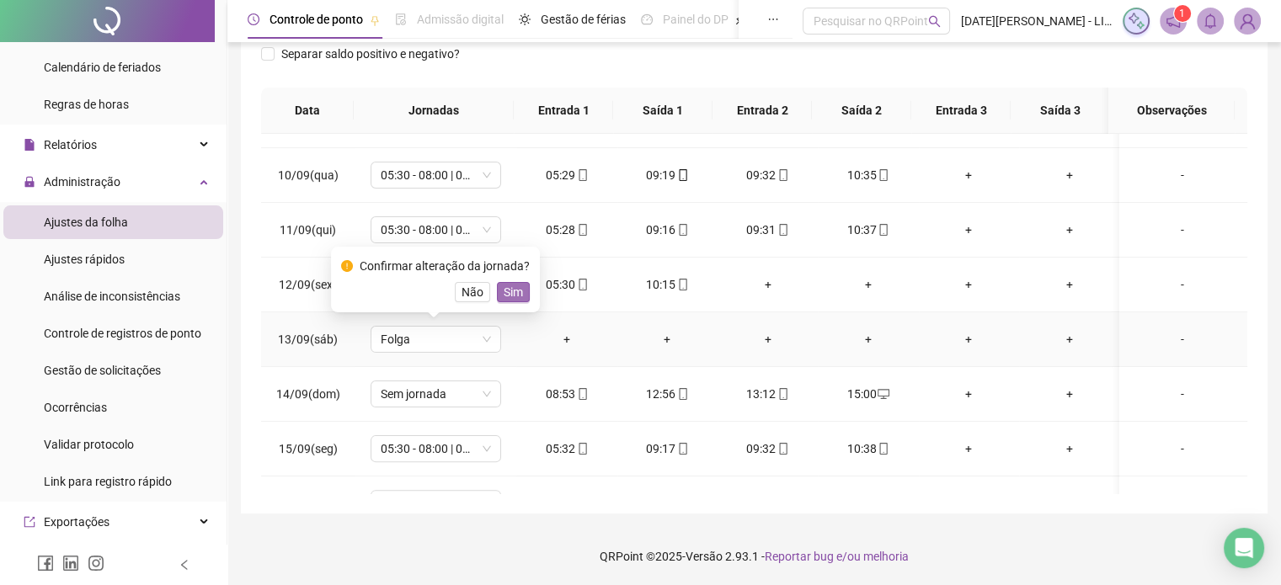
click at [513, 294] on span "Sim" at bounding box center [512, 292] width 19 height 19
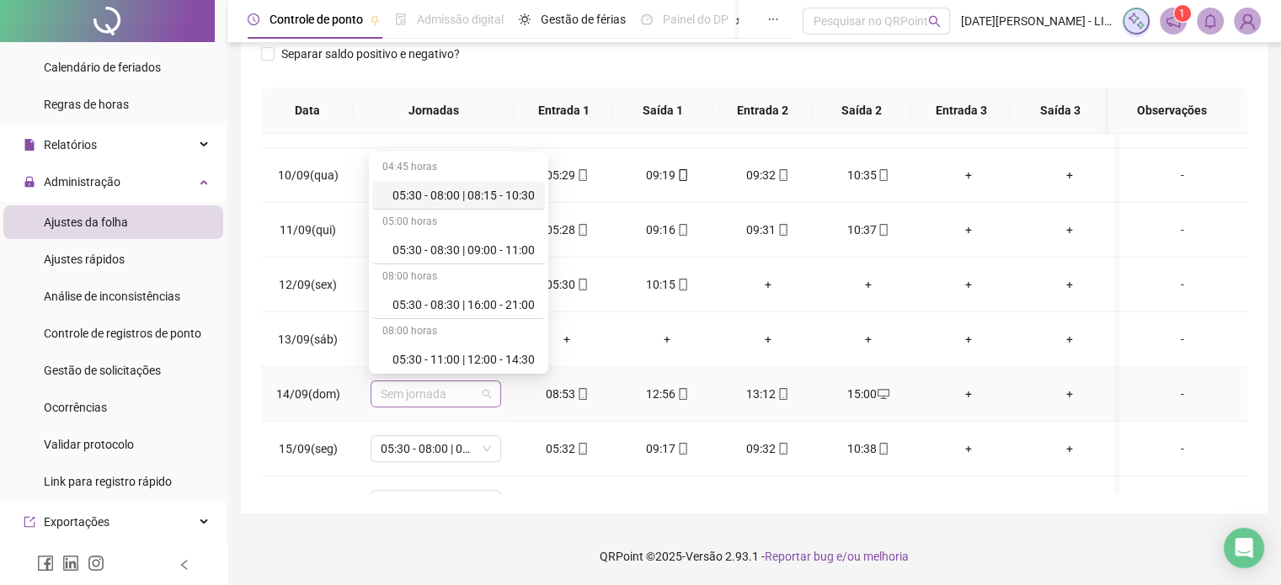
click at [452, 396] on span "Sem jornada" at bounding box center [436, 393] width 110 height 25
type input "**"
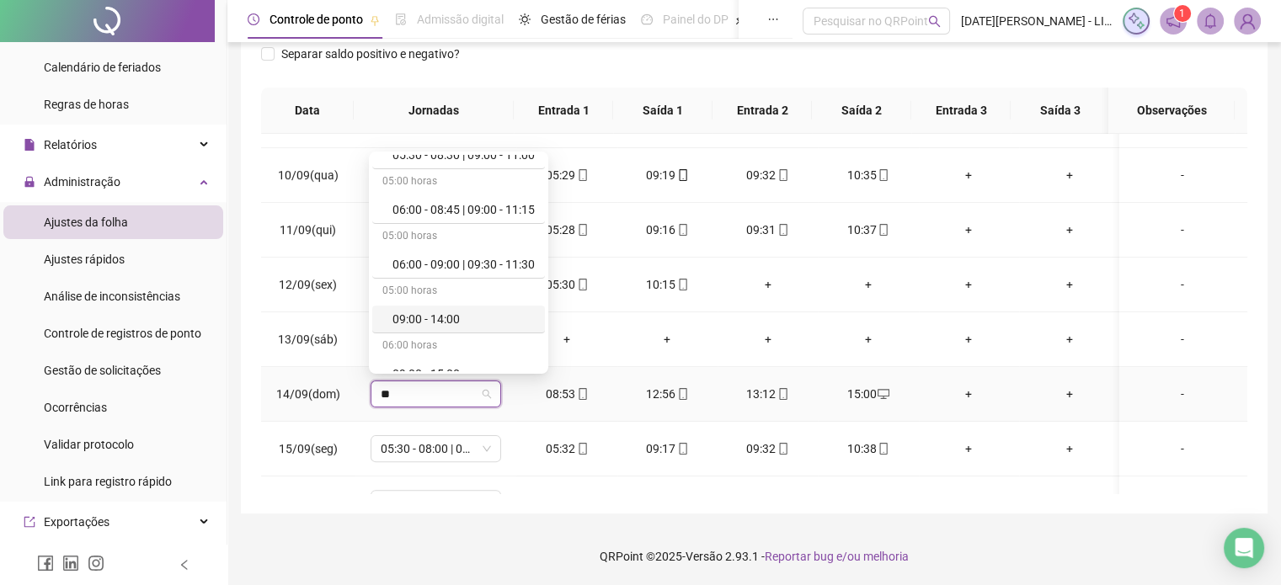
scroll to position [57, 0]
